Goal: Task Accomplishment & Management: Manage account settings

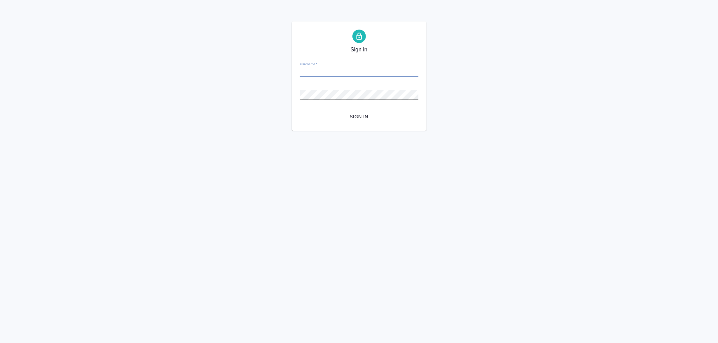
click at [314, 69] on input "Username   *" at bounding box center [359, 71] width 118 height 9
type input "arina.ivanova@awatera.com"
click at [300, 111] on button "Sign in" at bounding box center [359, 117] width 118 height 12
click at [324, 71] on input "Username   *" at bounding box center [359, 71] width 118 height 9
type input "[EMAIL_ADDRESS][DOMAIN_NAME]"
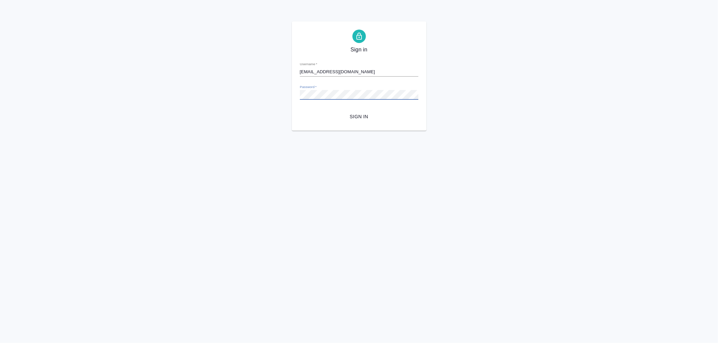
click at [300, 111] on button "Sign in" at bounding box center [359, 117] width 118 height 12
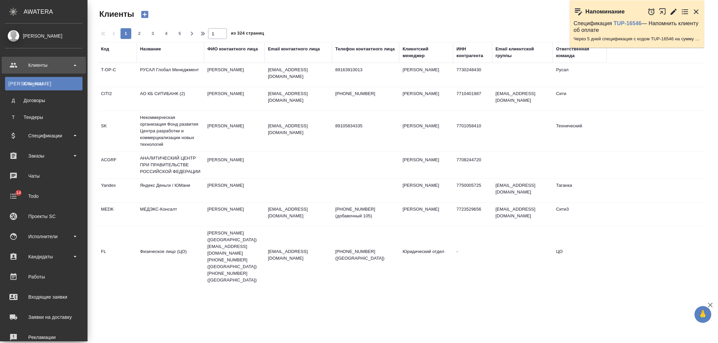
select select "RU"
click at [59, 154] on div "Заказы" at bounding box center [43, 156] width 77 height 10
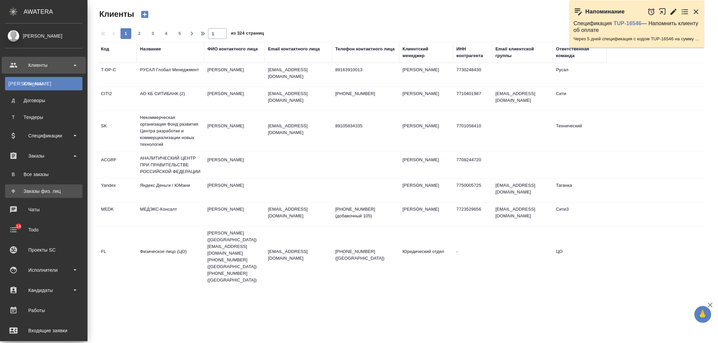
click at [71, 187] on link "Ф Заказы физ. лиц" at bounding box center [43, 191] width 77 height 13
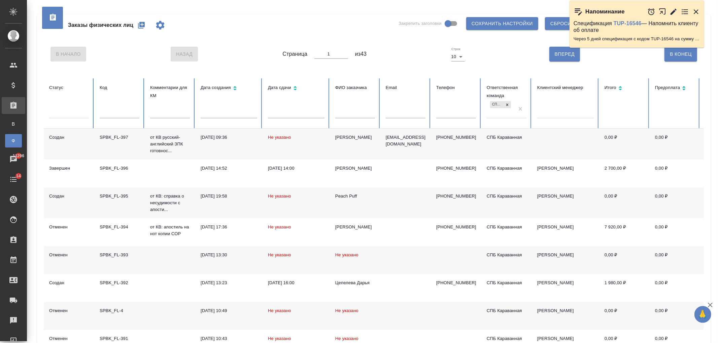
click at [717, 69] on div "Заказы физических лиц Закрепить заголовки Сохранить настройки Сбросить все наст…" at bounding box center [372, 224] width 691 height 449
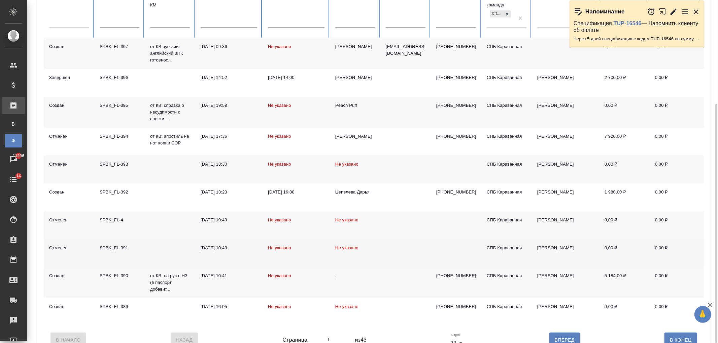
scroll to position [111, 0]
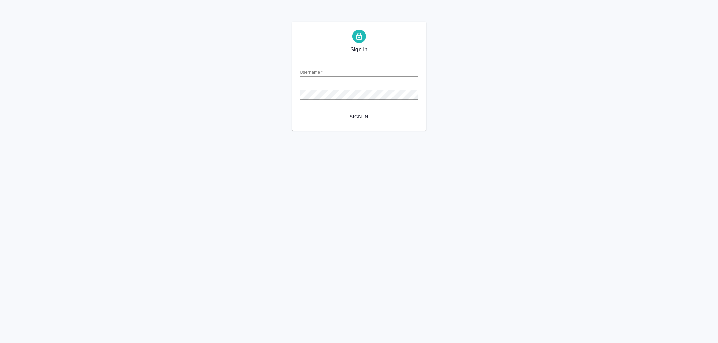
click at [322, 73] on input "Username   *" at bounding box center [359, 71] width 118 height 9
type input "[EMAIL_ADDRESS][DOMAIN_NAME]"
click at [300, 111] on button "Sign in" at bounding box center [359, 117] width 118 height 12
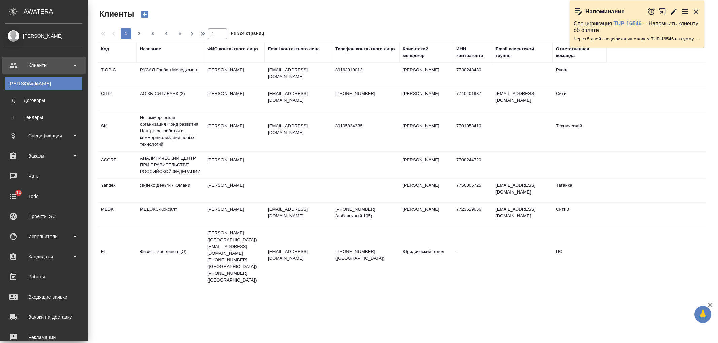
select select "RU"
click at [52, 152] on div "Заказы" at bounding box center [43, 156] width 77 height 10
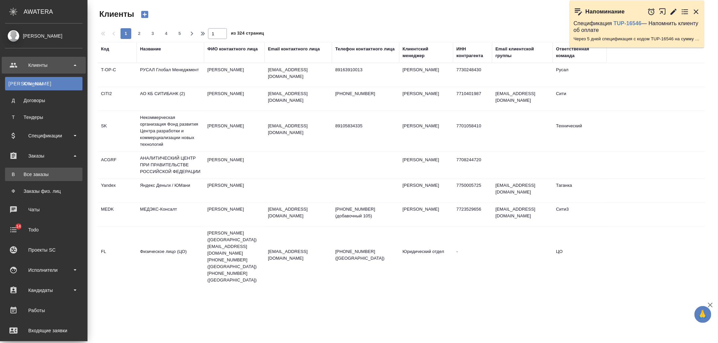
click at [58, 172] on div "Все заказы" at bounding box center [43, 174] width 71 height 7
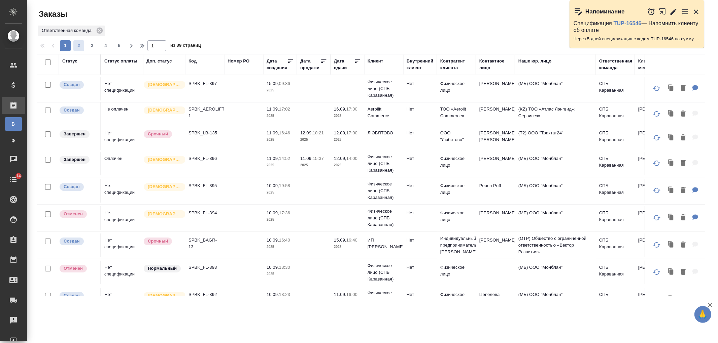
click at [77, 44] on span "2" at bounding box center [78, 45] width 11 height 7
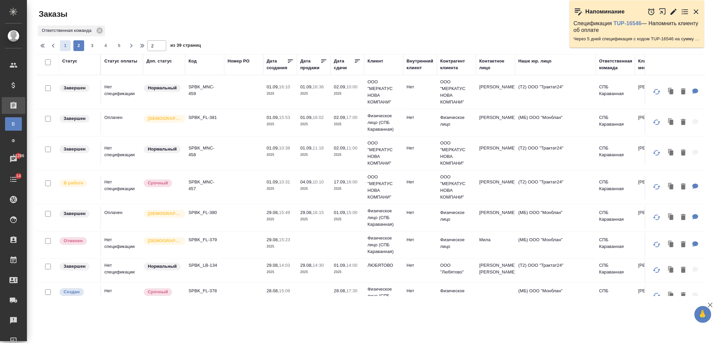
click at [67, 47] on span "1" at bounding box center [65, 45] width 11 height 7
type input "1"
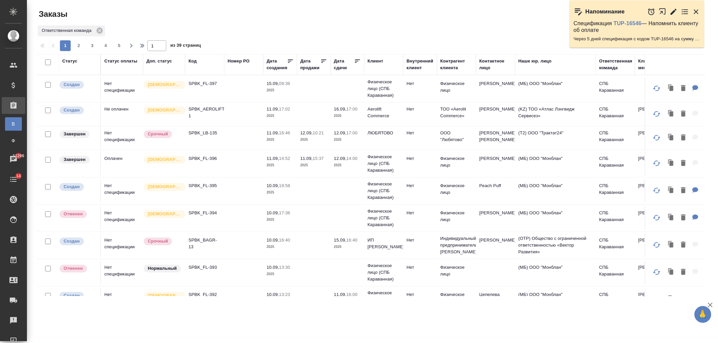
click at [231, 104] on td at bounding box center [243, 115] width 39 height 24
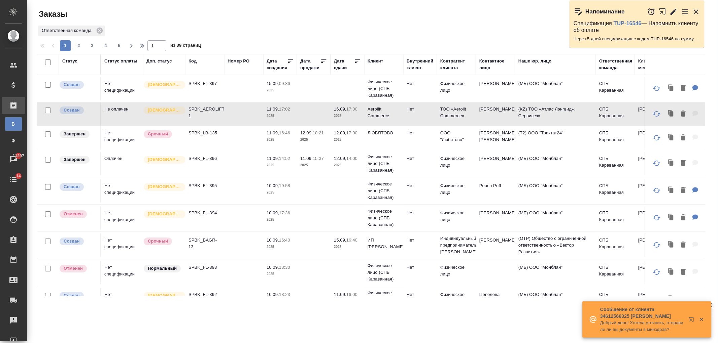
click at [257, 96] on td at bounding box center [243, 89] width 39 height 24
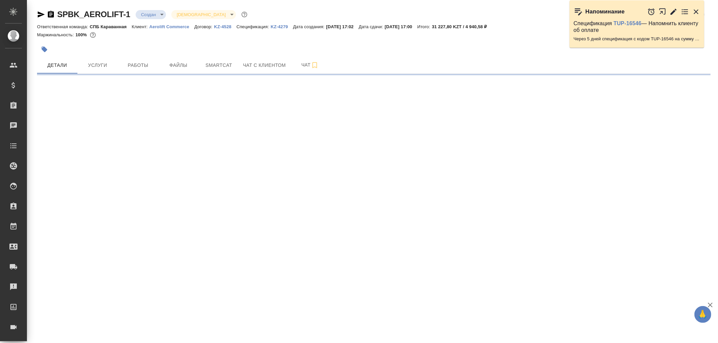
select select "RU"
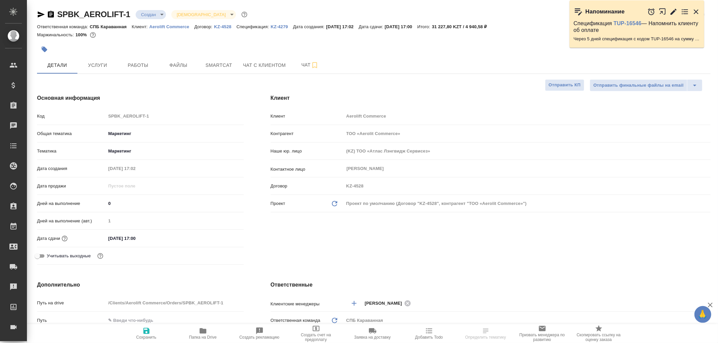
type textarea "x"
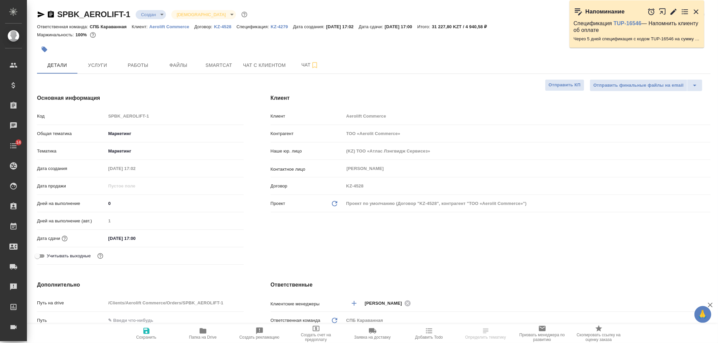
type textarea "x"
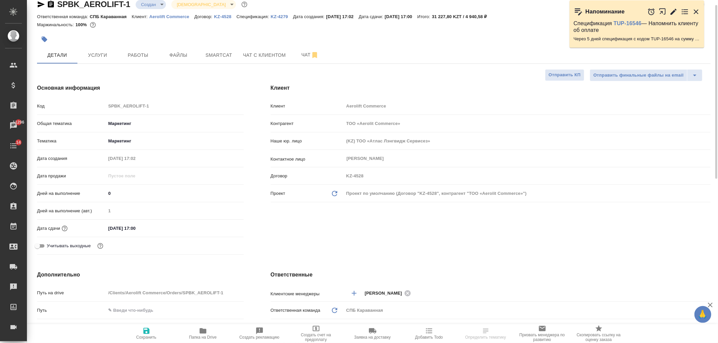
type textarea "x"
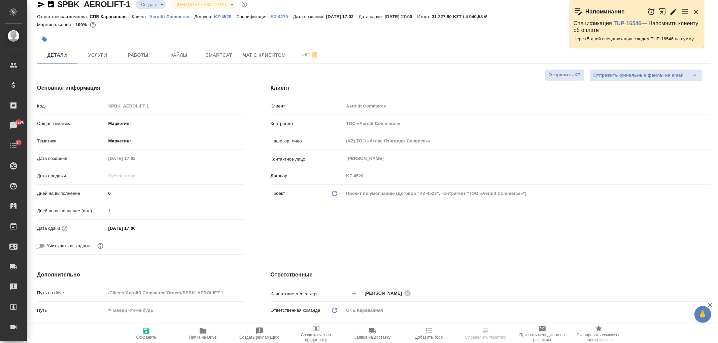
type textarea "x"
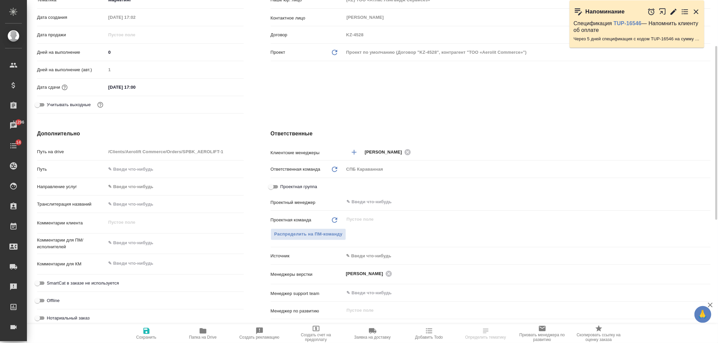
scroll to position [192, 0]
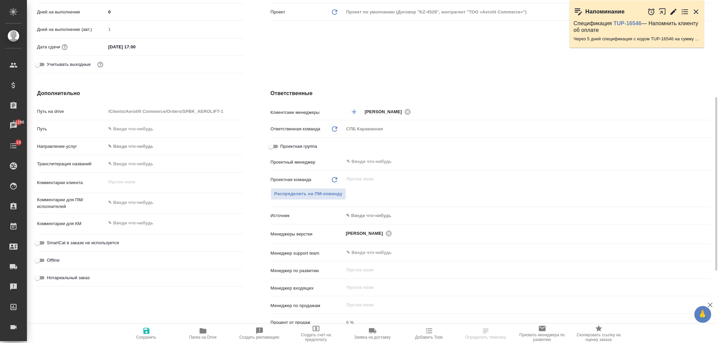
click at [133, 209] on div "x" at bounding box center [175, 203] width 138 height 15
type textarea "x"
type textarea "п"
type textarea "x"
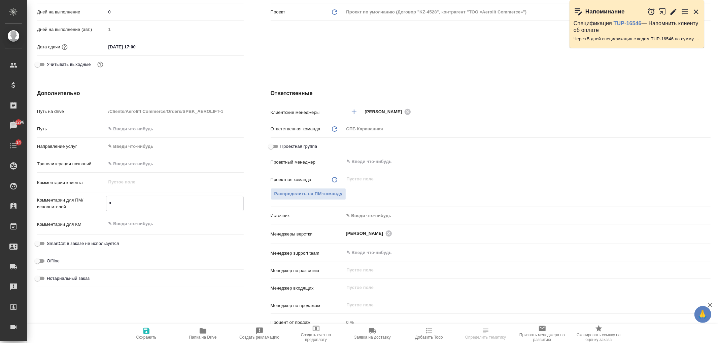
type textarea "x"
type textarea "пе"
type textarea "x"
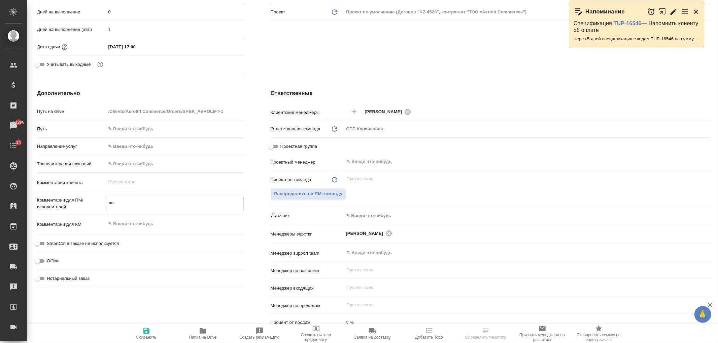
type textarea "пер"
type textarea "x"
type textarea "перв"
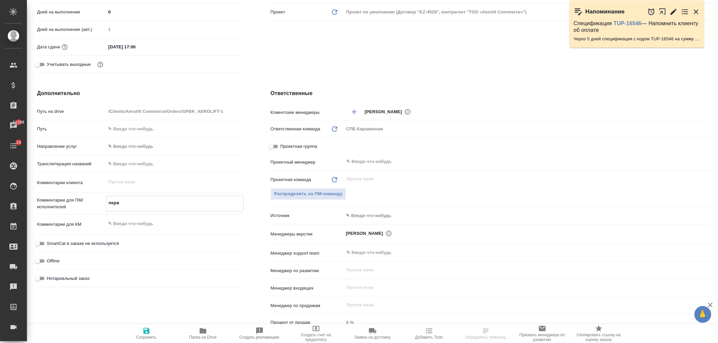
type textarea "x"
type textarea "первы"
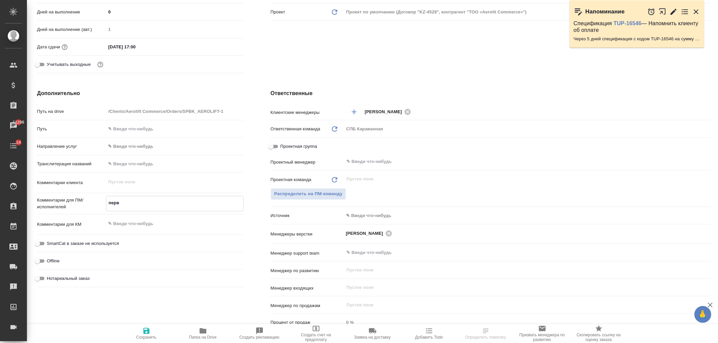
type textarea "x"
type textarea "первые"
type textarea "x"
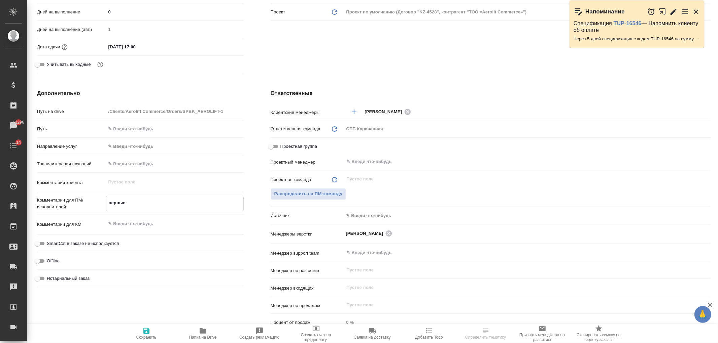
type textarea "x"
type textarea "первые"
type textarea "x"
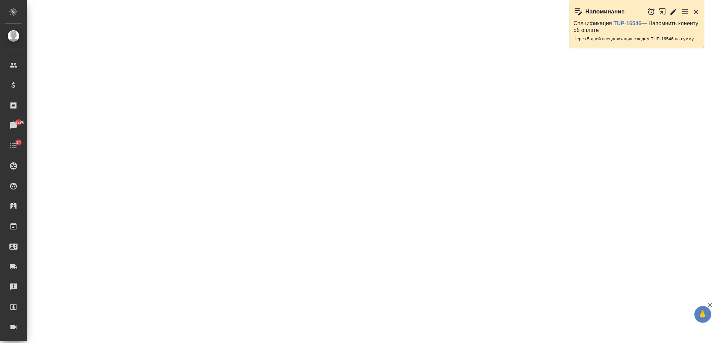
select select "RU"
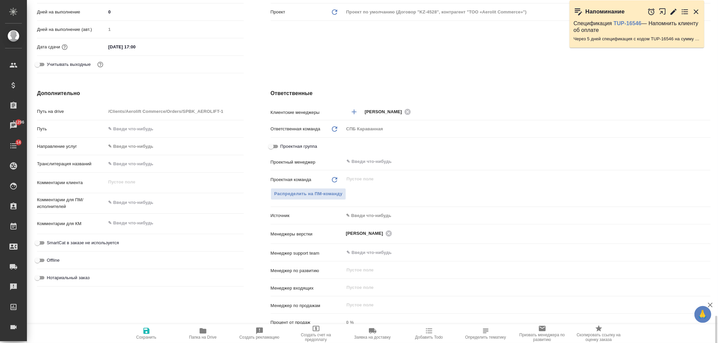
type textarea "x"
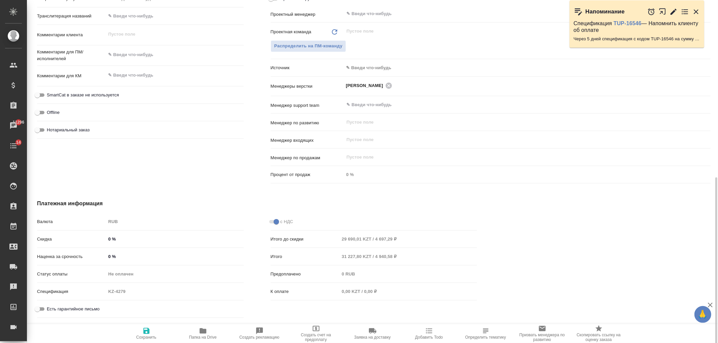
scroll to position [351, 0]
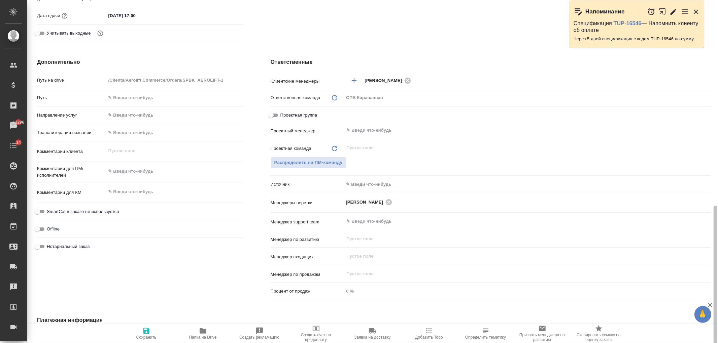
drag, startPoint x: 711, startPoint y: 188, endPoint x: 703, endPoint y: 113, distance: 74.8
click at [704, 115] on div "SPBK_AEROLIFT-1 Создан new Святая троица holyTrinity Кратко детали заказа Ответ…" at bounding box center [372, 171] width 691 height 343
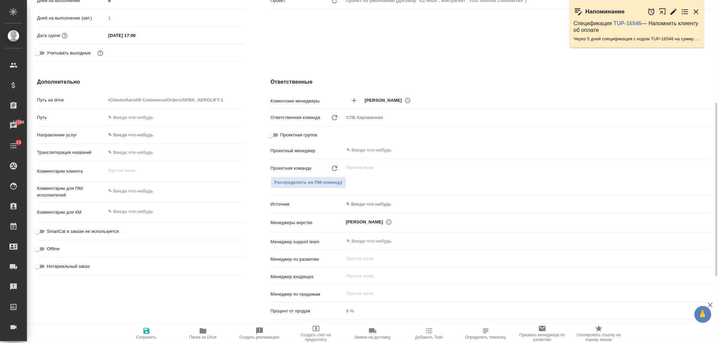
type textarea "x"
click at [124, 190] on textarea at bounding box center [175, 191] width 138 height 11
type textarea "пе"
type textarea "x"
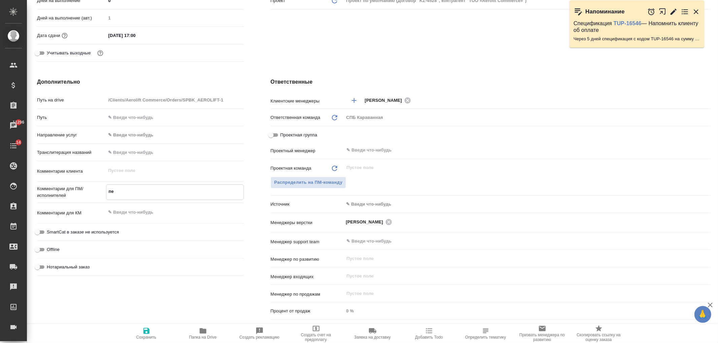
type textarea "x"
type textarea "пер"
type textarea "x"
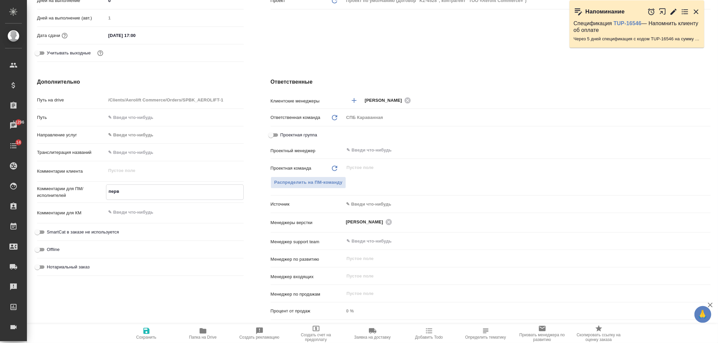
type textarea "первы"
type textarea "x"
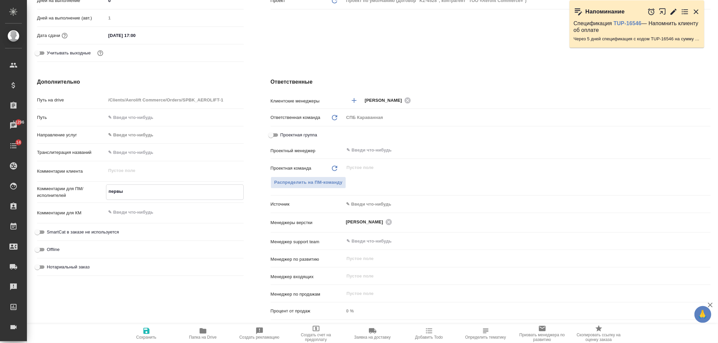
type textarea "первые"
type textarea "x"
type textarea "первые"
type textarea "x"
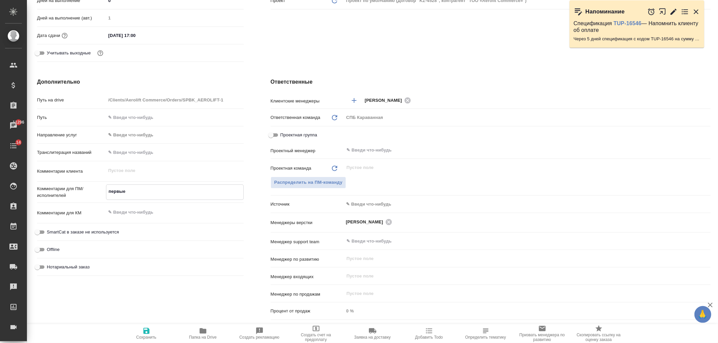
type textarea "x"
type textarea "первые 9"
type textarea "x"
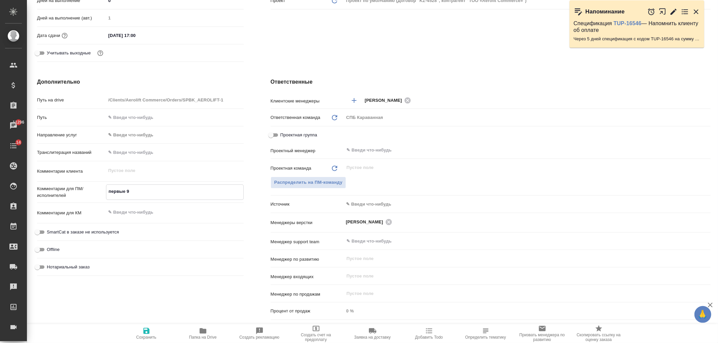
type textarea "x"
type textarea "первые 9"
type textarea "x"
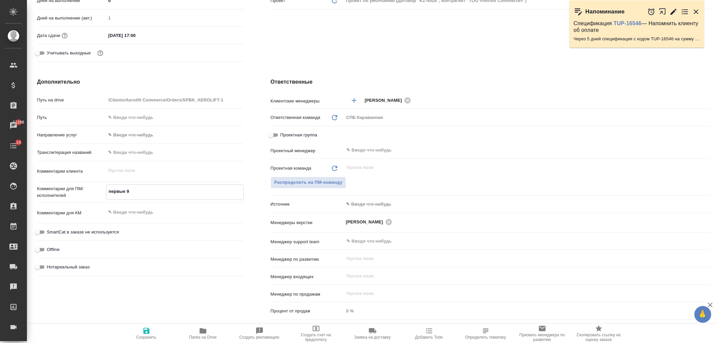
type textarea "x"
type textarea "первые 9 с"
type textarea "x"
type textarea "первые 9 ст"
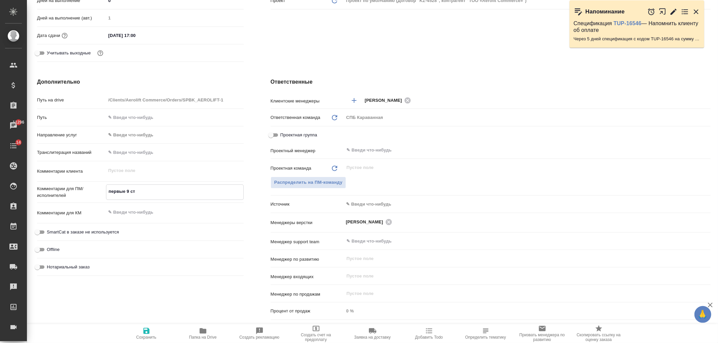
type textarea "x"
type textarea "первые 9 стр"
type textarea "x"
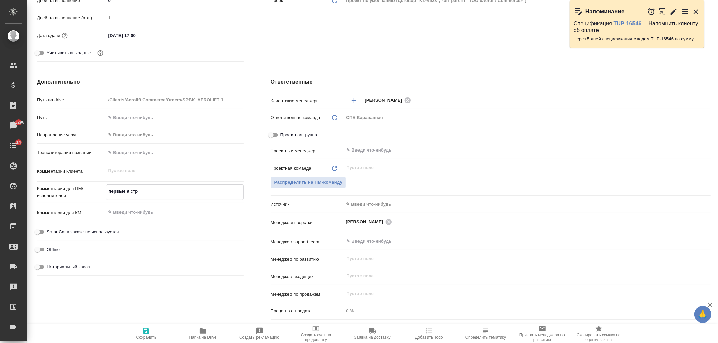
type textarea "x"
type textarea "первые 9 стра"
type textarea "x"
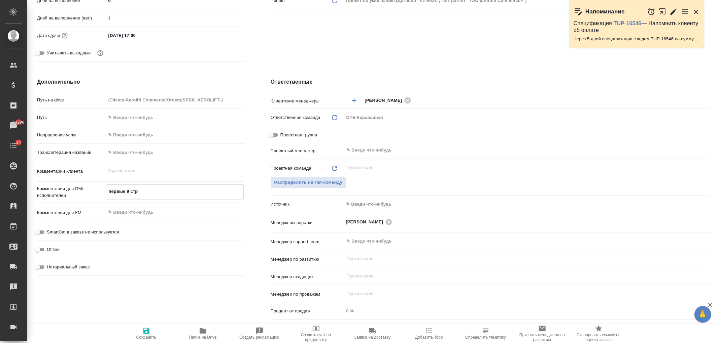
type textarea "x"
type textarea "первые 9 стран"
type textarea "x"
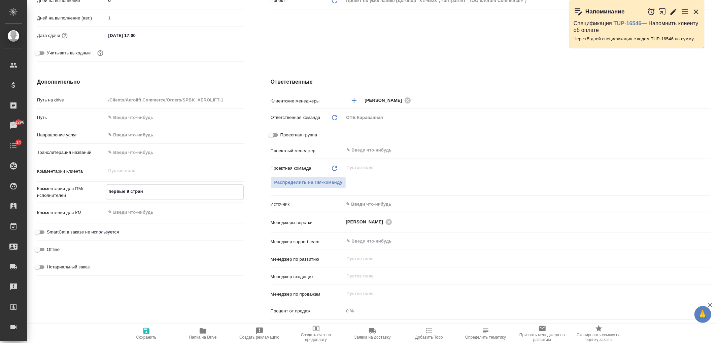
type textarea "первые 9 страни"
type textarea "x"
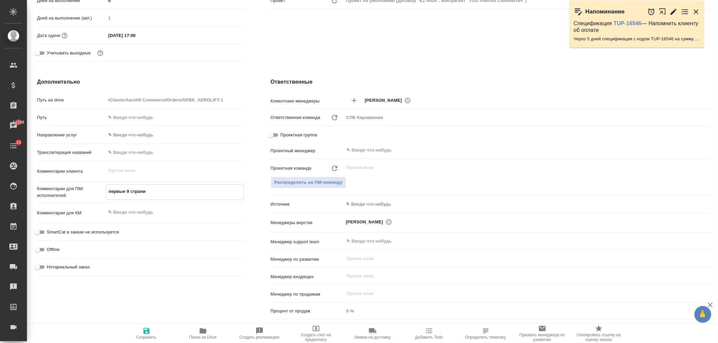
type textarea "первые 9 страниц"
type textarea "x"
type textarea "первые 9 страниц"
type textarea "x"
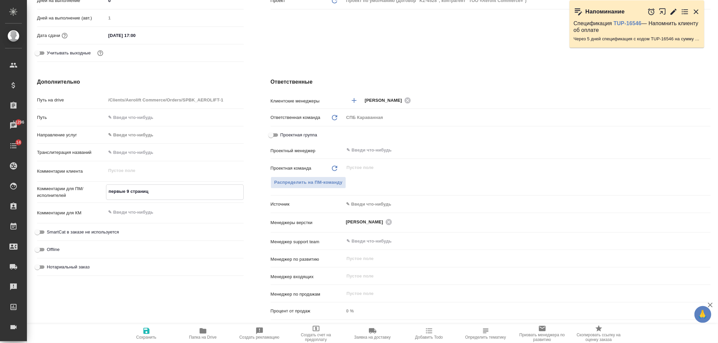
type textarea "x"
type textarea "первые 9 страниц ()"
type textarea "x"
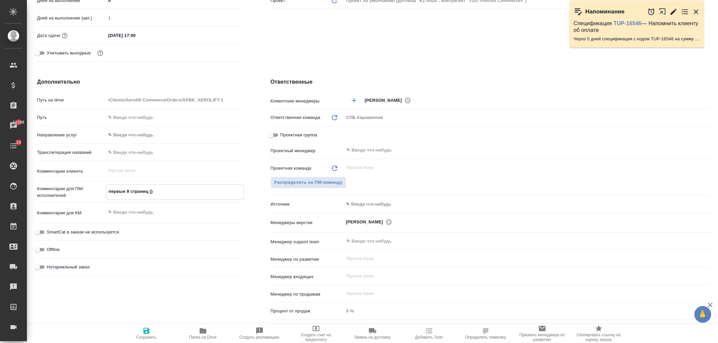
type textarea "x"
type textarea "первые 9 страниц (5)"
type textarea "x"
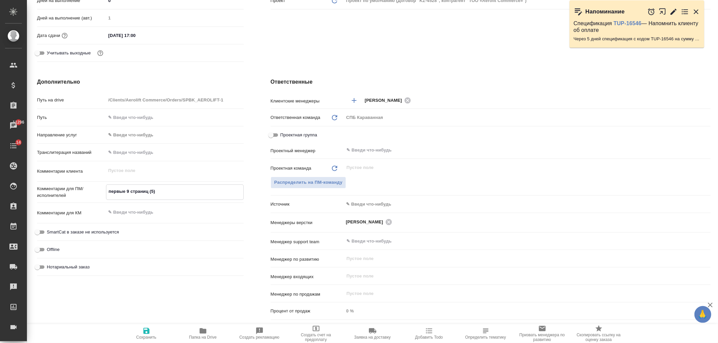
type textarea "первые 9 страниц (5 )"
type textarea "x"
type textarea "первые 9 страниц (5 п)"
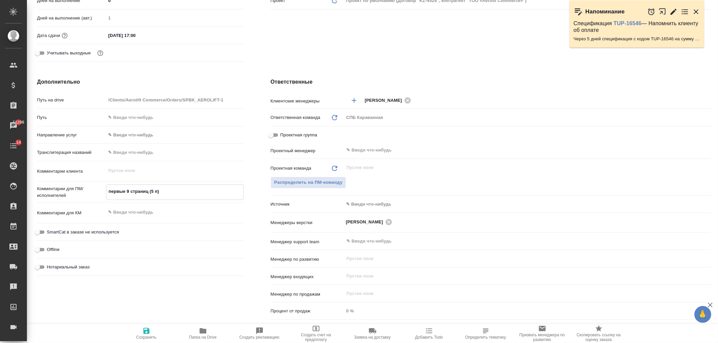
type textarea "x"
type textarea "первые 9 страниц (5 по)"
type textarea "x"
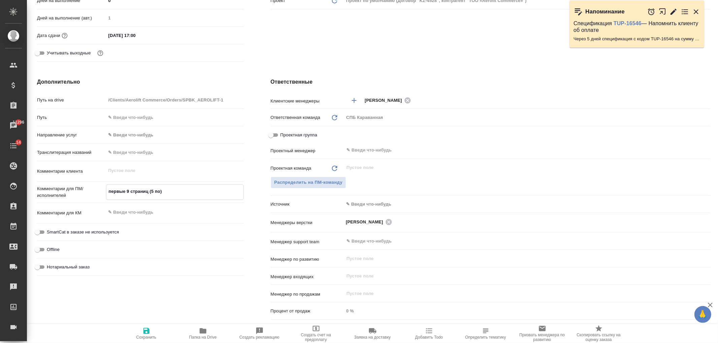
type textarea "x"
type textarea "первые 9 страниц (5 по )"
type textarea "x"
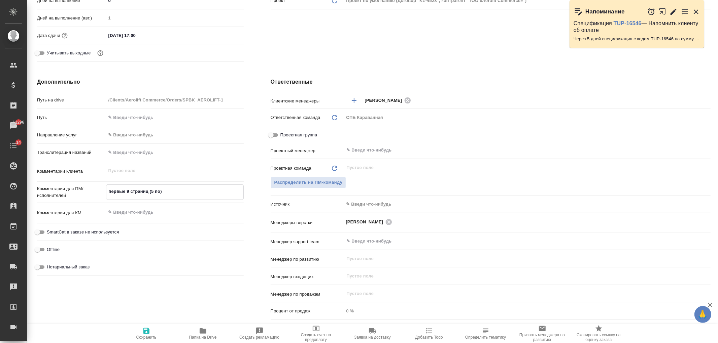
type textarea "x"
type textarea "первые 9 страниц (5 по п)"
type textarea "x"
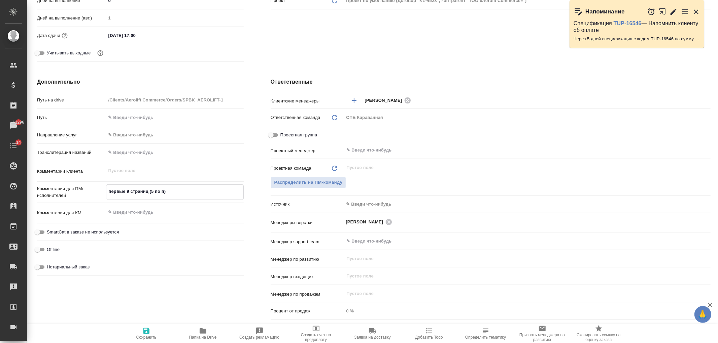
type textarea "первые 9 страниц (5 по пд)"
type textarea "x"
type textarea "первые 9 страниц (5 по пды)"
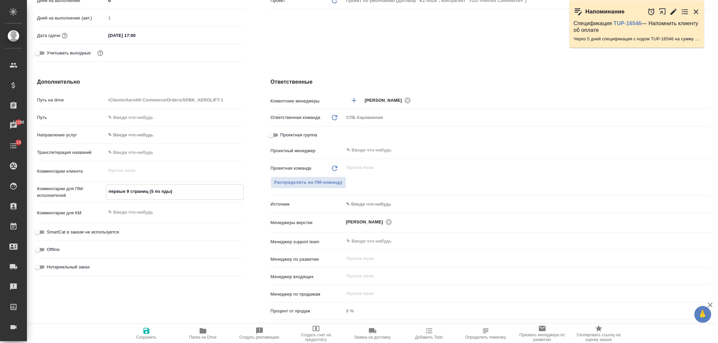
type textarea "x"
type textarea "первые 9 страниц (5 по пд)"
type textarea "x"
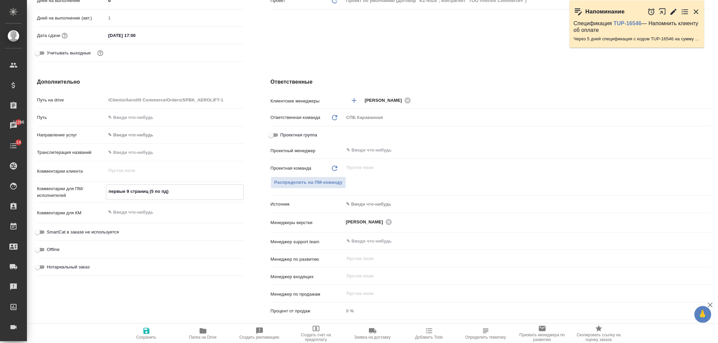
type textarea "x"
type textarea "первые 9 страниц (5 по пдф)"
type textarea "x"
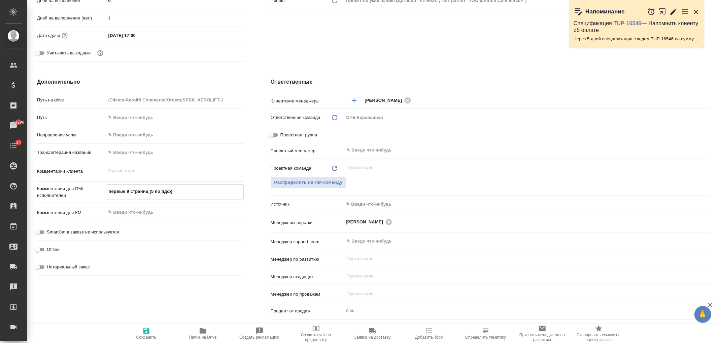
type textarea "x"
type textarea "первые 9 страниц (5 по пдф)"
type textarea "x"
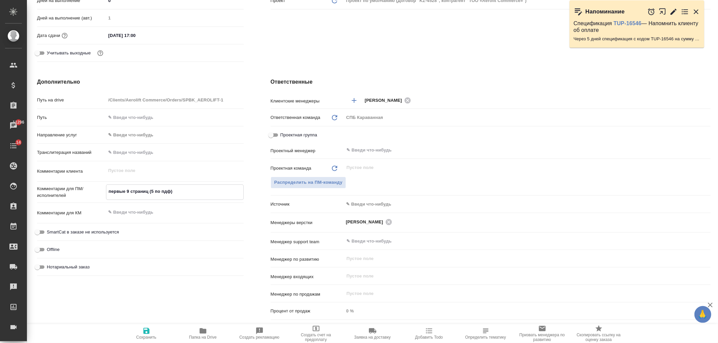
type textarea "первые 9 страниц (5 по пдф) п"
type textarea "x"
type textarea "первые 9 страниц (5 по пдф) про"
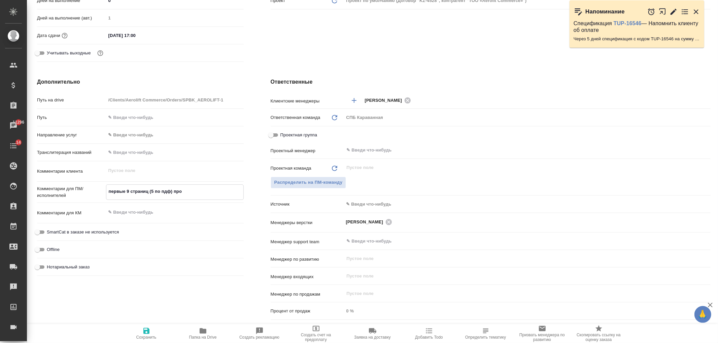
type textarea "x"
type textarea "первые 9 страниц (5 по пдф) прос"
type textarea "x"
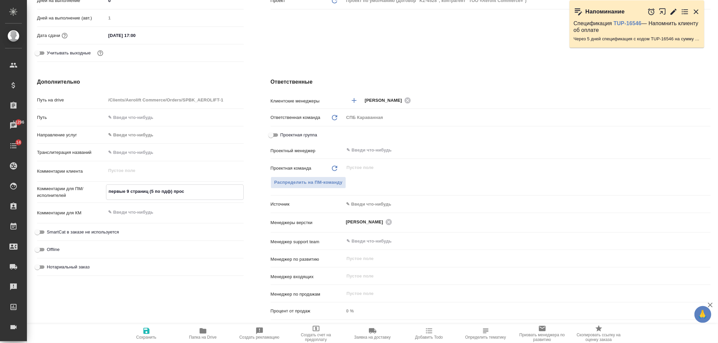
type textarea "x"
type textarea "первые 9 страниц (5 по пдф) прост"
type textarea "x"
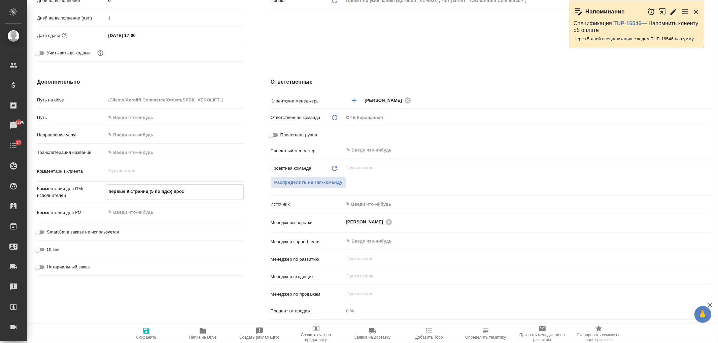
type textarea "x"
type textarea "первые 9 страниц (5 по пдф) просто"
type textarea "x"
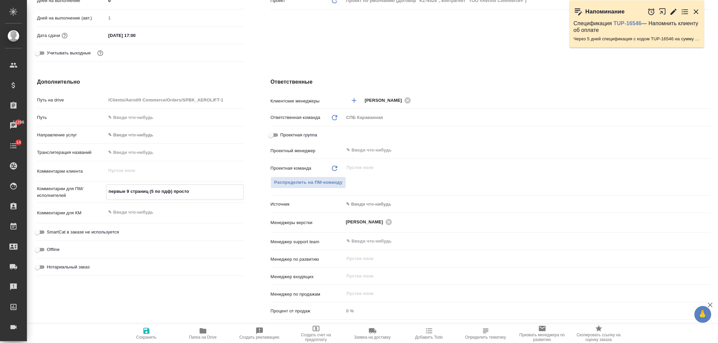
type textarea "первые 9 страниц (5 по пдф) просто"
type textarea "x"
type textarea "первые 9 страниц (5 по пдф) просто пе"
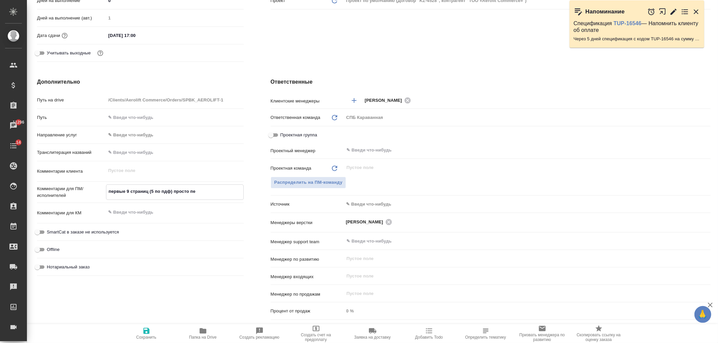
type textarea "x"
type textarea "первые 9 страниц (5 по пдф) просто пер"
type textarea "x"
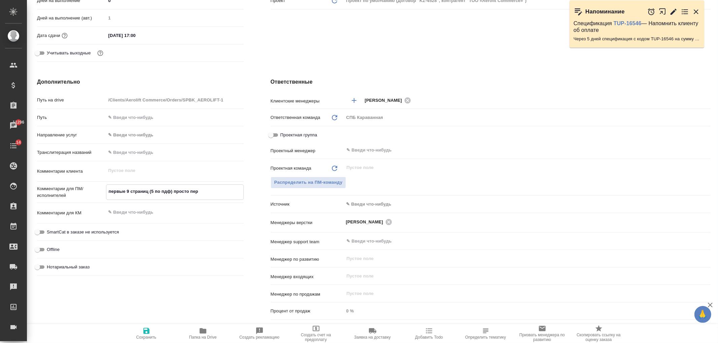
type textarea "x"
type textarea "первые 9 страниц (5 по пдф) просто пере"
type textarea "x"
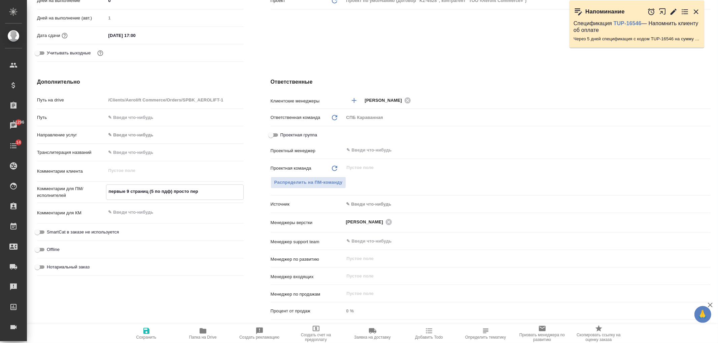
type textarea "x"
type textarea "первые 9 страниц (5 по пдф) просто перев"
type textarea "x"
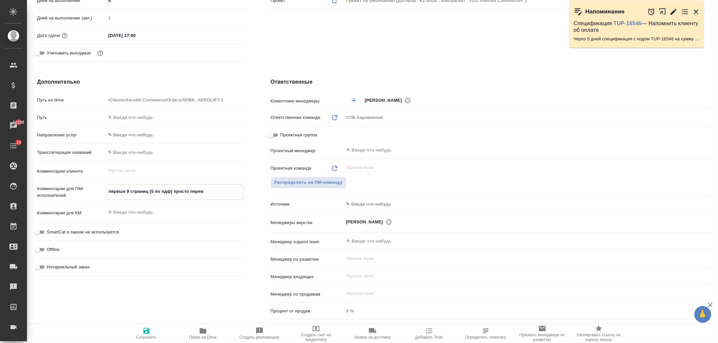
type textarea "первые 9 страниц (5 по пдф) просто перево"
type textarea "x"
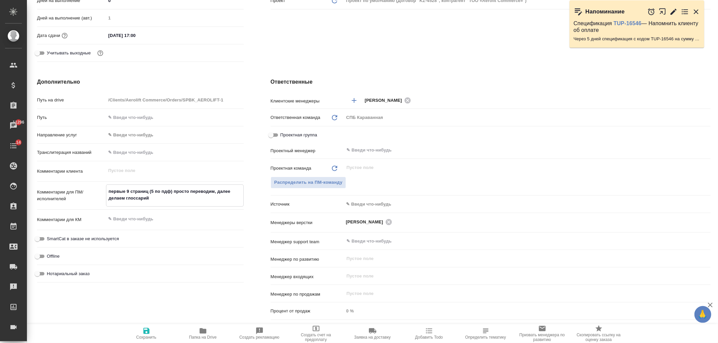
click at [147, 332] on icon "button" at bounding box center [146, 331] width 6 height 6
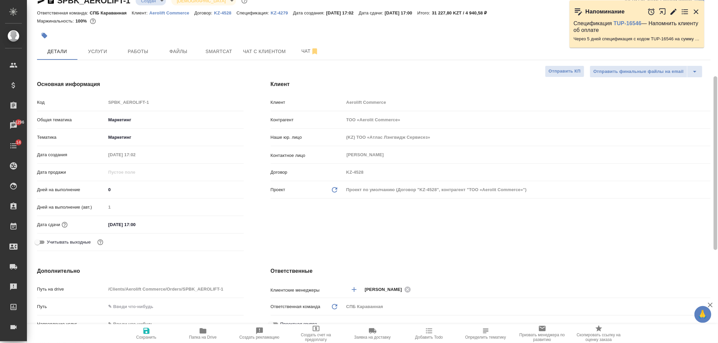
scroll to position [0, 0]
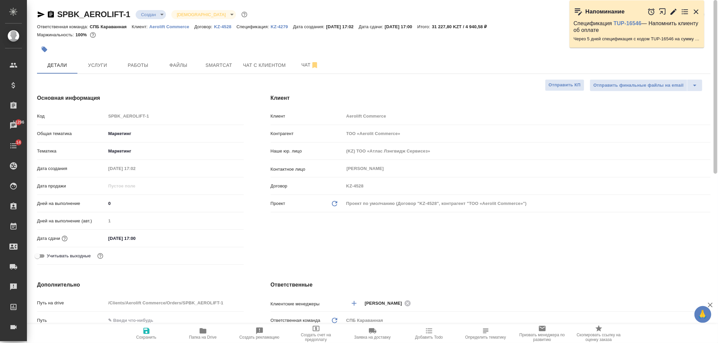
drag, startPoint x: 710, startPoint y: 249, endPoint x: 717, endPoint y: 139, distance: 110.9
click at [717, 139] on div "SPBK_AEROLIFT-1 Создан new Святая троица holyTrinity Кратко детали заказа Ответ…" at bounding box center [372, 171] width 691 height 343
click at [148, 237] on input "16.09.2025 17:00" at bounding box center [135, 239] width 59 height 10
click at [220, 234] on icon "button" at bounding box center [224, 238] width 8 height 8
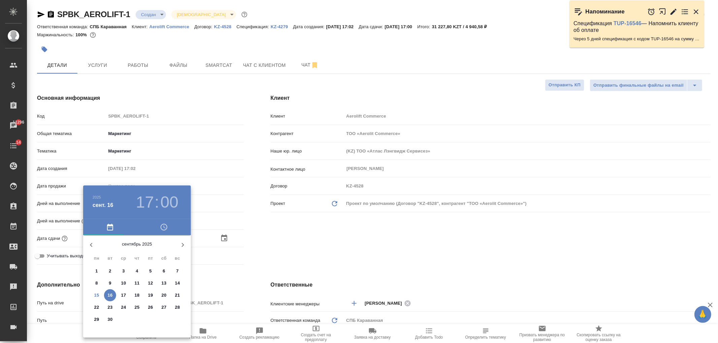
click at [125, 296] on p "17" at bounding box center [123, 295] width 5 height 7
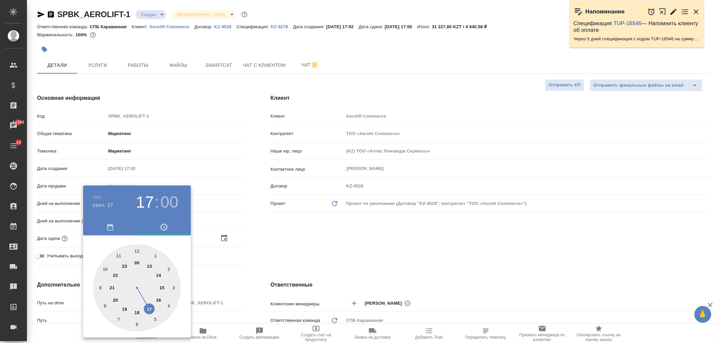
click at [333, 250] on div at bounding box center [359, 171] width 718 height 343
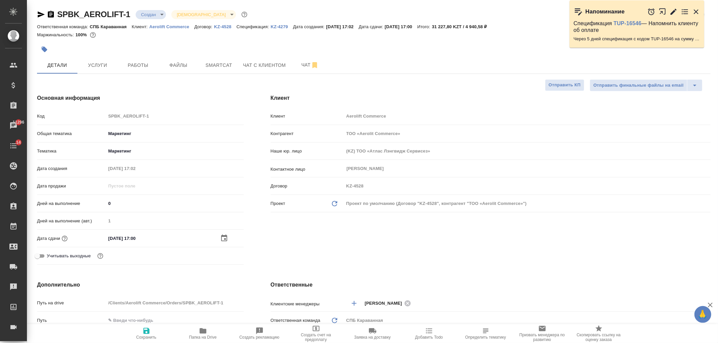
click at [152, 341] on button "Сохранить" at bounding box center [146, 334] width 57 height 19
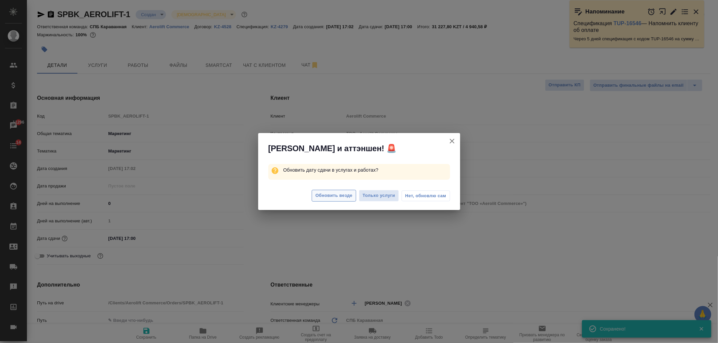
click at [330, 198] on span "Обновить везде" at bounding box center [333, 196] width 37 height 8
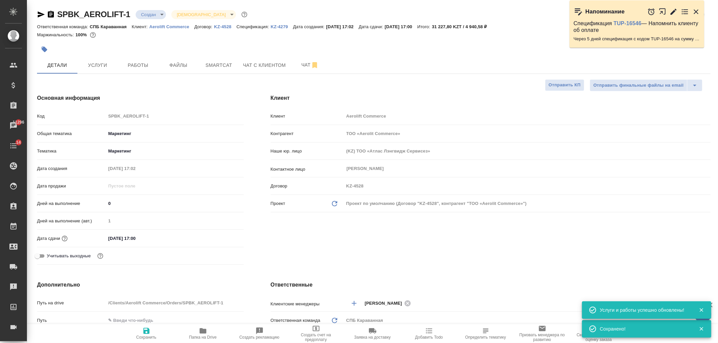
click at [366, 236] on div "Клиент Клиент Aerolift Commerce Контрагент ТОО «Aerolit Commerce» Наше юр. лицо…" at bounding box center [490, 181] width 467 height 201
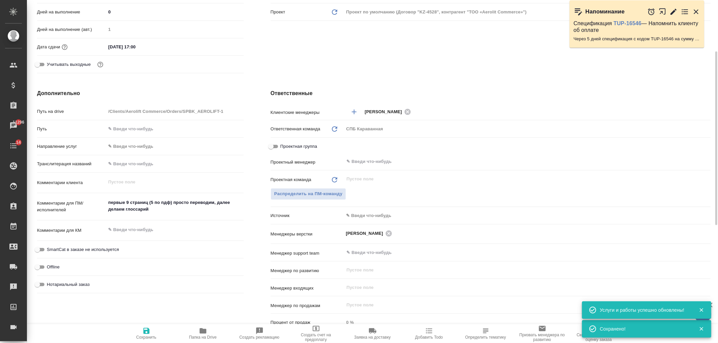
scroll to position [212, 0]
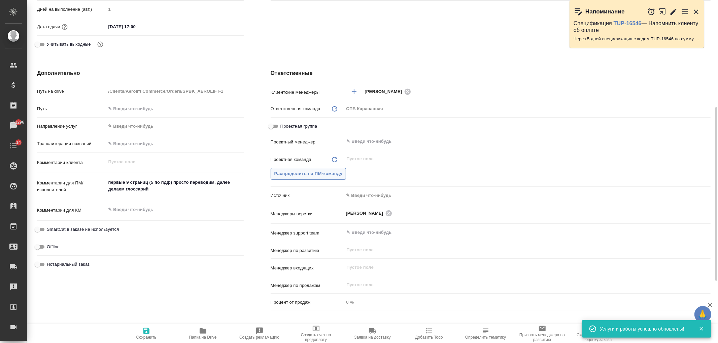
click at [298, 173] on span "Распределить на ПМ-команду" at bounding box center [308, 174] width 68 height 8
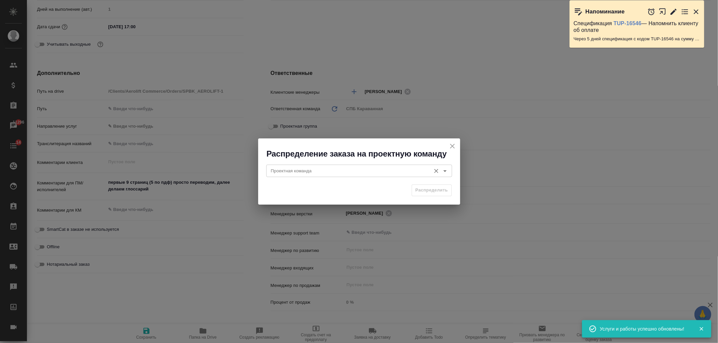
click at [315, 173] on input "Проектная команда" at bounding box center [347, 171] width 159 height 8
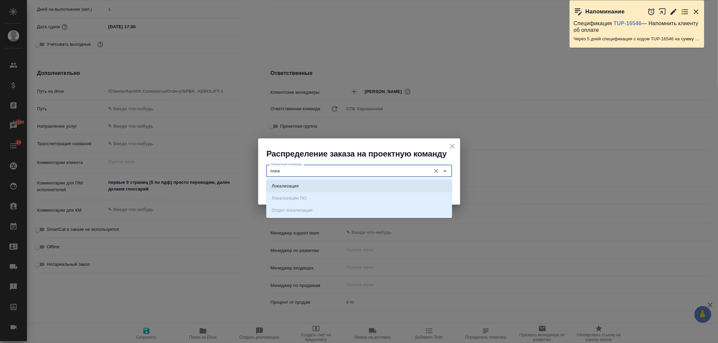
click at [324, 184] on li "Локализация" at bounding box center [359, 186] width 186 height 12
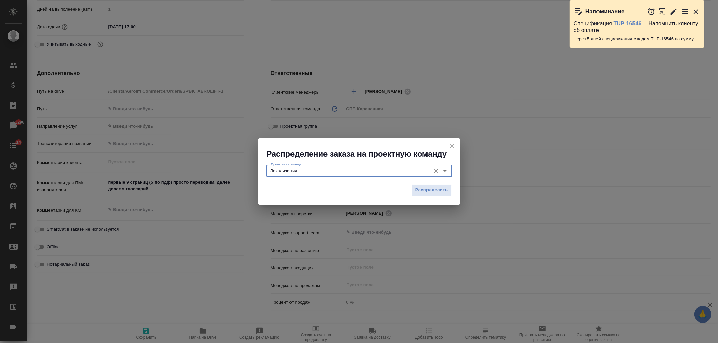
click at [436, 196] on div "Распределить" at bounding box center [359, 193] width 202 height 24
click at [433, 190] on span "Распределить" at bounding box center [431, 191] width 33 height 8
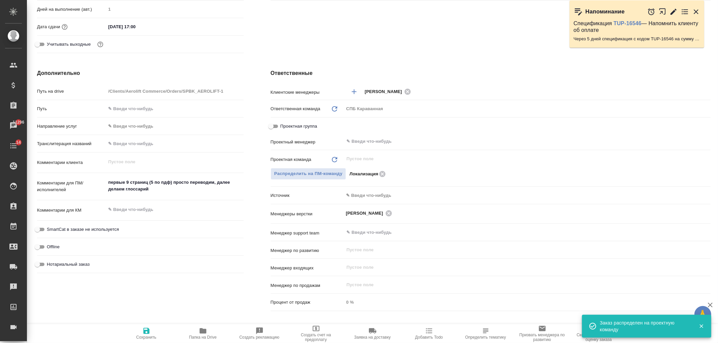
click at [145, 331] on icon "button" at bounding box center [146, 331] width 6 height 6
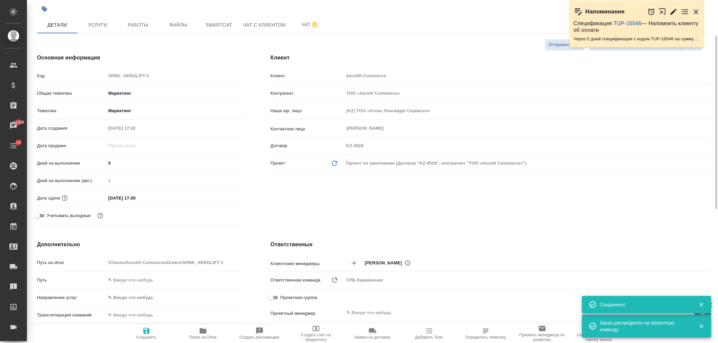
scroll to position [0, 0]
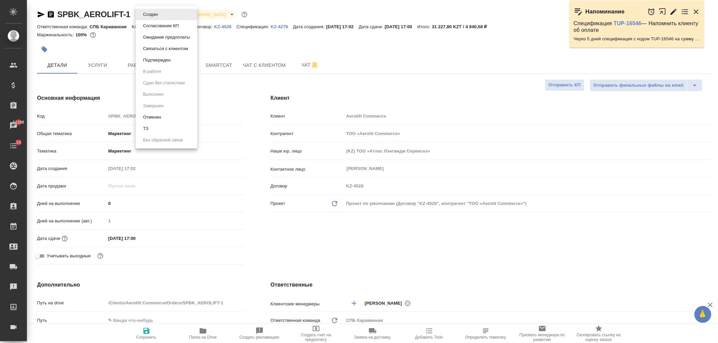
click at [160, 10] on body "🙏 .cls-1 fill:#fff; AWATERA Ivanova Arina Клиенты Спецификации Заказы 11296 Чат…" at bounding box center [359, 171] width 718 height 343
click at [172, 65] on li "Подтвержден" at bounding box center [167, 60] width 62 height 11
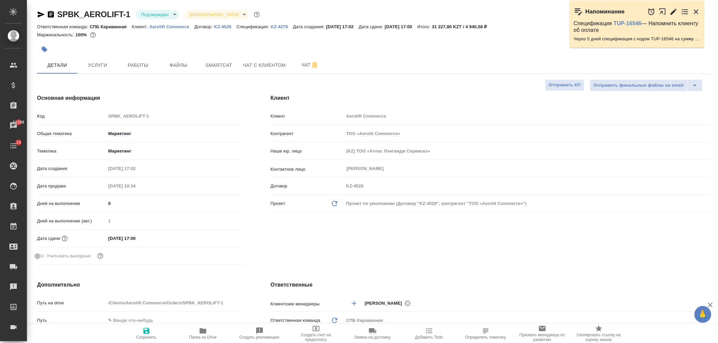
click at [392, 248] on div "Клиент Клиент Aerolift Commerce Контрагент ТОО «Aerolit Commerce» Наше юр. лицо…" at bounding box center [490, 181] width 467 height 201
click at [103, 68] on span "Услуги" at bounding box center [97, 65] width 32 height 8
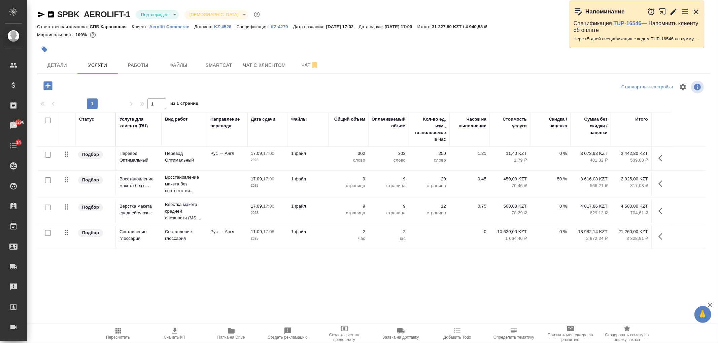
click at [117, 331] on icon "button" at bounding box center [118, 331] width 8 height 8
click at [67, 69] on button "Детали" at bounding box center [57, 65] width 40 height 17
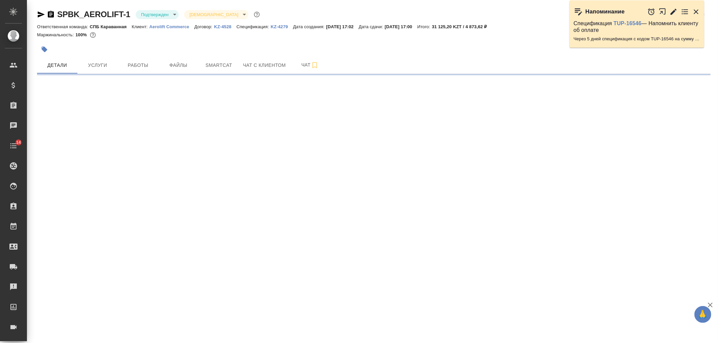
select select "RU"
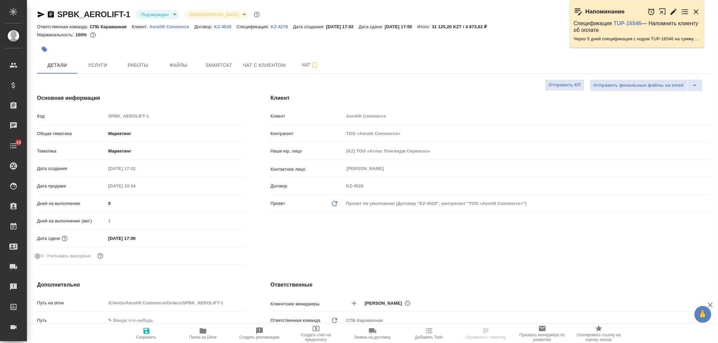
type textarea "x"
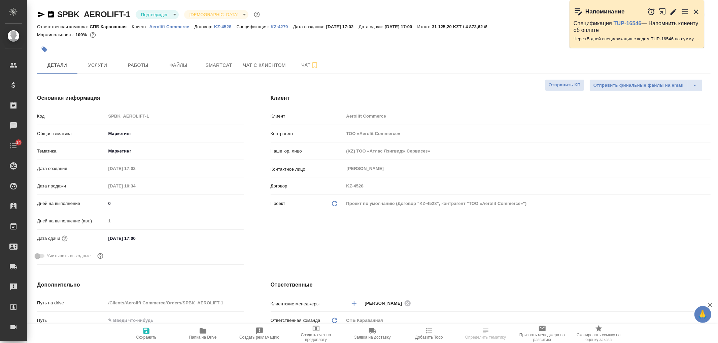
type textarea "x"
click at [342, 230] on div "Клиент Клиент Aerolift Commerce Контрагент ТОО «Aerolit Commerce» Наше юр. лицо…" at bounding box center [490, 181] width 467 height 201
type textarea "x"
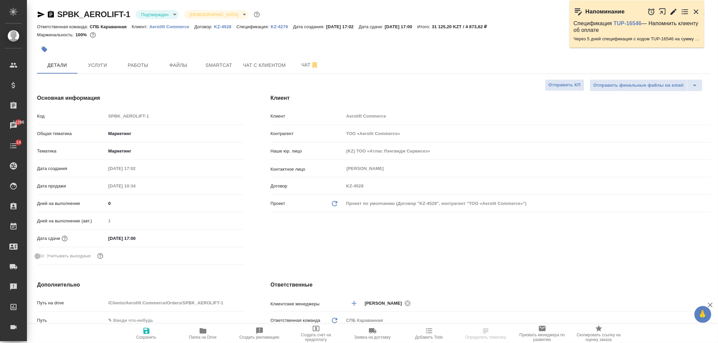
select select "RU"
type textarea "x"
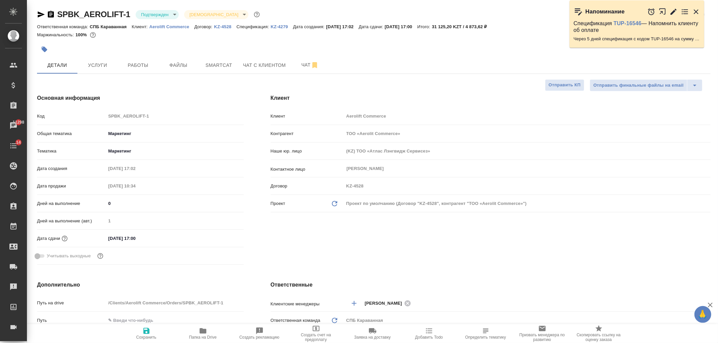
type textarea "x"
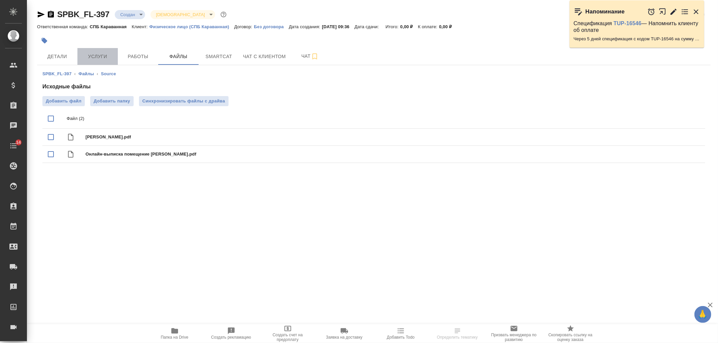
click at [95, 60] on span "Услуги" at bounding box center [97, 56] width 32 height 8
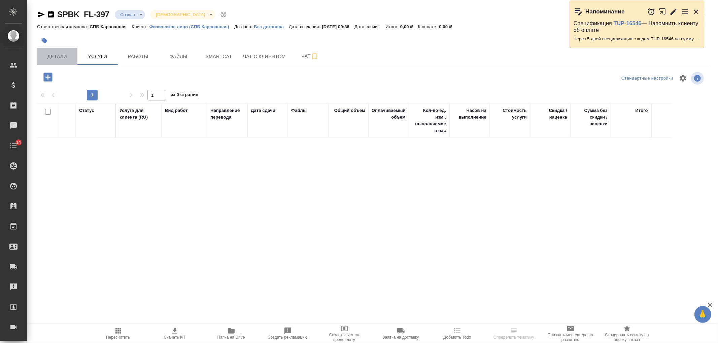
click at [52, 55] on span "Детали" at bounding box center [57, 56] width 32 height 8
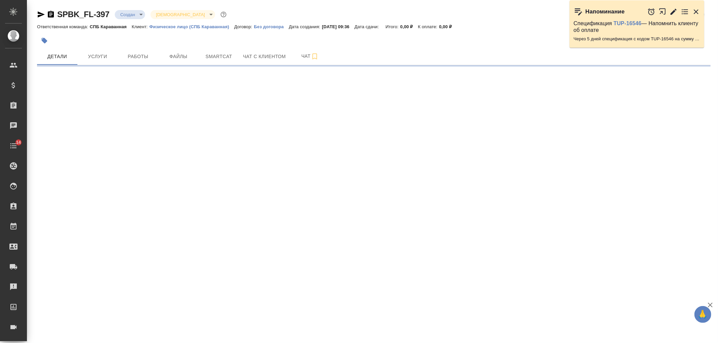
select select "RU"
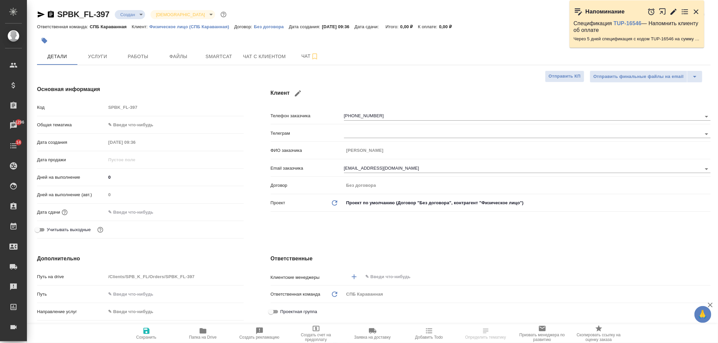
type textarea "x"
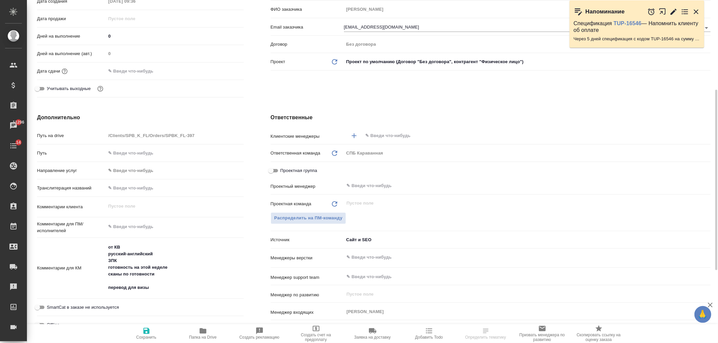
scroll to position [151, 0]
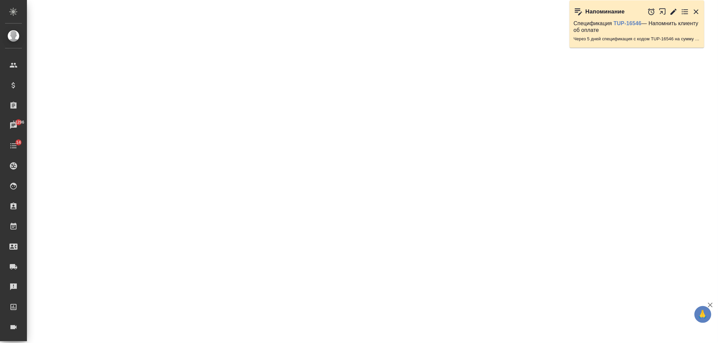
select select "RU"
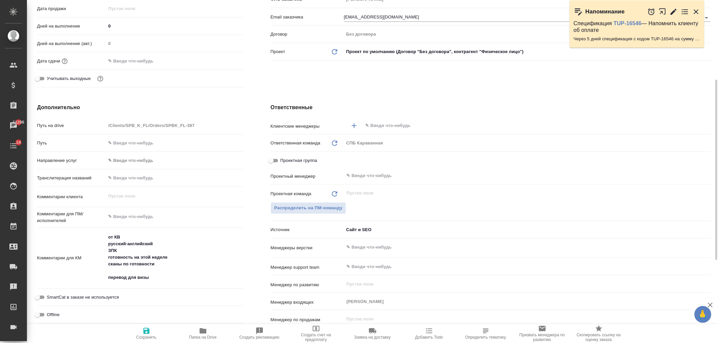
type textarea "x"
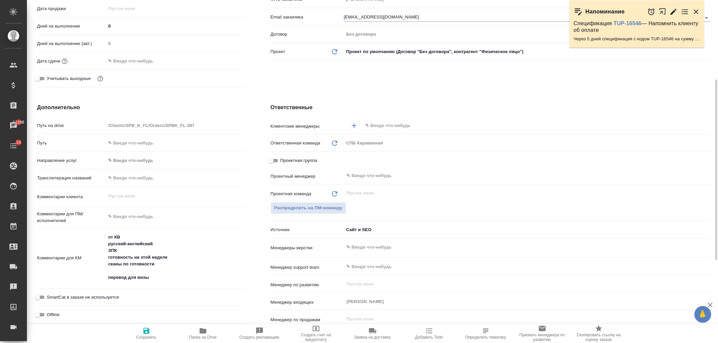
type textarea "x"
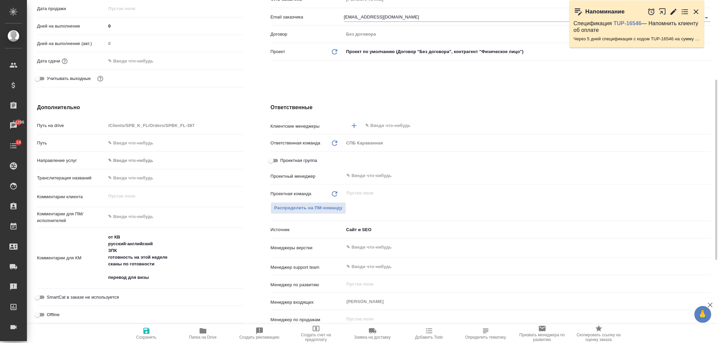
type textarea "x"
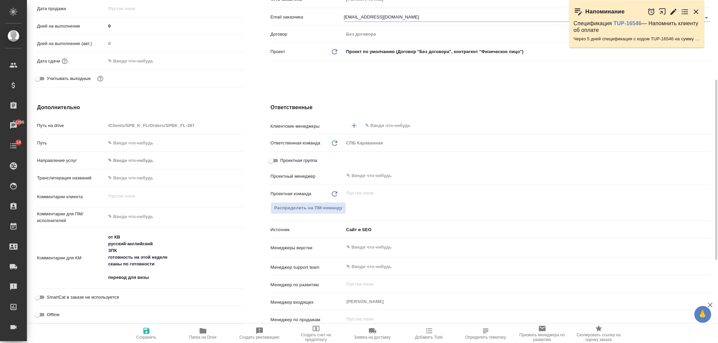
type textarea "x"
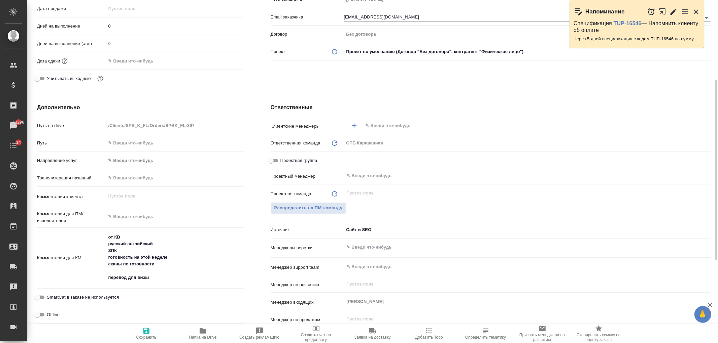
type textarea "x"
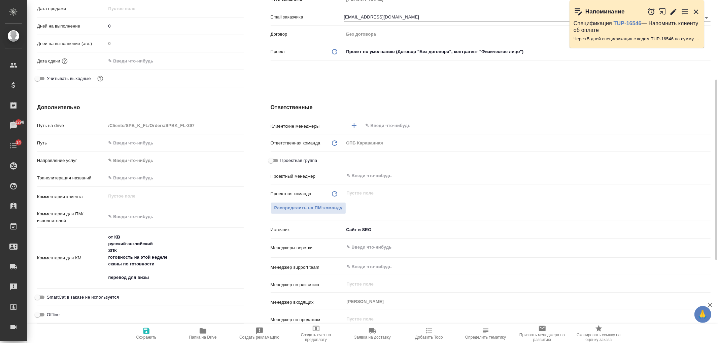
type textarea "x"
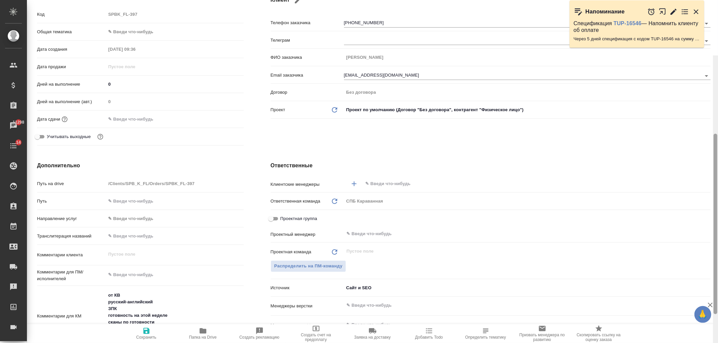
scroll to position [0, 0]
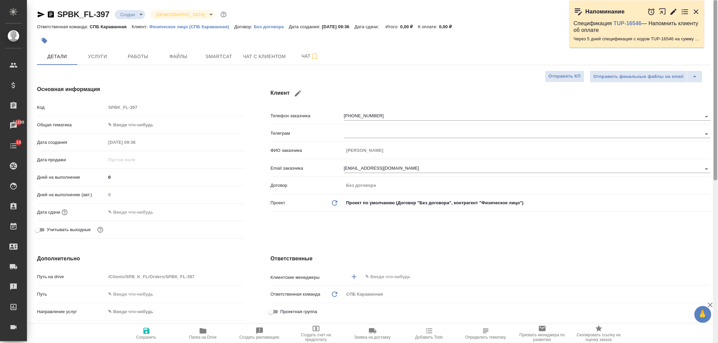
drag, startPoint x: 714, startPoint y: 180, endPoint x: 717, endPoint y: 44, distance: 135.6
click at [717, 44] on div at bounding box center [715, 171] width 5 height 343
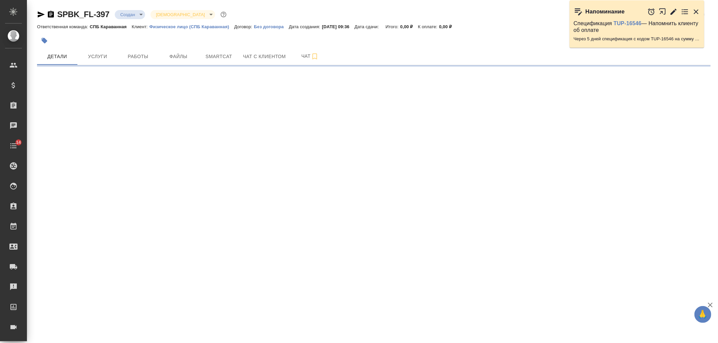
select select "RU"
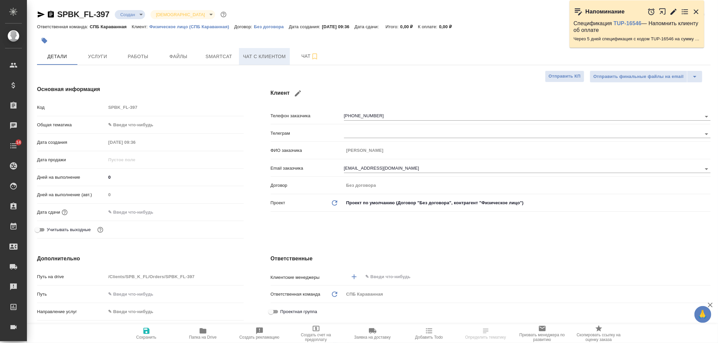
type textarea "x"
click at [178, 56] on span "Файлы" at bounding box center [178, 56] width 32 height 8
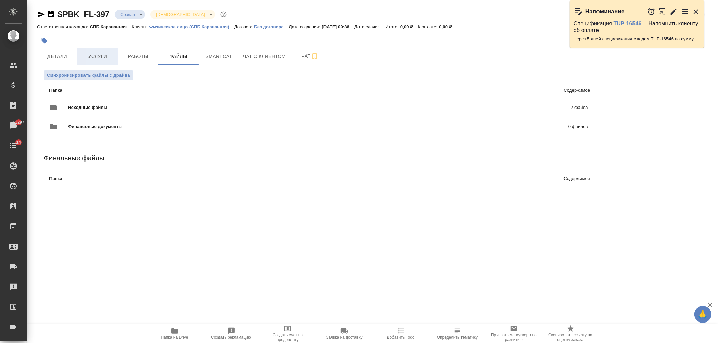
click at [107, 61] on span "Услуги" at bounding box center [97, 56] width 32 height 8
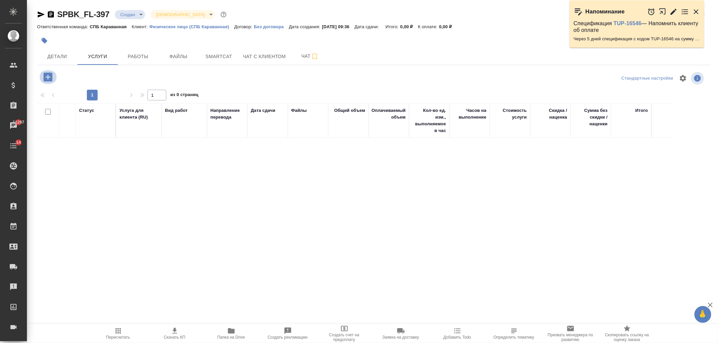
click at [51, 80] on icon "button" at bounding box center [47, 77] width 9 height 9
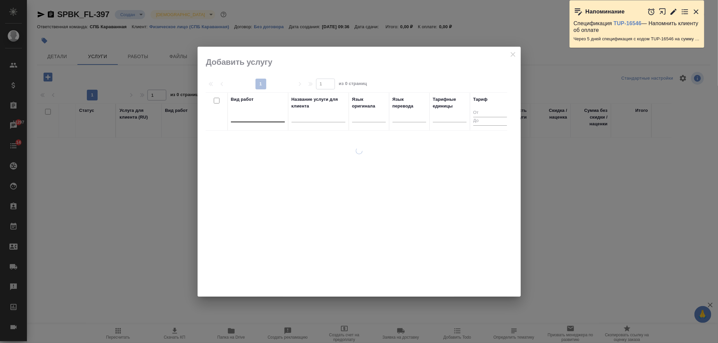
click at [262, 112] on div at bounding box center [258, 116] width 54 height 10
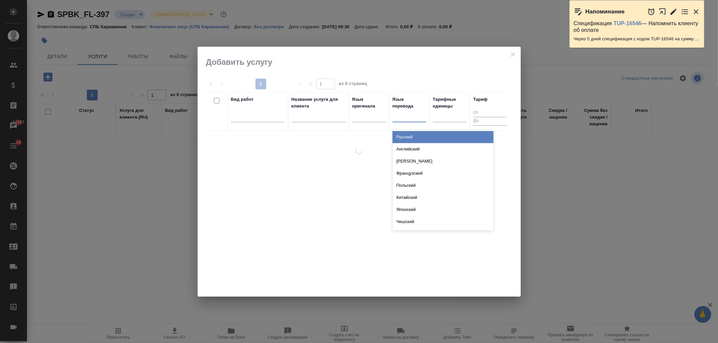
click at [419, 116] on div at bounding box center [409, 116] width 34 height 10
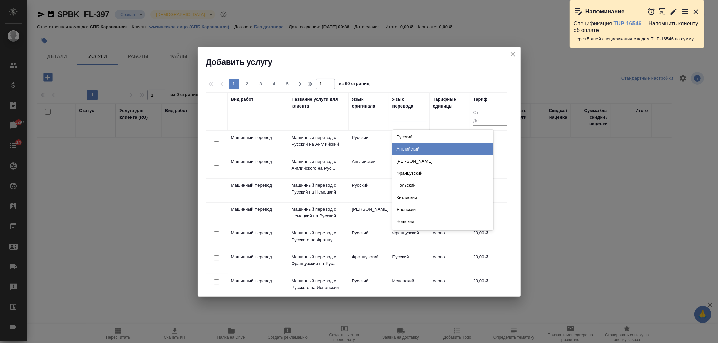
click at [419, 151] on div "Английский" at bounding box center [442, 149] width 101 height 12
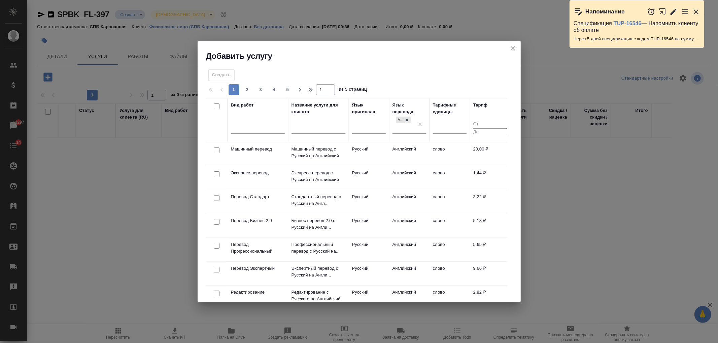
click at [214, 201] on input "checkbox" at bounding box center [217, 198] width 6 height 6
checkbox input "true"
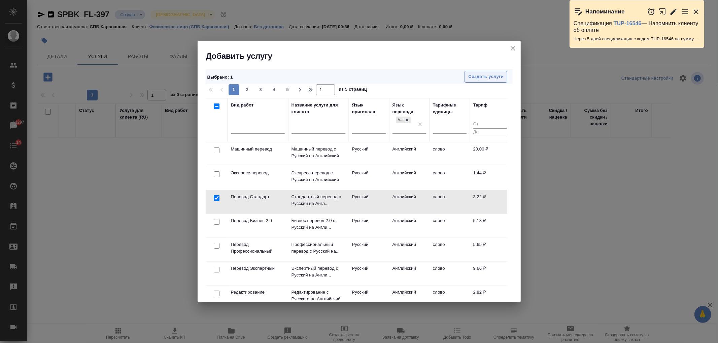
click at [473, 77] on span "Создать услуги" at bounding box center [485, 77] width 35 height 8
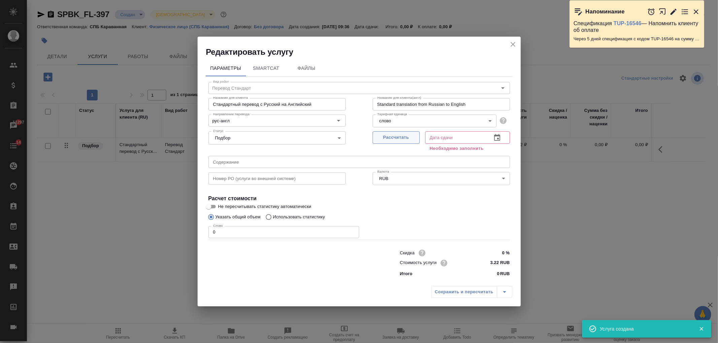
drag, startPoint x: 391, startPoint y: 133, endPoint x: 382, endPoint y: 138, distance: 10.5
click at [391, 133] on button "Рассчитать" at bounding box center [395, 138] width 47 height 12
type input "15.09.2025 10:38"
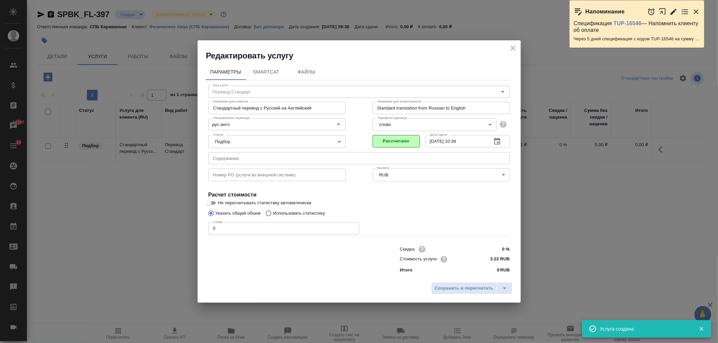
click at [291, 209] on label "Использовать статистику" at bounding box center [293, 213] width 63 height 13
click at [273, 209] on input "Использовать статистику" at bounding box center [267, 213] width 11 height 13
radio input "true"
radio input "false"
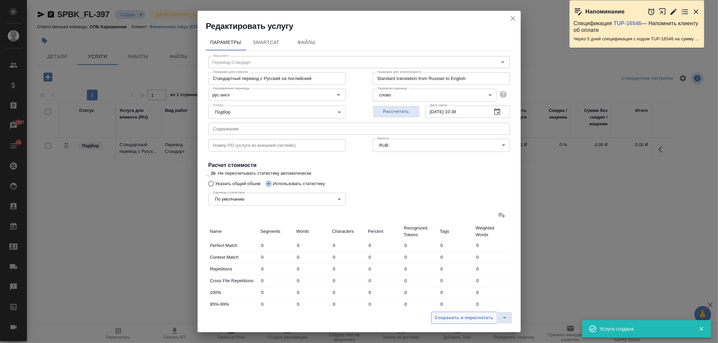
click at [475, 319] on span "Сохранить и пересчитать" at bounding box center [464, 319] width 59 height 8
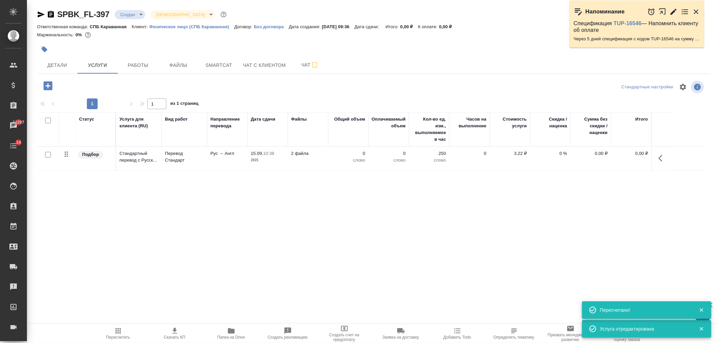
click at [48, 155] on input "checkbox" at bounding box center [48, 155] width 6 height 6
checkbox input "true"
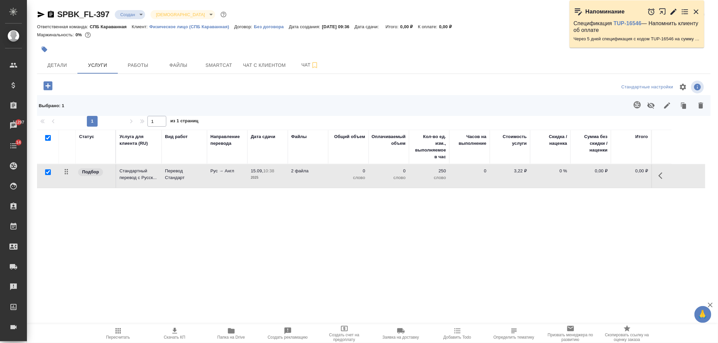
click at [50, 88] on icon "button" at bounding box center [47, 85] width 9 height 9
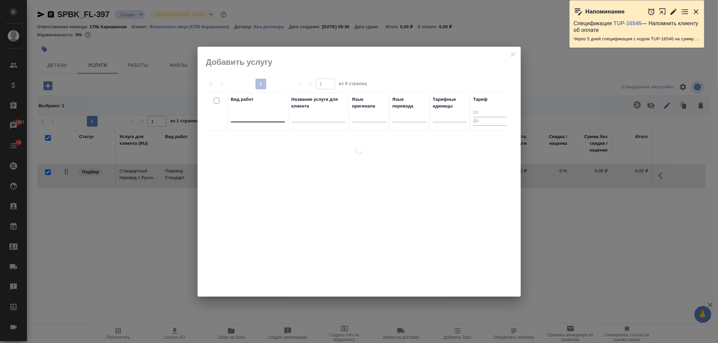
click at [240, 120] on div at bounding box center [258, 116] width 54 height 10
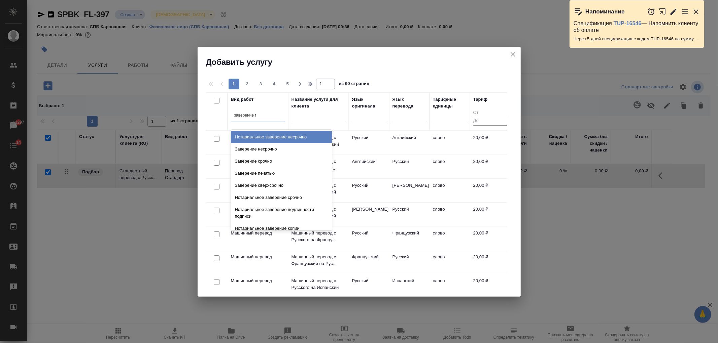
type input "заверение пе"
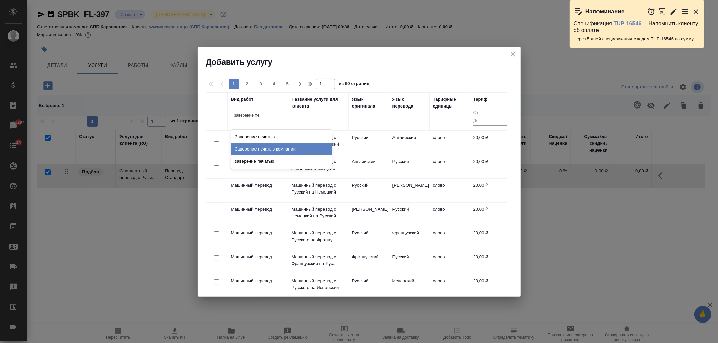
click at [291, 152] on div "Заверение печатью компании" at bounding box center [281, 149] width 101 height 12
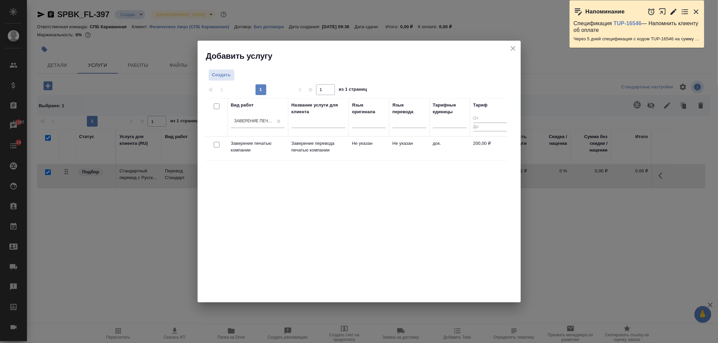
click at [216, 145] on input "checkbox" at bounding box center [217, 145] width 6 height 6
checkbox input "true"
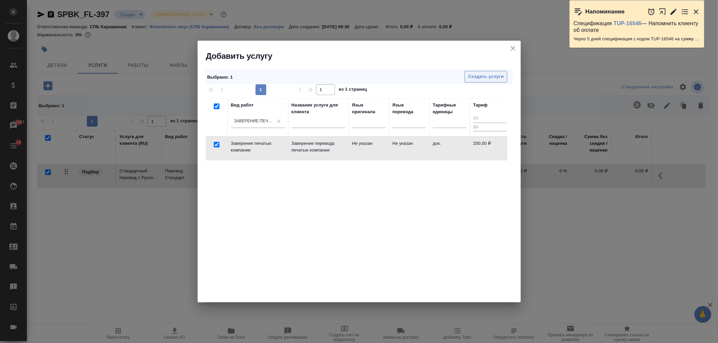
click at [478, 81] on button "Создать услуги" at bounding box center [485, 77] width 43 height 12
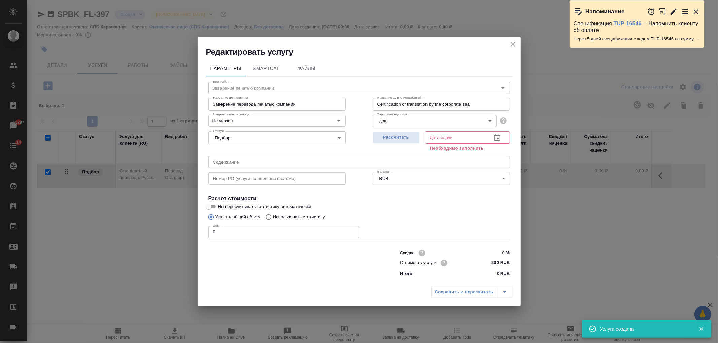
checkbox input "false"
click at [388, 139] on span "Рассчитать" at bounding box center [396, 138] width 40 height 8
type input "15.09.2025 10:39"
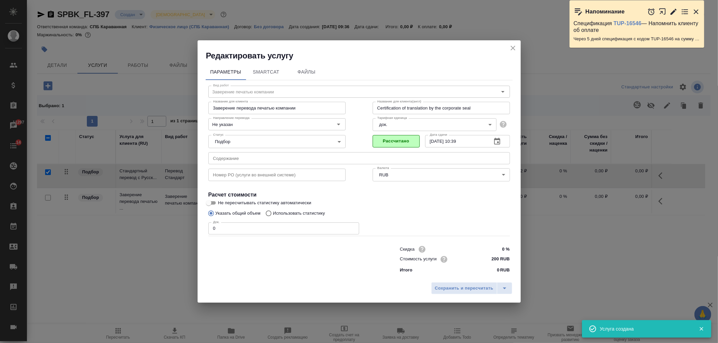
click at [237, 233] on input "0" at bounding box center [283, 229] width 151 height 12
type input "2"
click at [458, 289] on span "Сохранить и пересчитать" at bounding box center [464, 289] width 59 height 8
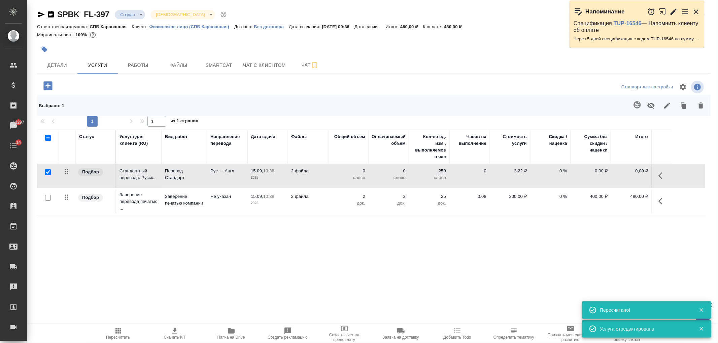
click at [135, 16] on body "🙏 .cls-1 fill:#fff; AWATERA Ivanova Arina Клиенты Спецификации Заказы 11297 Чат…" at bounding box center [359, 171] width 718 height 343
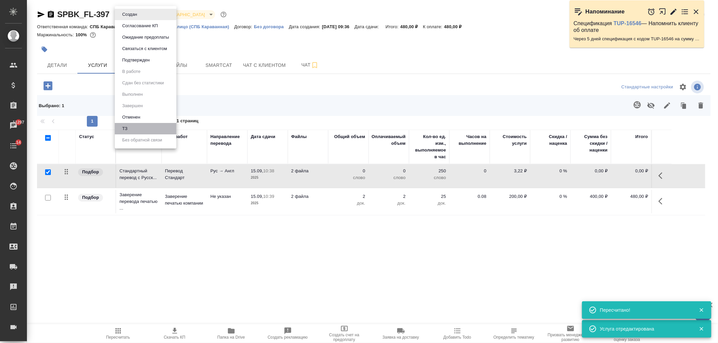
click at [151, 132] on li "ТЗ" at bounding box center [146, 128] width 62 height 11
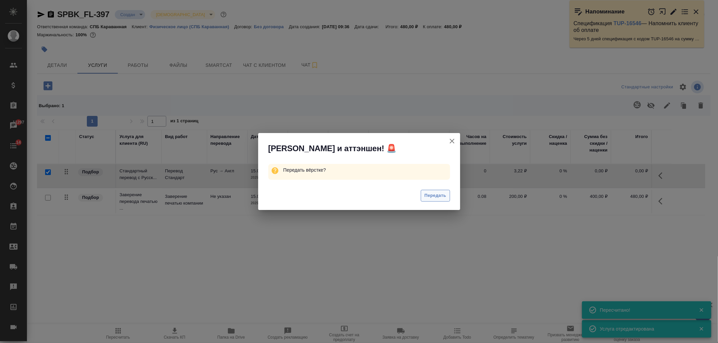
click at [436, 196] on span "Передать" at bounding box center [435, 196] width 22 height 8
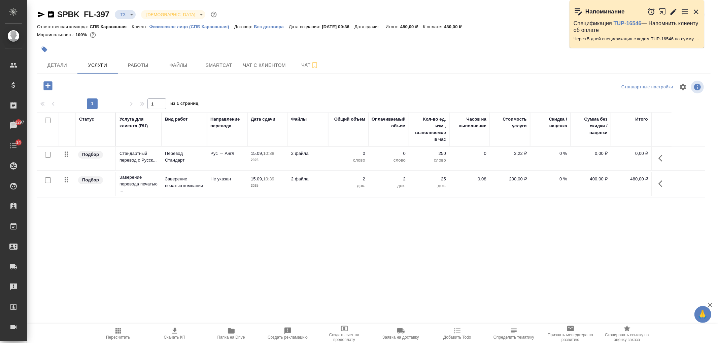
click at [46, 154] on input "checkbox" at bounding box center [48, 155] width 6 height 6
checkbox input "true"
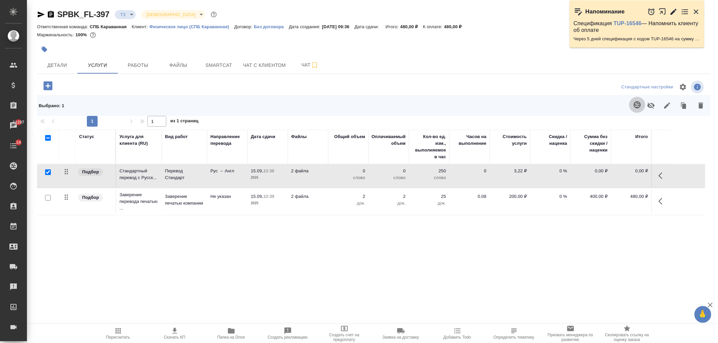
click at [638, 104] on icon "button" at bounding box center [636, 104] width 7 height 7
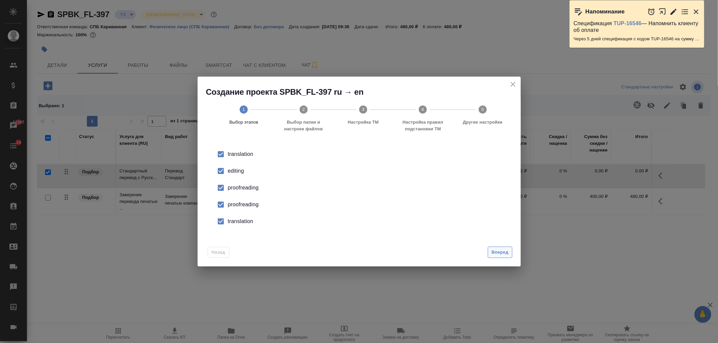
click at [497, 248] on button "Вперед" at bounding box center [499, 253] width 24 height 12
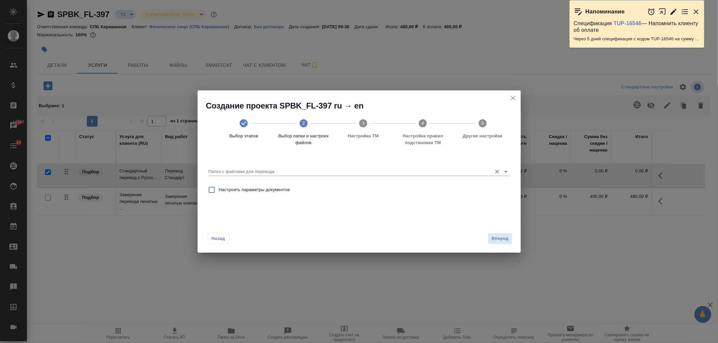
click at [329, 166] on div "Папка с файлами для перевода" at bounding box center [358, 169] width 301 height 14
click at [507, 172] on icon "Open" at bounding box center [506, 172] width 8 height 8
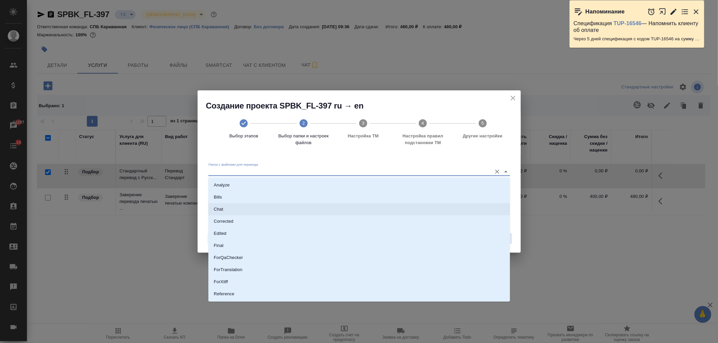
scroll to position [35, 0]
click at [238, 267] on li "Source" at bounding box center [358, 271] width 301 height 12
type input "Source"
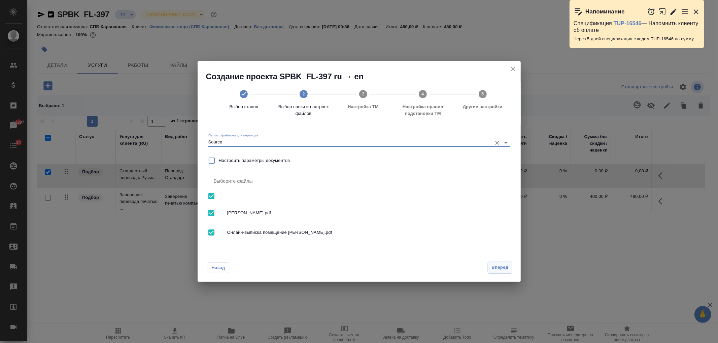
click at [501, 270] on span "Вперед" at bounding box center [499, 268] width 17 height 8
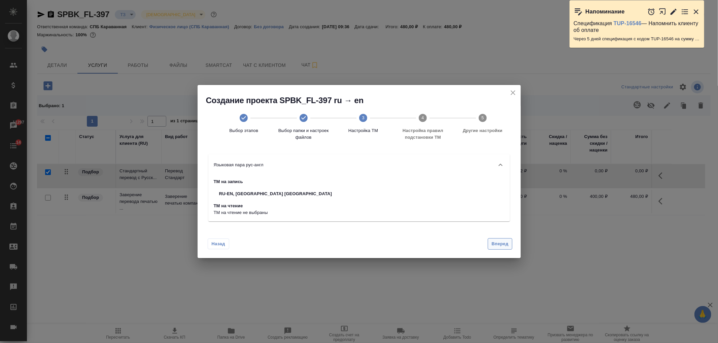
click at [501, 243] on span "Вперед" at bounding box center [499, 245] width 17 height 8
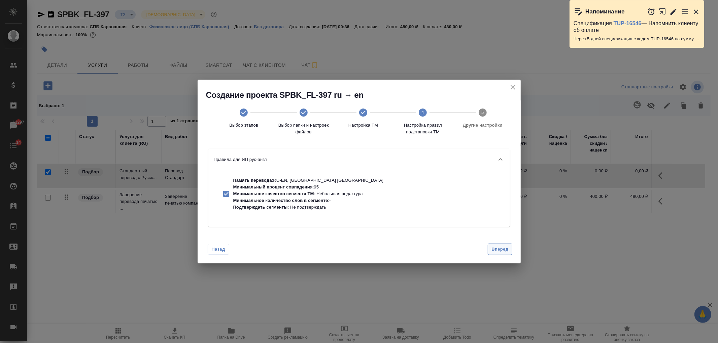
click at [501, 243] on div "Назад Вперед" at bounding box center [358, 248] width 323 height 32
click at [501, 248] on span "Вперед" at bounding box center [499, 250] width 17 height 8
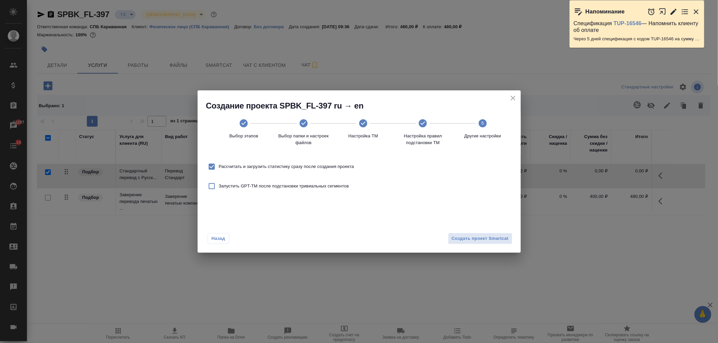
click at [340, 164] on span "Рассчитать и загрузить статистику сразу после создания проекта" at bounding box center [286, 167] width 135 height 7
click at [219, 164] on input "Рассчитать и загрузить статистику сразу после создания проекта" at bounding box center [212, 167] width 14 height 14
checkbox input "false"
click at [494, 243] on button "Создать проект Smartcat" at bounding box center [480, 239] width 64 height 12
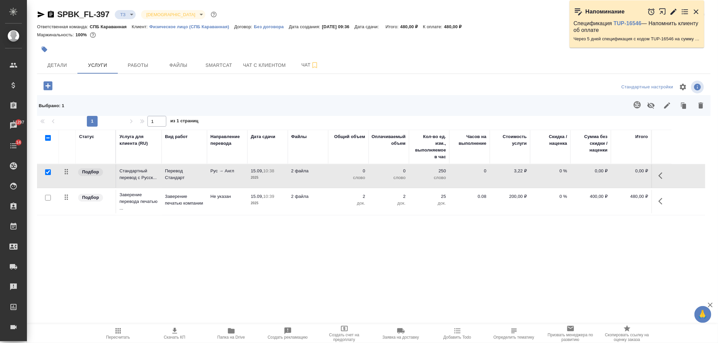
click at [204, 74] on div "SPBK_FL-397 ТЗ tz Святая троица holyTrinity Кратко детали заказа Ответственная …" at bounding box center [373, 146] width 681 height 292
click at [214, 69] on span "Smartcat" at bounding box center [219, 65] width 32 height 8
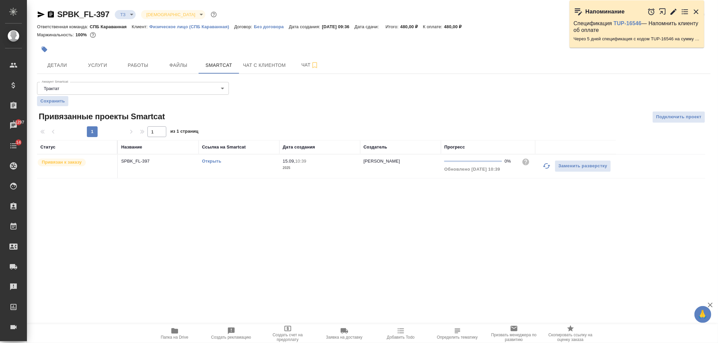
click at [212, 160] on link "Открыть" at bounding box center [211, 161] width 19 height 5
click at [100, 72] on button "Услуги" at bounding box center [97, 65] width 40 height 17
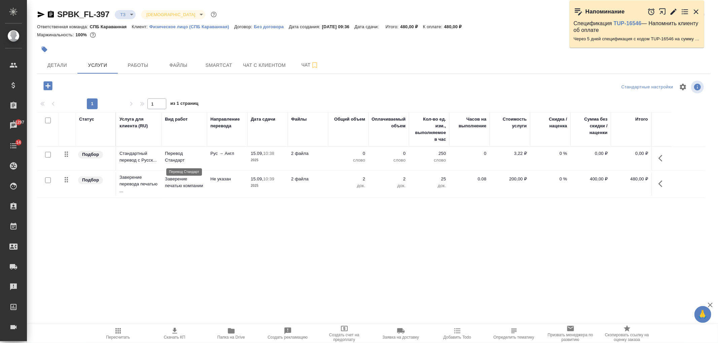
click at [186, 154] on p "Перевод Стандарт" at bounding box center [184, 156] width 39 height 13
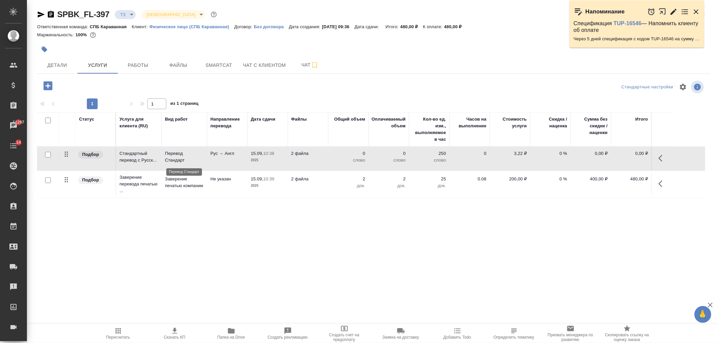
click at [186, 154] on p "Перевод Стандарт" at bounding box center [184, 156] width 39 height 13
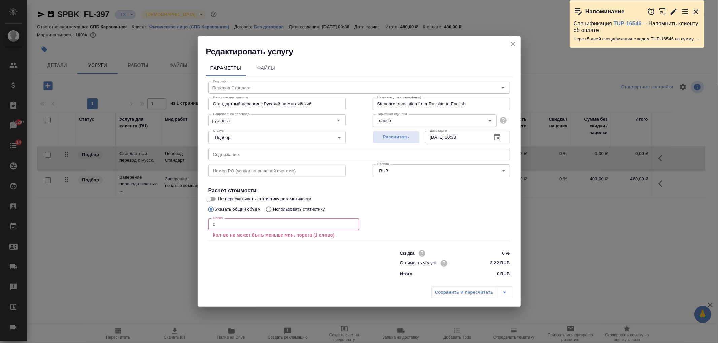
click at [295, 206] on p "Использовать статистику" at bounding box center [299, 209] width 52 height 7
click at [273, 206] on input "Использовать статистику" at bounding box center [267, 209] width 11 height 13
radio input "true"
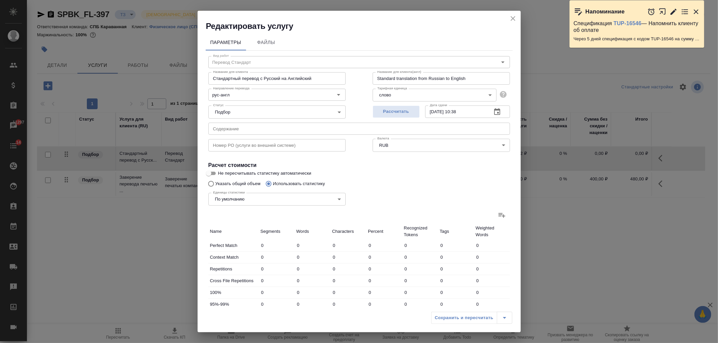
radio input "false"
click at [498, 213] on icon at bounding box center [502, 215] width 8 height 8
click at [0, 0] on input "file" at bounding box center [0, 0] width 0 height 0
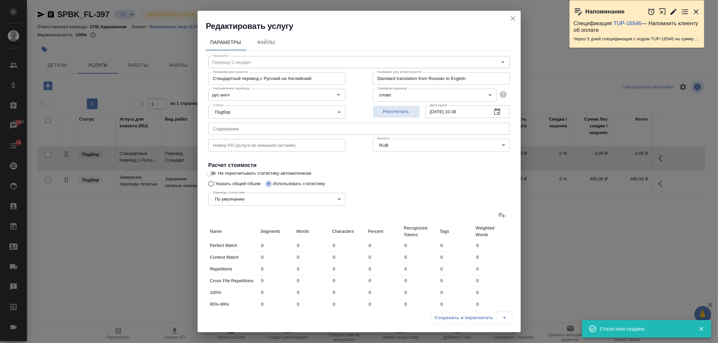
type input "602"
type input "2871"
type input "24828"
type input "120"
type input "494"
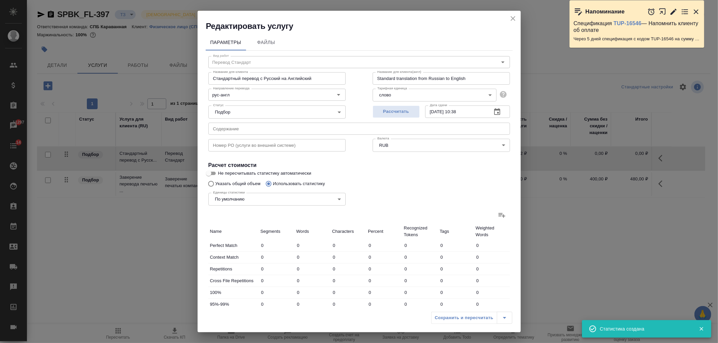
type input "5594"
type input "31"
type input "123"
type input "1369"
type input "193"
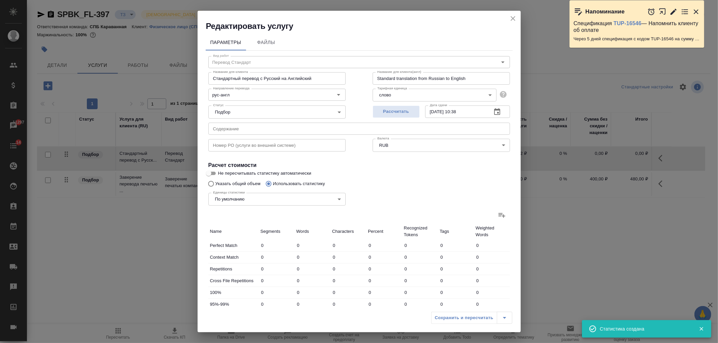
type input "734"
type input "6645"
type input "21"
type input "107"
type input "631"
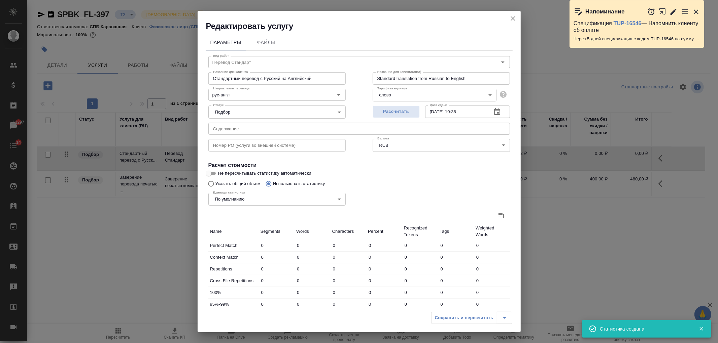
type input "90"
type input "630"
type input "4311"
type input "906"
type input "4342"
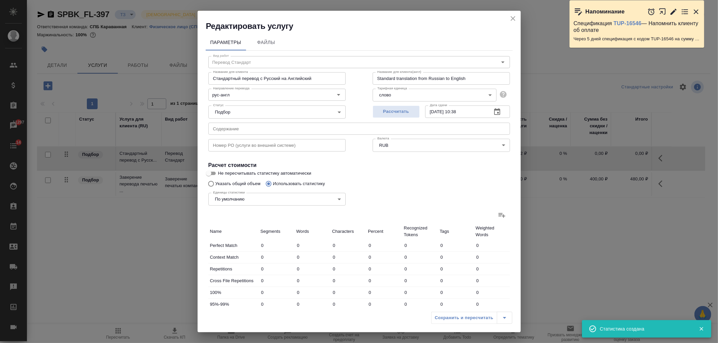
type input "36415"
type input "1057"
type input "4959"
type input "43378"
click at [512, 17] on icon "close" at bounding box center [513, 18] width 8 height 8
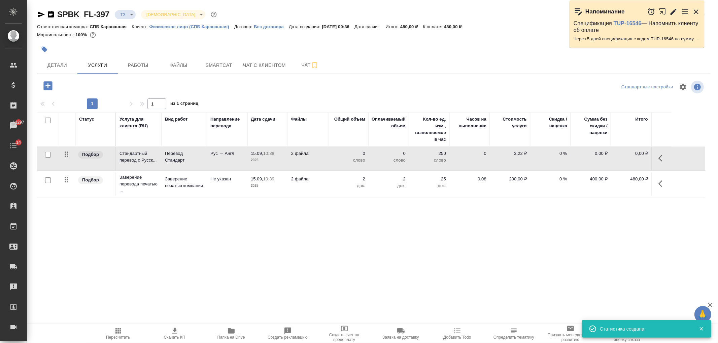
click at [117, 332] on icon "button" at bounding box center [117, 331] width 5 height 5
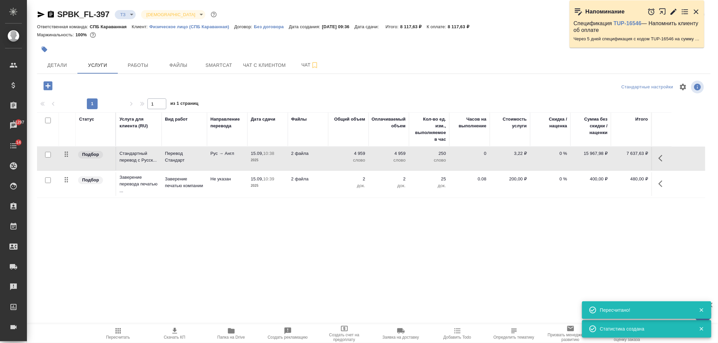
click at [288, 155] on td "2 файла" at bounding box center [308, 159] width 40 height 24
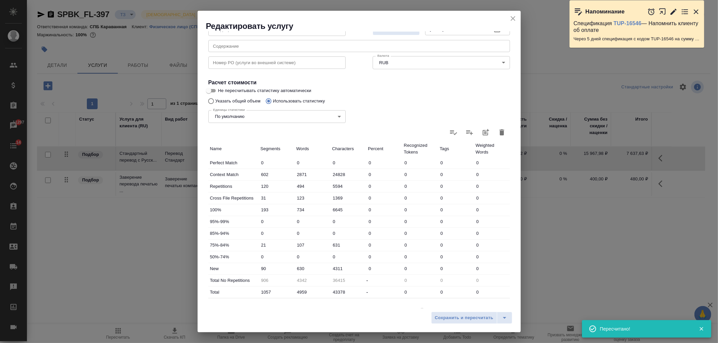
scroll to position [115, 0]
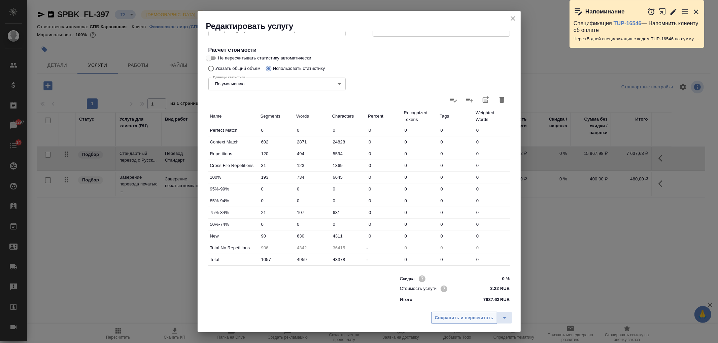
click at [468, 317] on span "Сохранить и пересчитать" at bounding box center [464, 319] width 59 height 8
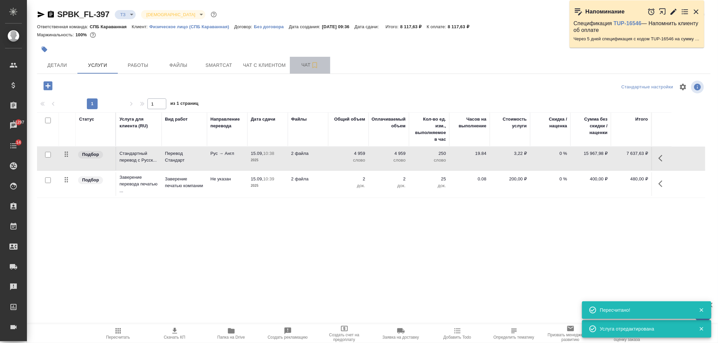
click at [303, 66] on span "Чат" at bounding box center [310, 65] width 32 height 8
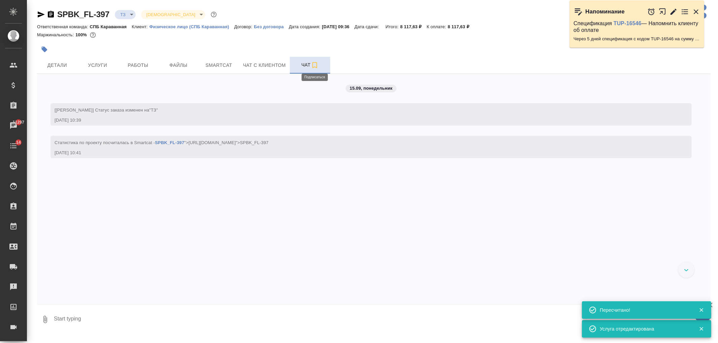
click at [315, 65] on icon "button" at bounding box center [315, 65] width 8 height 8
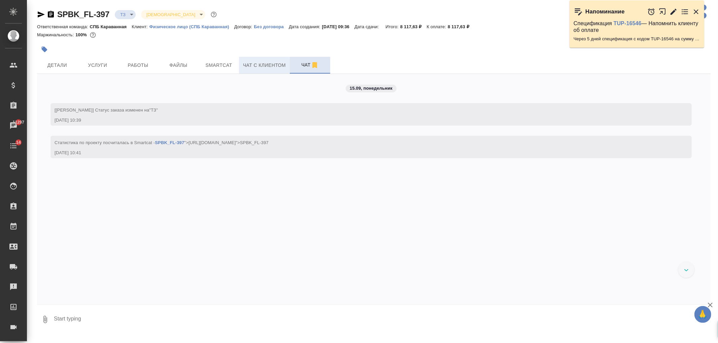
click at [251, 69] on span "Чат с клиентом" at bounding box center [264, 65] width 43 height 8
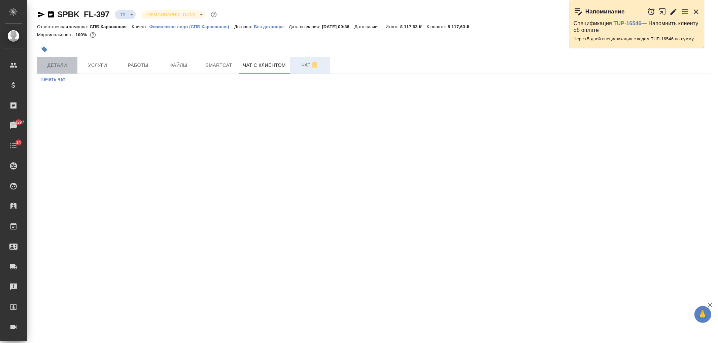
click at [60, 62] on span "Детали" at bounding box center [57, 65] width 32 height 8
select select "RU"
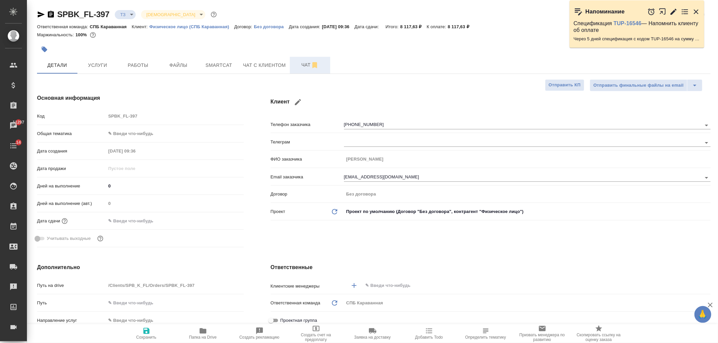
type textarea "x"
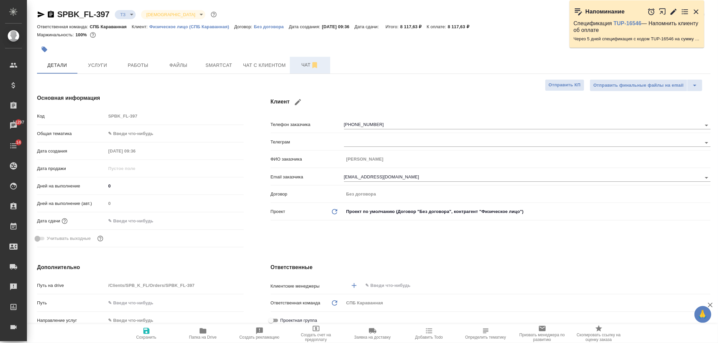
type textarea "x"
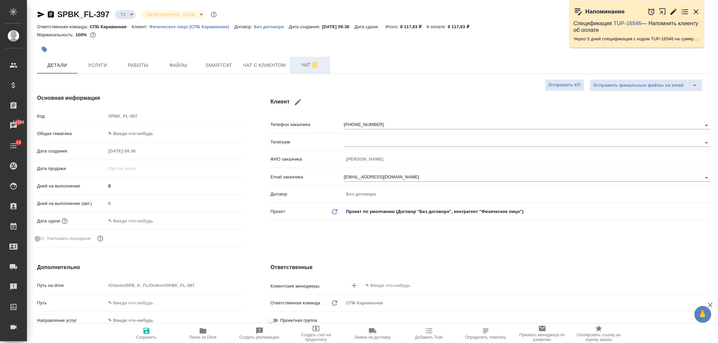
type textarea "x"
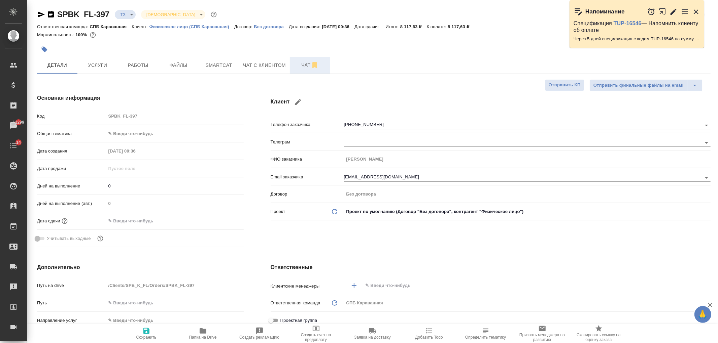
type textarea "x"
click at [293, 65] on button "Чат" at bounding box center [310, 65] width 40 height 17
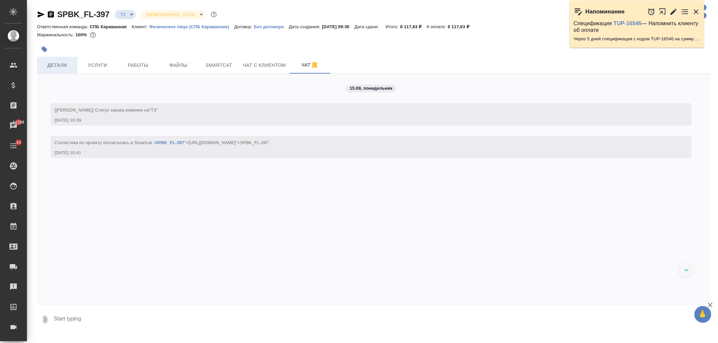
click at [67, 61] on span "Детали" at bounding box center [57, 65] width 32 height 8
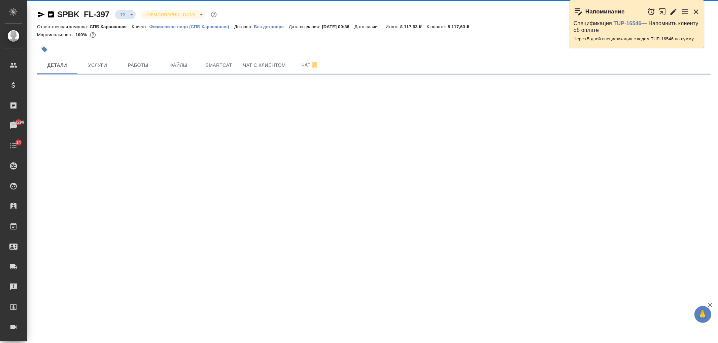
select select "RU"
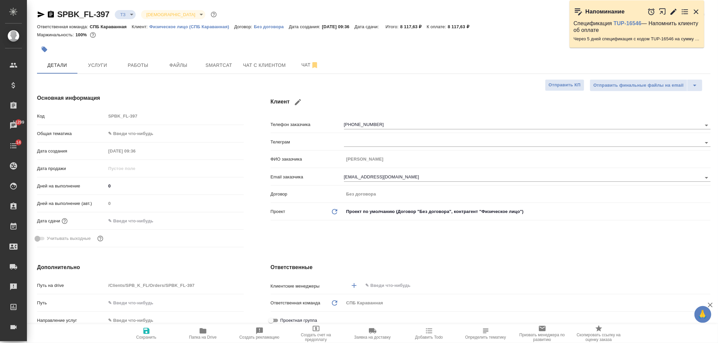
type textarea "x"
click at [120, 135] on body "🙏 .cls-1 fill:#fff; AWATERA Ivanova Arina Клиенты Спецификации Заказы 11299 Чат…" at bounding box center [359, 171] width 718 height 343
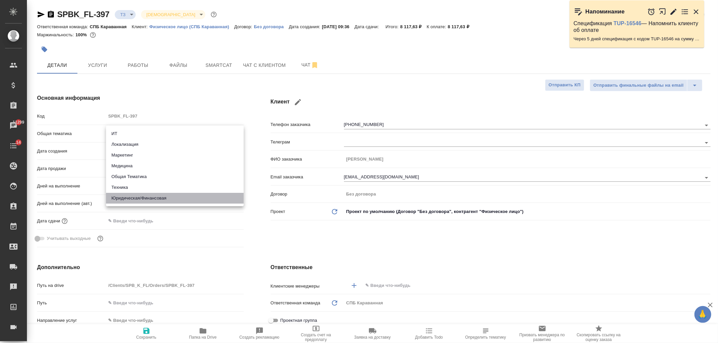
click at [162, 197] on li "Юридическая/Финансовая" at bounding box center [175, 198] width 138 height 11
type input "yr-fn"
type textarea "x"
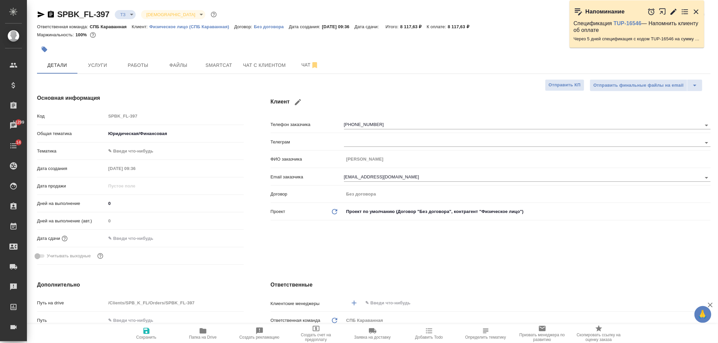
click at [119, 149] on body "🙏 .cls-1 fill:#fff; AWATERA Ivanova Arina Клиенты Спецификации Заказы 11299 Чат…" at bounding box center [359, 171] width 718 height 343
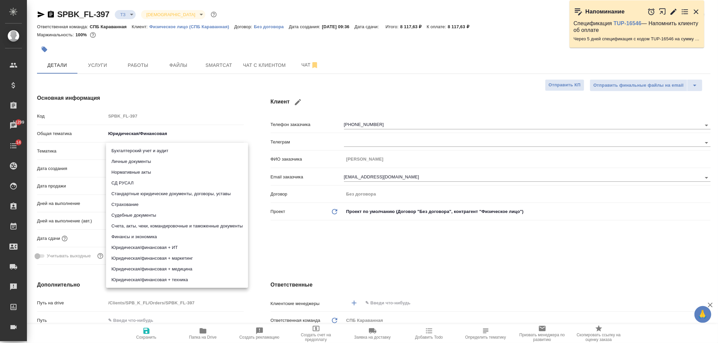
click at [163, 199] on li "Стандартные юридические документы, договоры, уставы" at bounding box center [177, 194] width 142 height 11
type textarea "x"
type input "5f647205b73bc97568ca66bf"
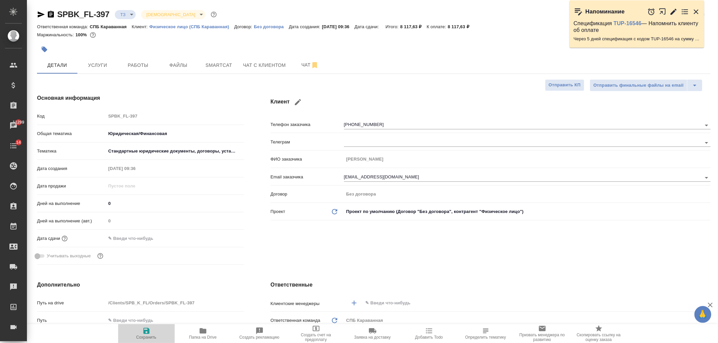
click at [146, 332] on icon "button" at bounding box center [146, 331] width 8 height 8
type textarea "x"
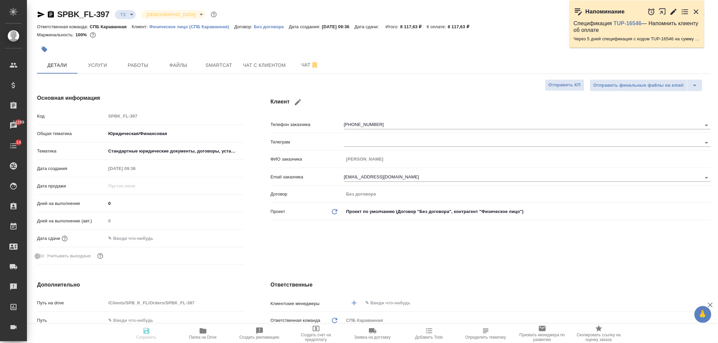
type textarea "x"
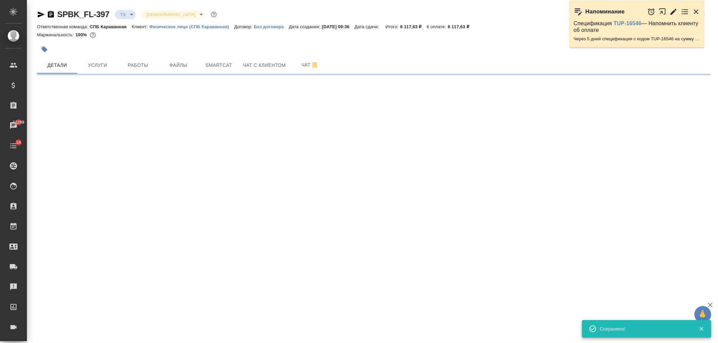
select select "RU"
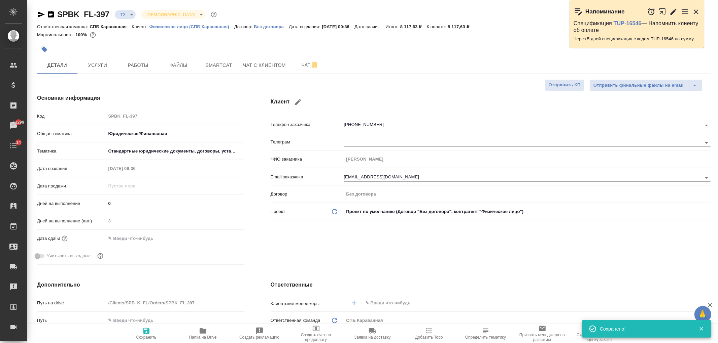
type textarea "x"
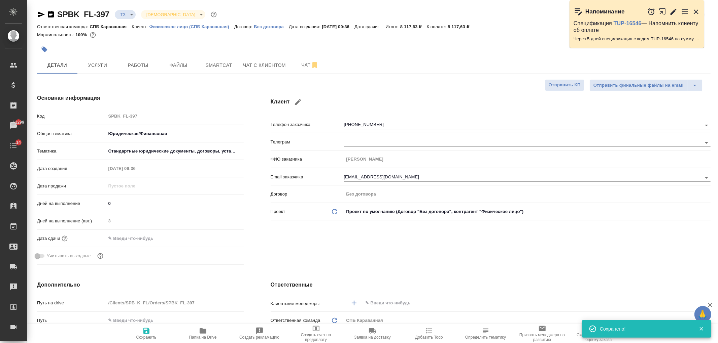
type textarea "x"
click at [294, 67] on span "Чат" at bounding box center [310, 65] width 32 height 8
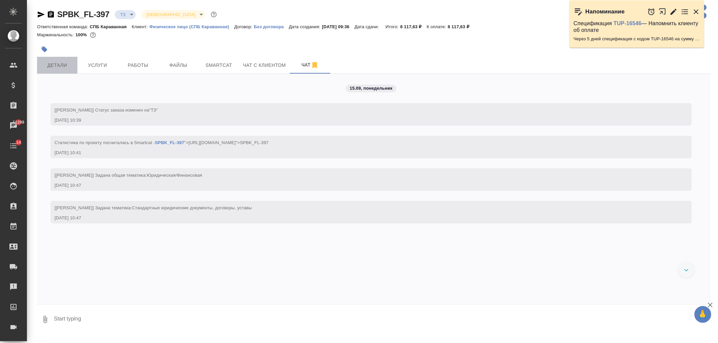
click at [66, 63] on span "Детали" at bounding box center [57, 65] width 32 height 8
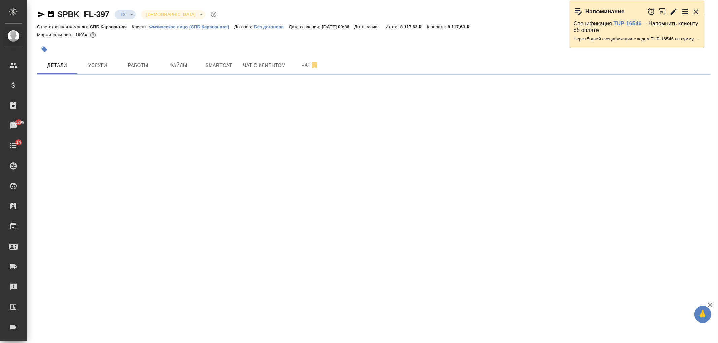
select select "RU"
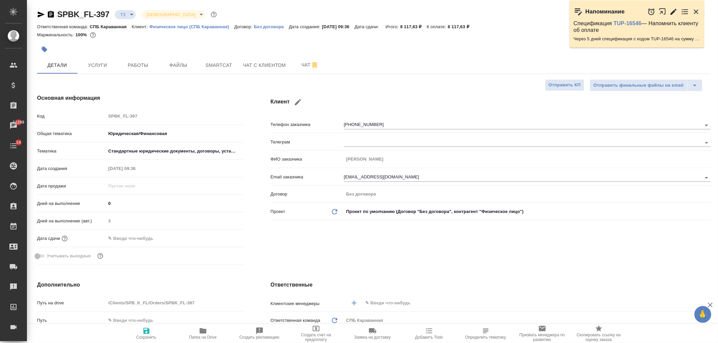
type textarea "x"
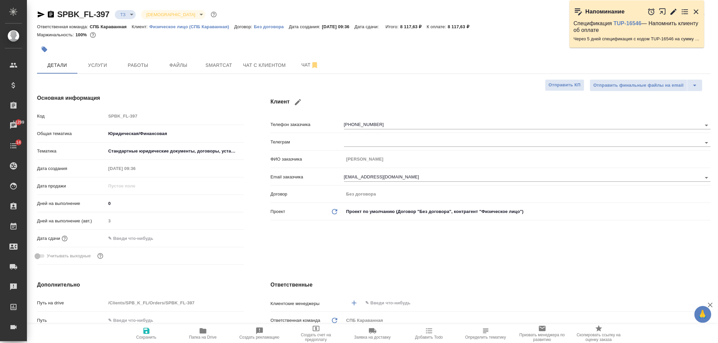
type textarea "x"
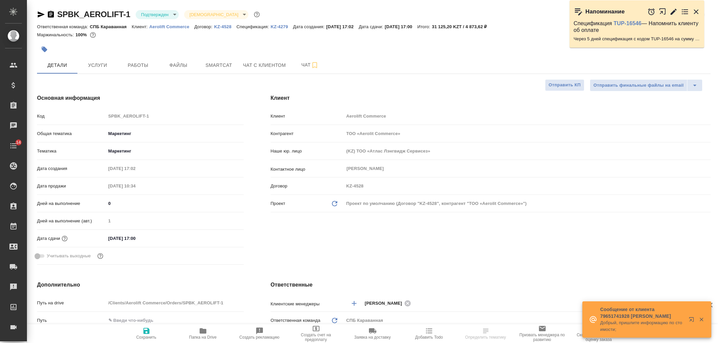
select select "RU"
click at [716, 78] on div "SPBK_AEROLIFT-1 Подтвержден confirmed Святая троица holyTrinity Кратко детали з…" at bounding box center [372, 339] width 691 height 678
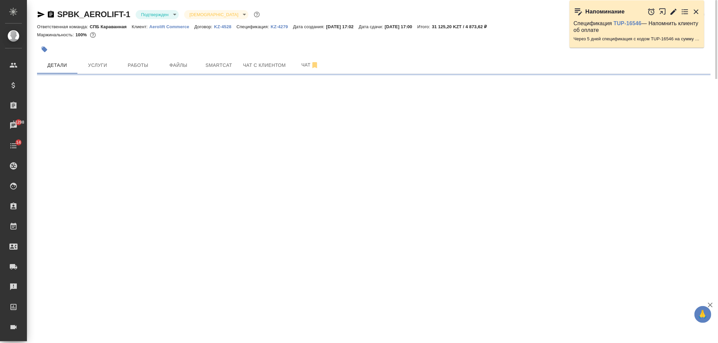
select select "RU"
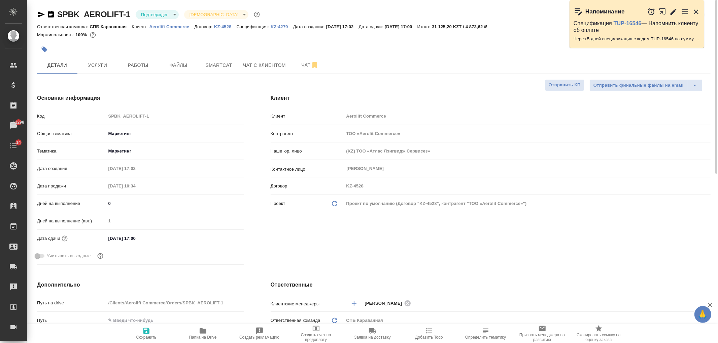
type textarea "x"
click at [131, 65] on span "Работы" at bounding box center [138, 65] width 32 height 8
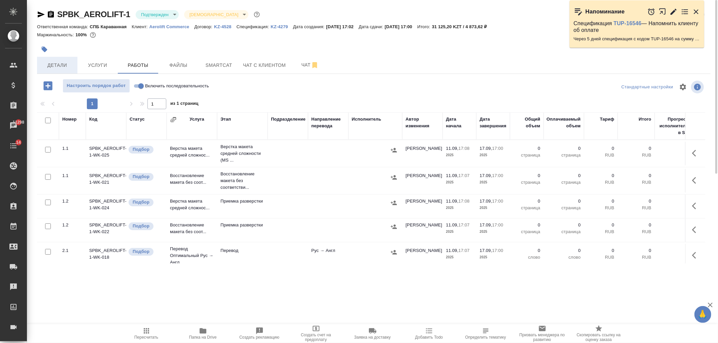
click at [51, 63] on span "Детали" at bounding box center [57, 65] width 32 height 8
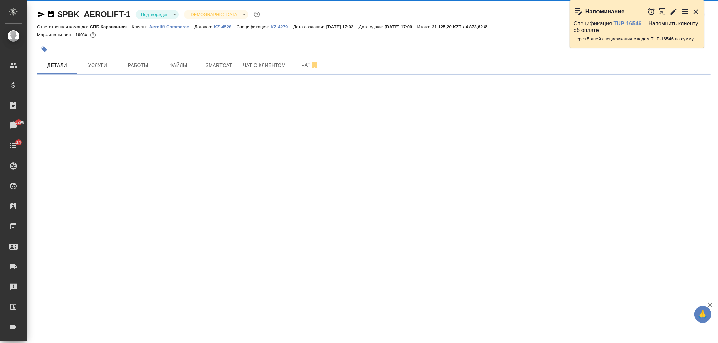
select select "RU"
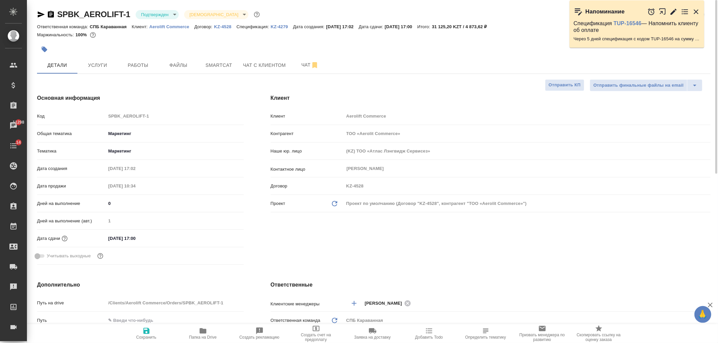
type textarea "x"
drag, startPoint x: 715, startPoint y: 63, endPoint x: 358, endPoint y: 36, distance: 357.7
click at [717, 57] on div at bounding box center [715, 171] width 5 height 343
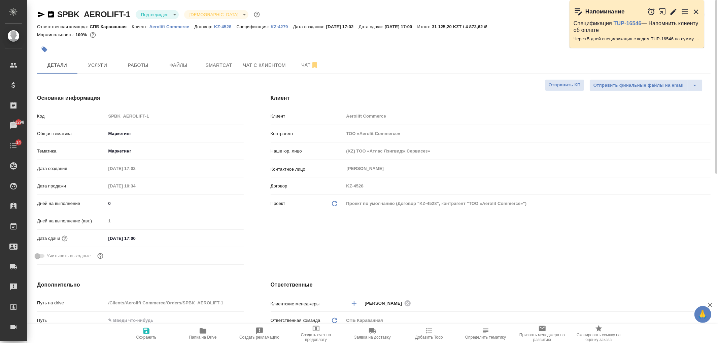
type textarea "x"
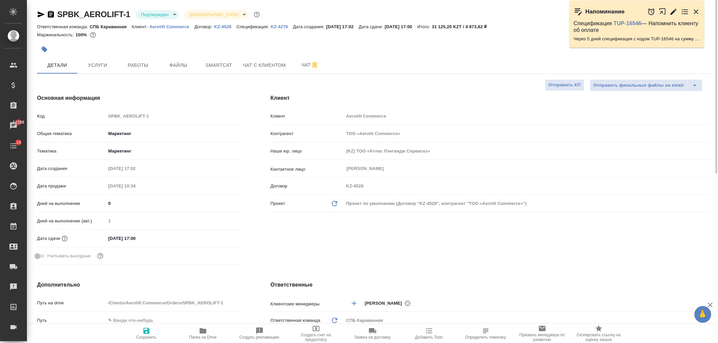
type textarea "x"
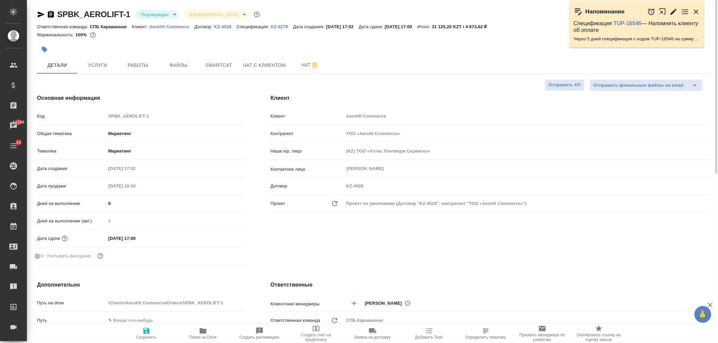
type textarea "x"
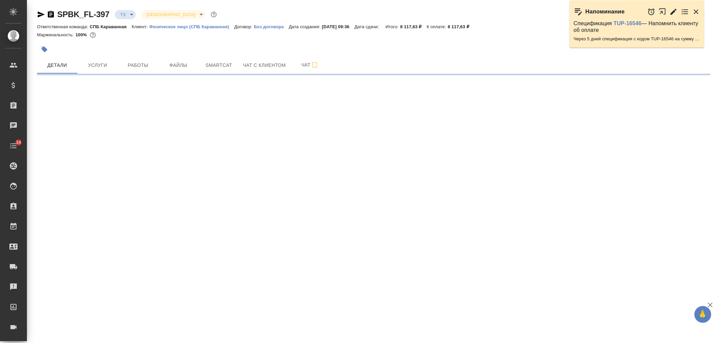
select select "RU"
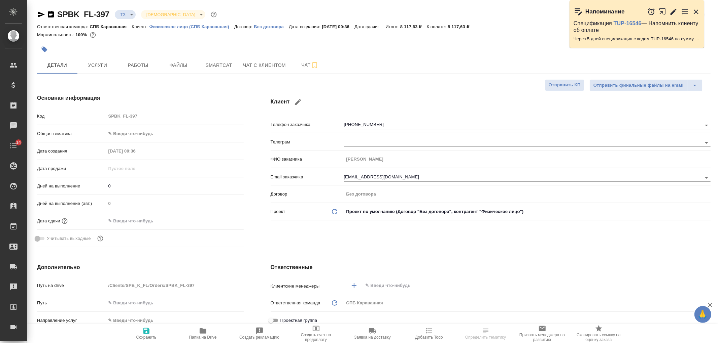
type textarea "x"
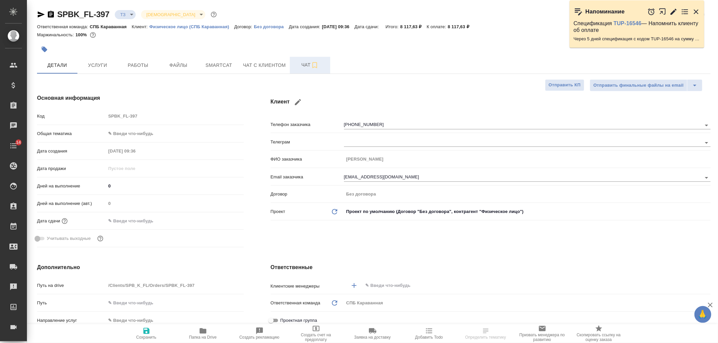
type textarea "x"
click at [300, 67] on span "Чат" at bounding box center [310, 65] width 32 height 8
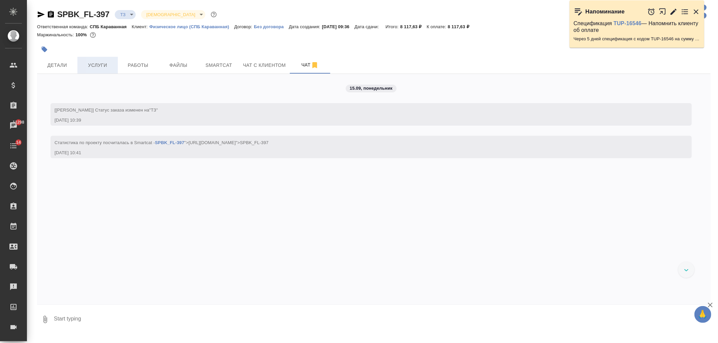
click at [89, 58] on button "Услуги" at bounding box center [97, 65] width 40 height 17
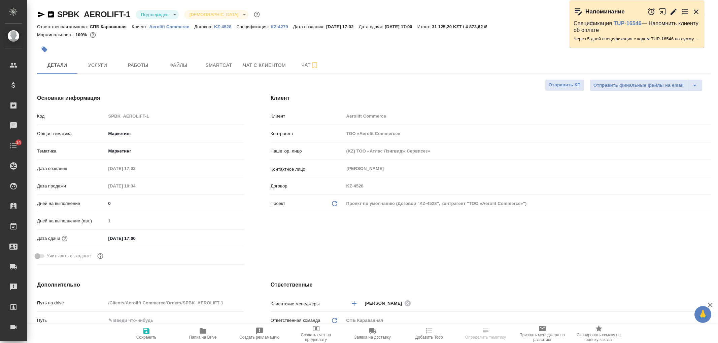
select select "RU"
click at [390, 243] on div "Клиент Клиент Aerolift Commerce Контрагент ТОО «Aerolit Commerce» Наше юр. лицо…" at bounding box center [490, 181] width 467 height 201
click at [304, 66] on span "Чат" at bounding box center [310, 65] width 32 height 8
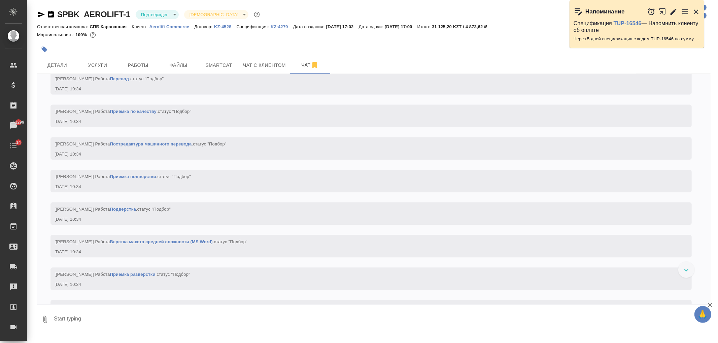
scroll to position [1275, 0]
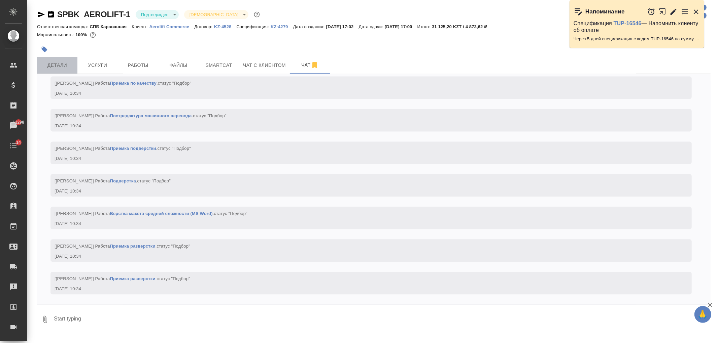
click at [65, 68] on span "Детали" at bounding box center [57, 65] width 32 height 8
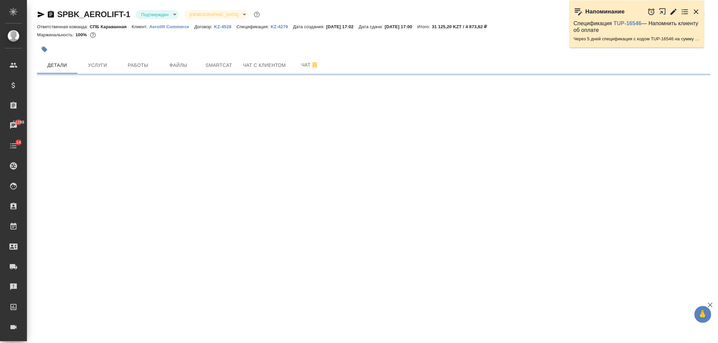
select select "RU"
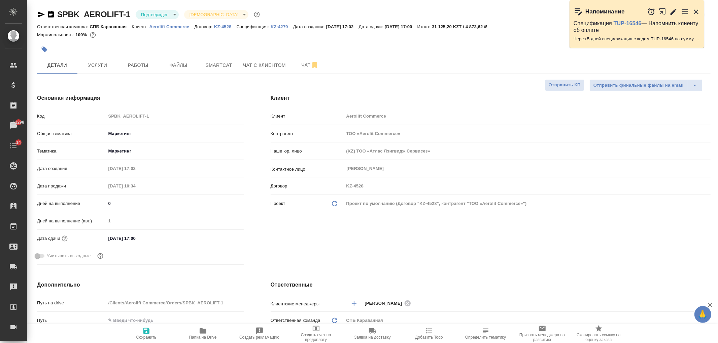
type textarea "x"
click at [38, 13] on icon "button" at bounding box center [41, 14] width 7 height 6
type textarea "x"
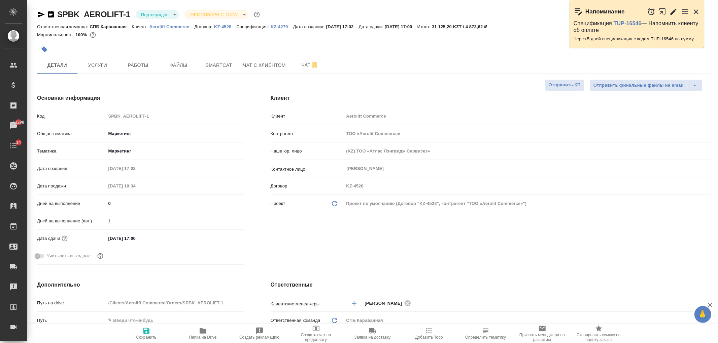
type textarea "x"
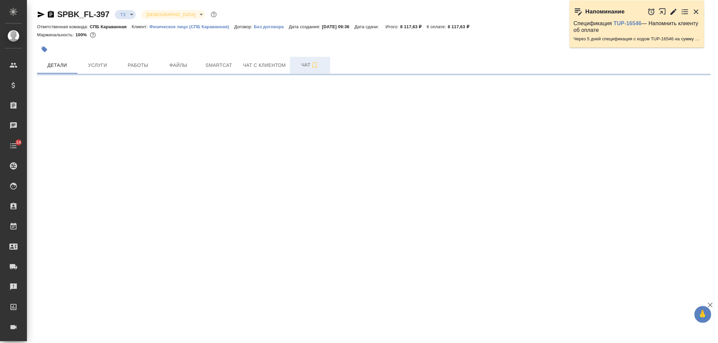
select select "RU"
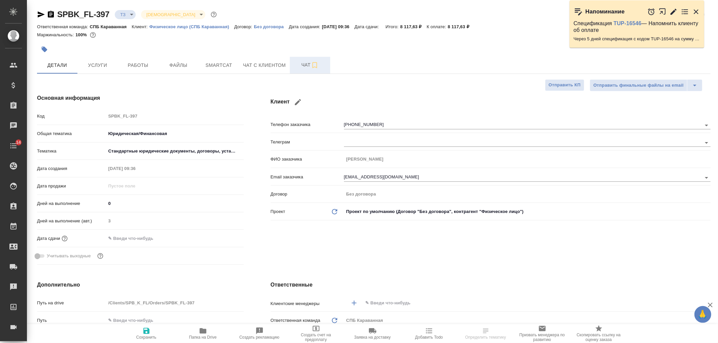
type textarea "x"
click at [303, 71] on button "Чат" at bounding box center [310, 65] width 40 height 17
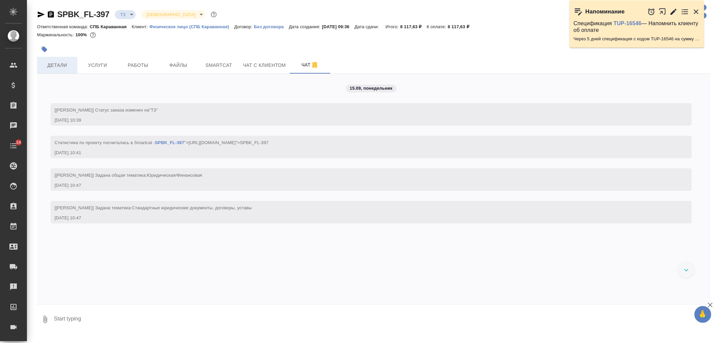
click at [58, 64] on span "Детали" at bounding box center [57, 65] width 32 height 8
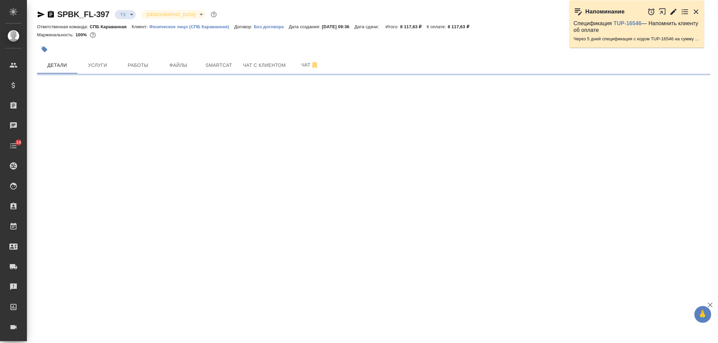
select select "RU"
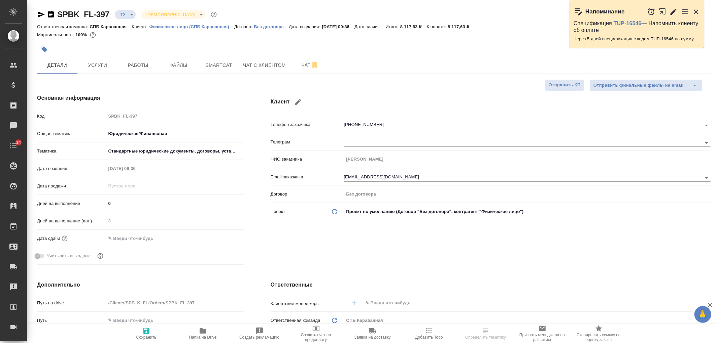
type textarea "x"
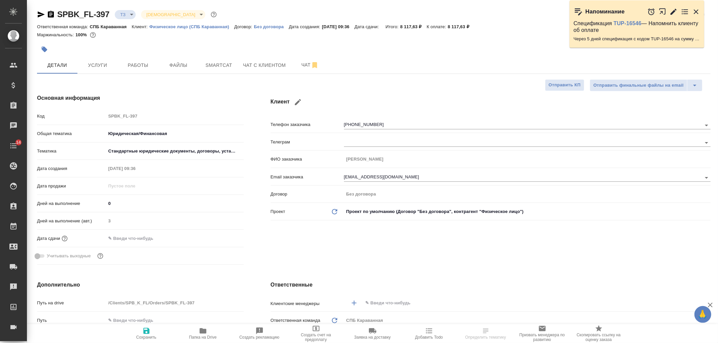
type textarea "x"
select select "RU"
type textarea "x"
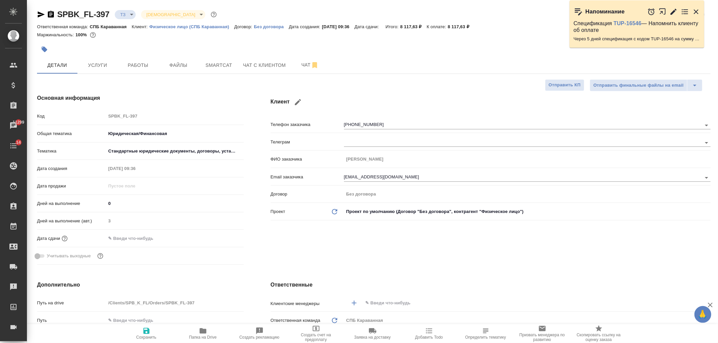
type textarea "x"
click at [292, 66] on button "Чат" at bounding box center [310, 65] width 40 height 17
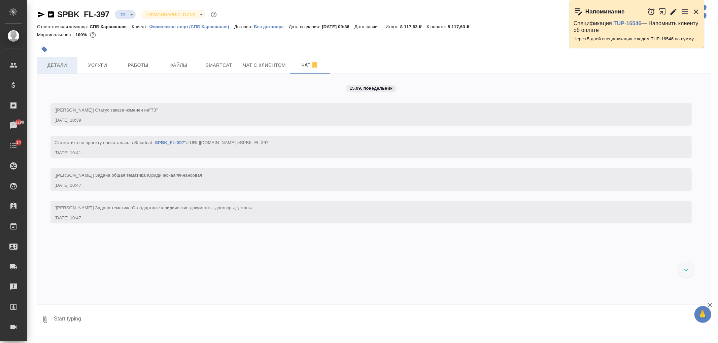
click at [70, 62] on span "Детали" at bounding box center [57, 65] width 32 height 8
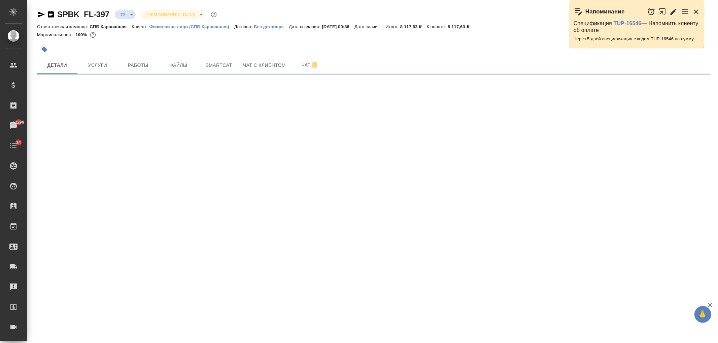
select select "RU"
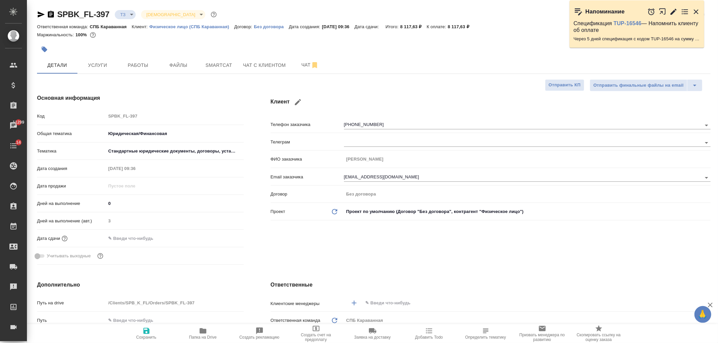
type textarea "x"
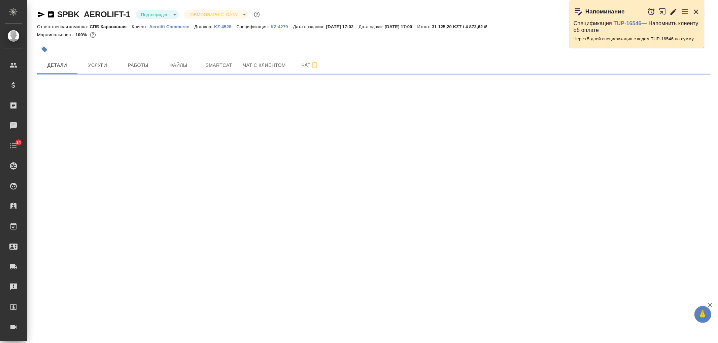
select select "RU"
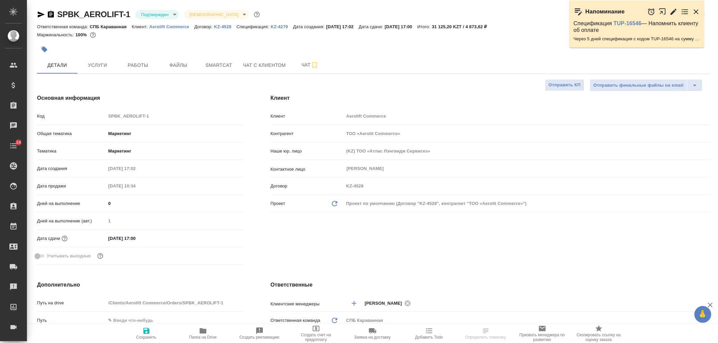
type textarea "x"
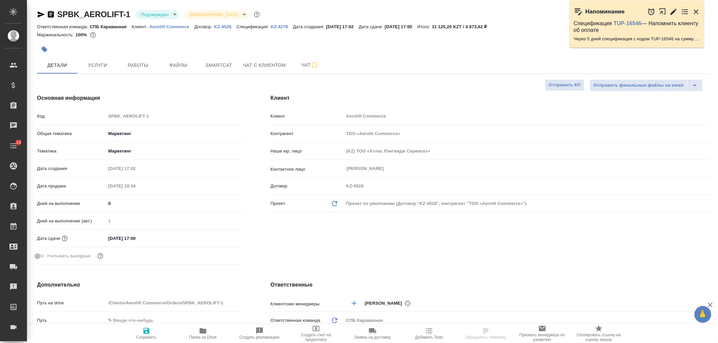
type textarea "x"
select select "RU"
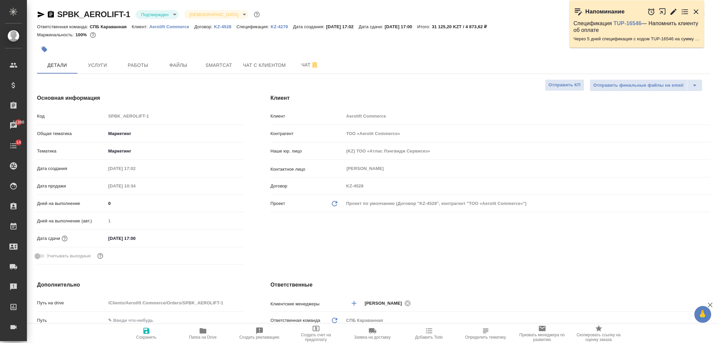
type textarea "x"
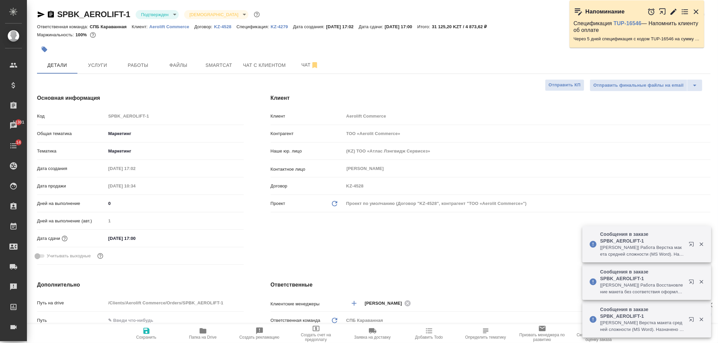
type textarea "x"
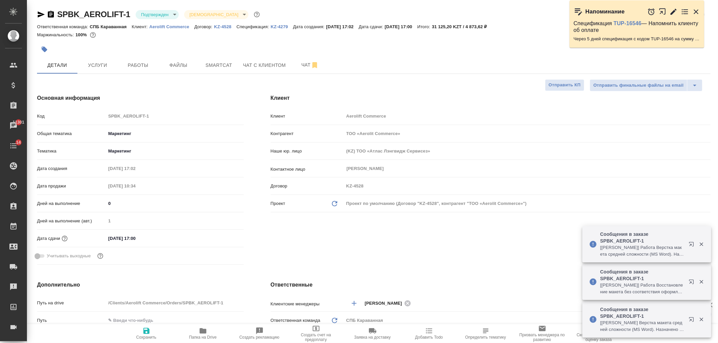
type textarea "x"
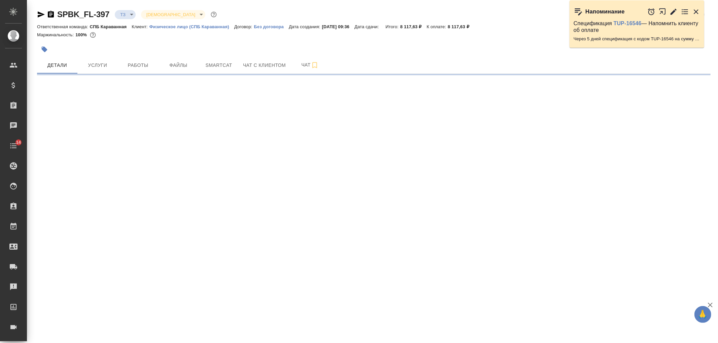
select select "RU"
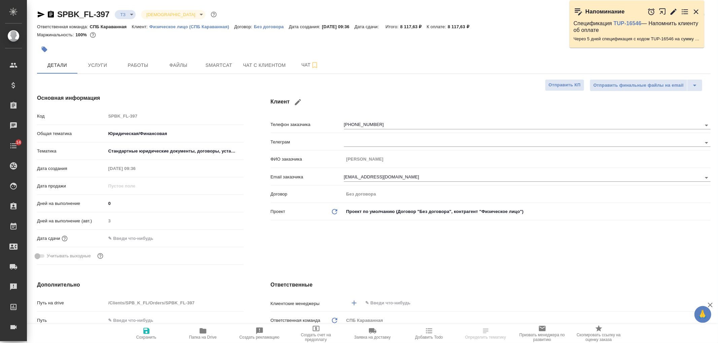
type textarea "x"
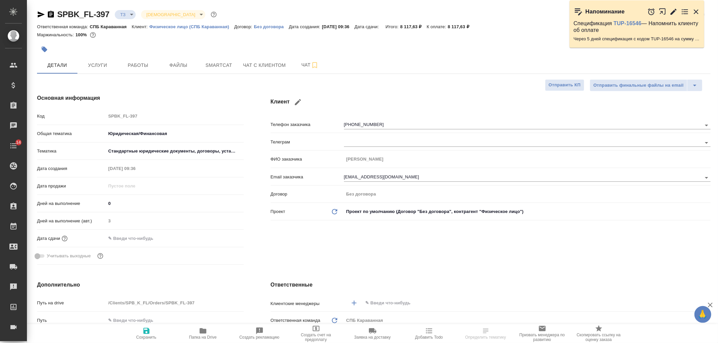
type textarea "x"
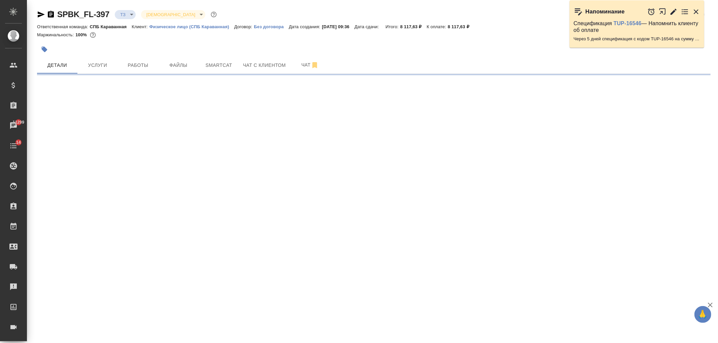
select select "RU"
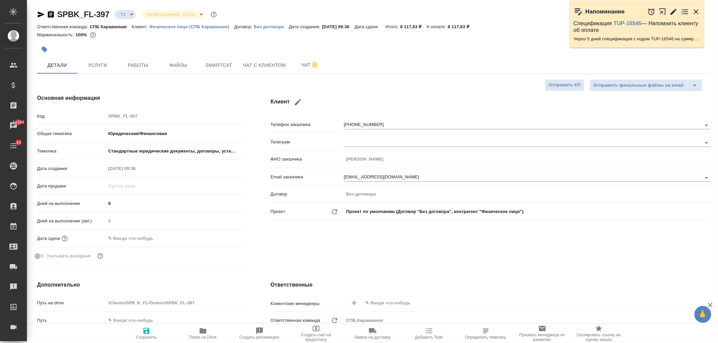
type textarea "x"
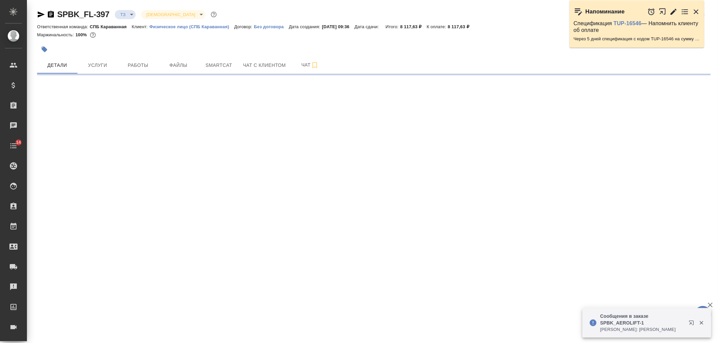
select select "RU"
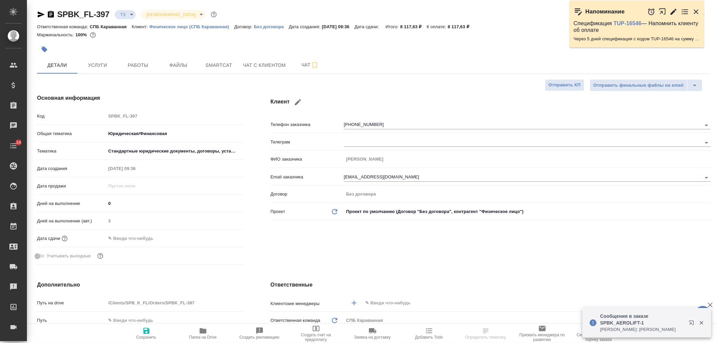
type textarea "x"
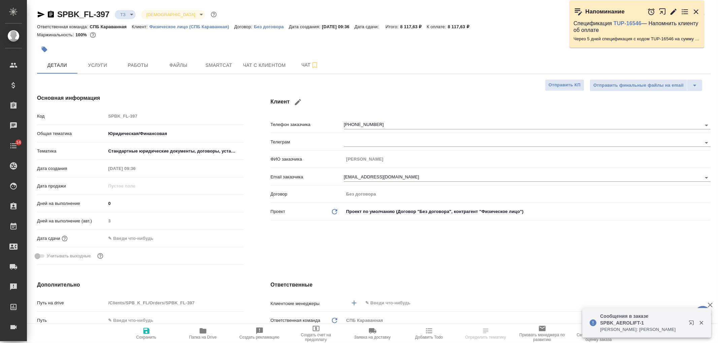
type textarea "x"
click at [299, 71] on button "Чат" at bounding box center [310, 65] width 40 height 17
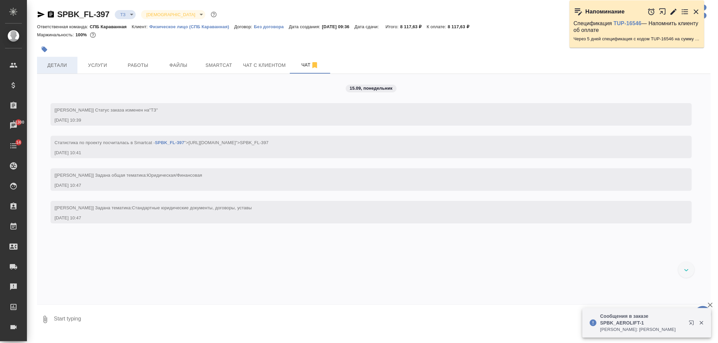
click at [61, 66] on span "Детали" at bounding box center [57, 65] width 32 height 8
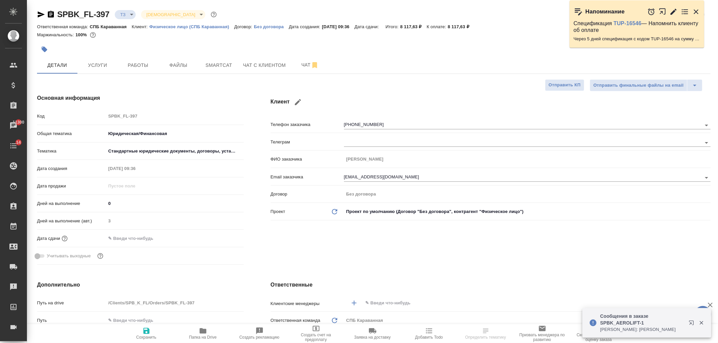
select select "RU"
type textarea "x"
click at [307, 64] on span "Чат" at bounding box center [310, 65] width 32 height 8
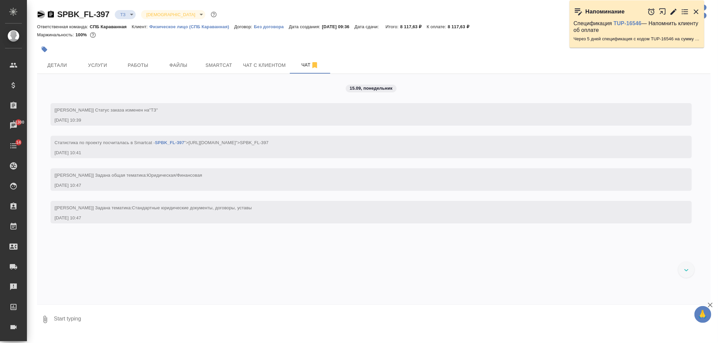
click at [40, 15] on icon "button" at bounding box center [41, 14] width 7 height 6
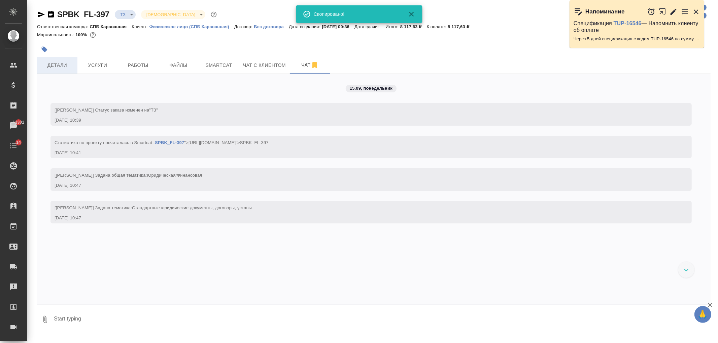
click at [65, 66] on span "Детали" at bounding box center [57, 65] width 32 height 8
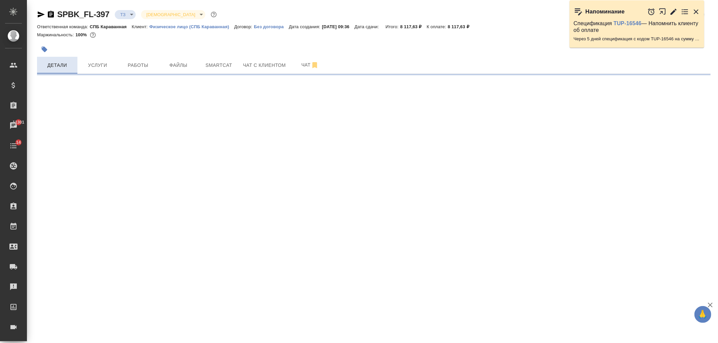
select select "RU"
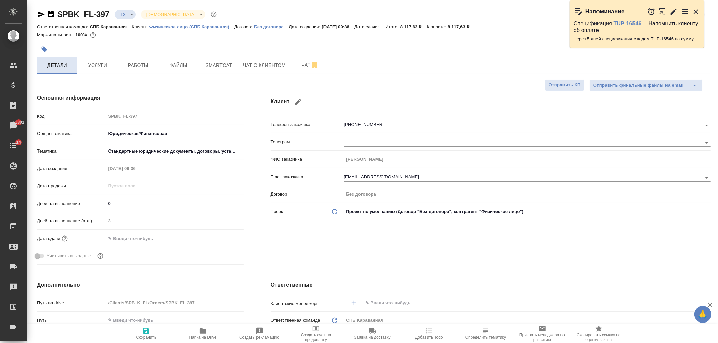
type textarea "x"
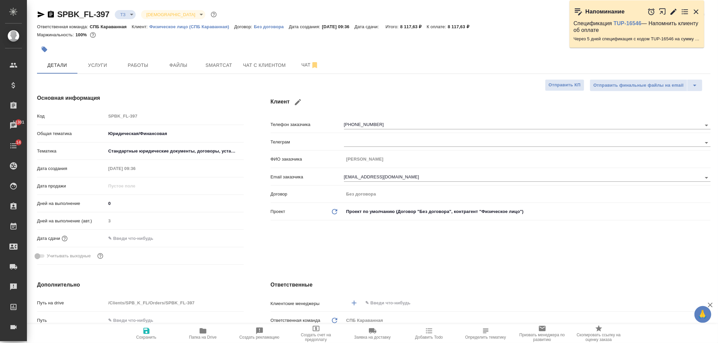
type textarea "x"
click at [292, 65] on button "Чат" at bounding box center [310, 65] width 40 height 17
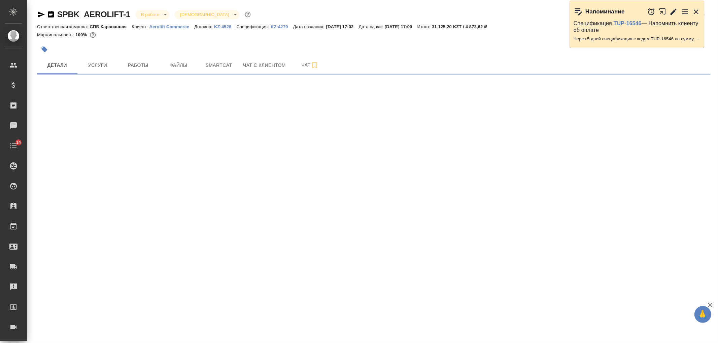
select select "RU"
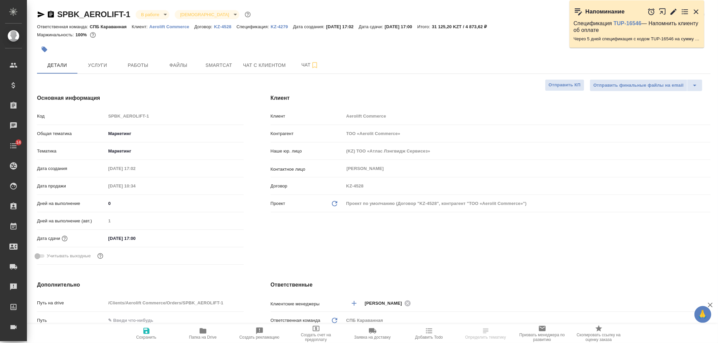
type textarea "x"
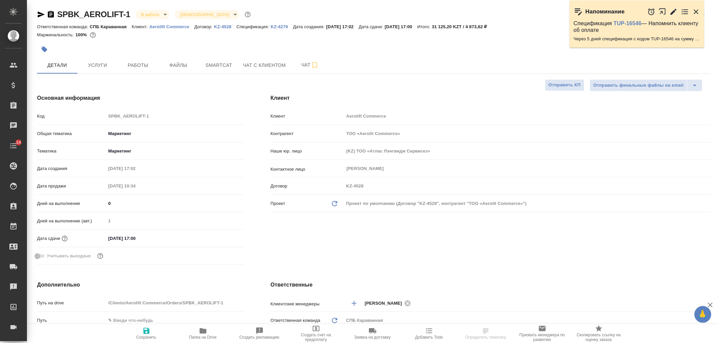
type textarea "x"
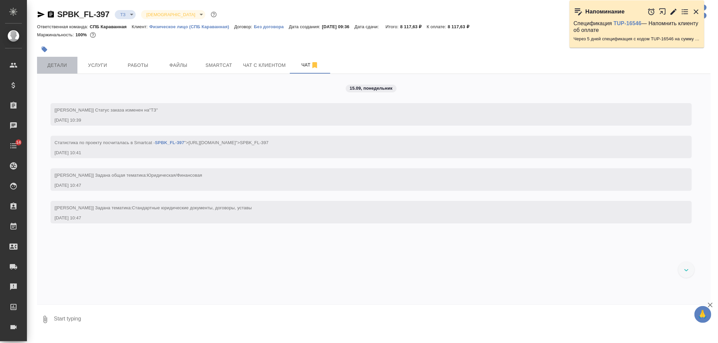
click at [62, 69] on span "Детали" at bounding box center [57, 65] width 32 height 8
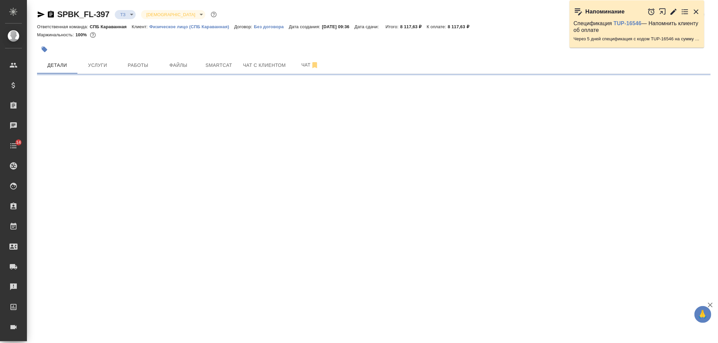
select select "RU"
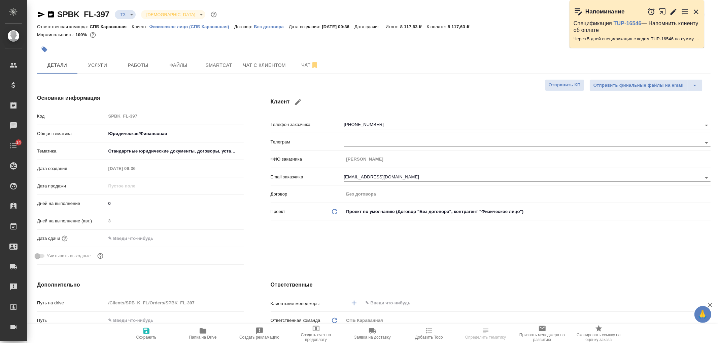
type textarea "x"
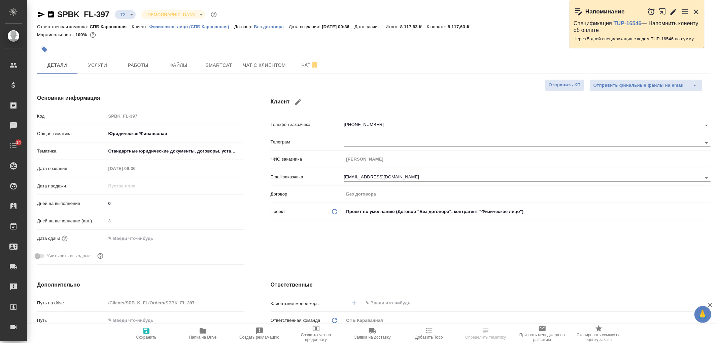
type textarea "x"
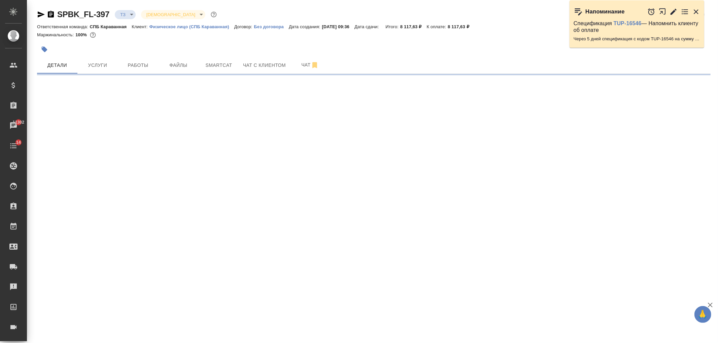
select select "RU"
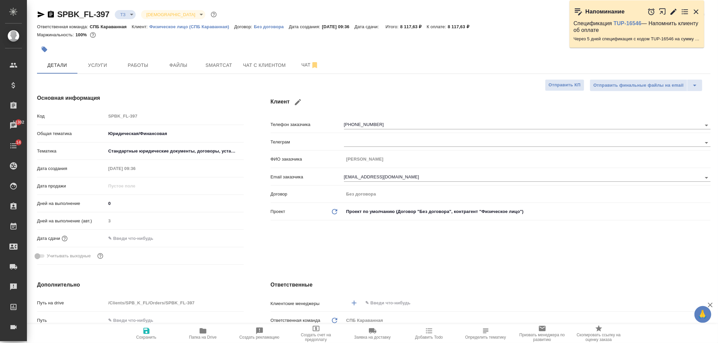
type textarea "x"
click at [417, 263] on div "Клиент Телефон заказчика [PHONE_NUMBER] Телеграм ФИО заказчика [PERSON_NAME] Em…" at bounding box center [490, 181] width 467 height 201
click at [264, 64] on span "Чат с клиентом" at bounding box center [264, 65] width 43 height 8
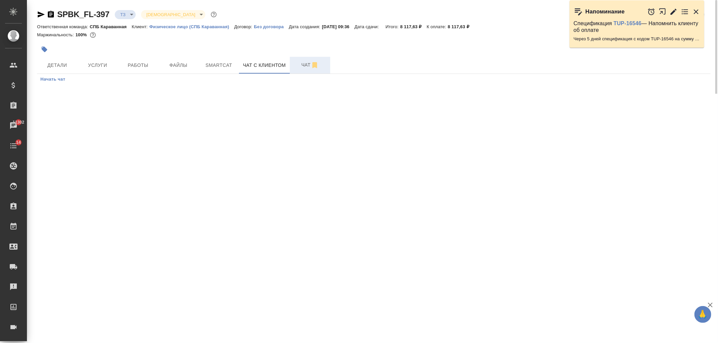
click at [298, 69] on span "Чат" at bounding box center [310, 65] width 32 height 8
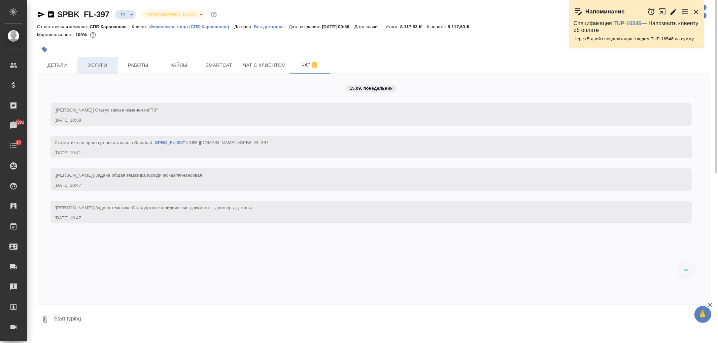
click at [100, 73] on button "Услуги" at bounding box center [97, 65] width 40 height 17
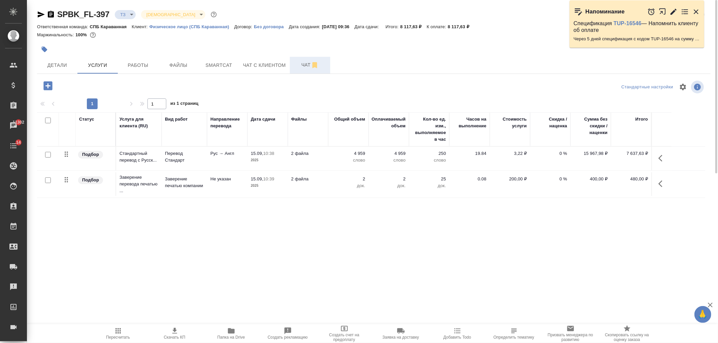
click at [297, 69] on span "Чат" at bounding box center [310, 65] width 32 height 8
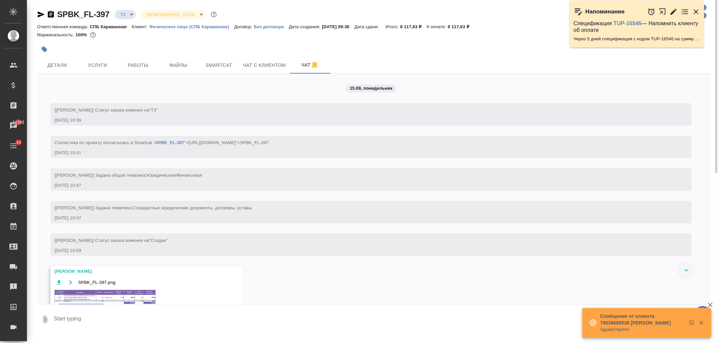
scroll to position [16, 0]
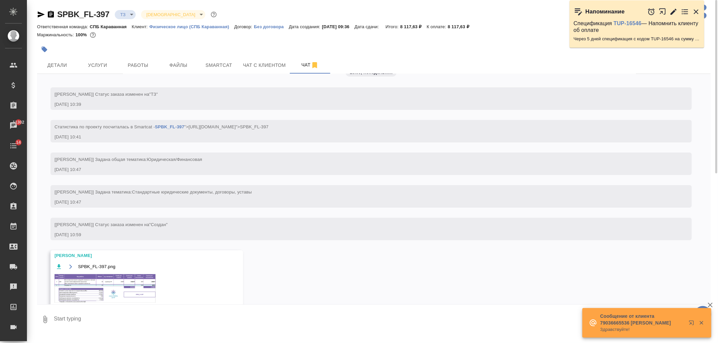
click at [122, 290] on img at bounding box center [105, 289] width 101 height 29
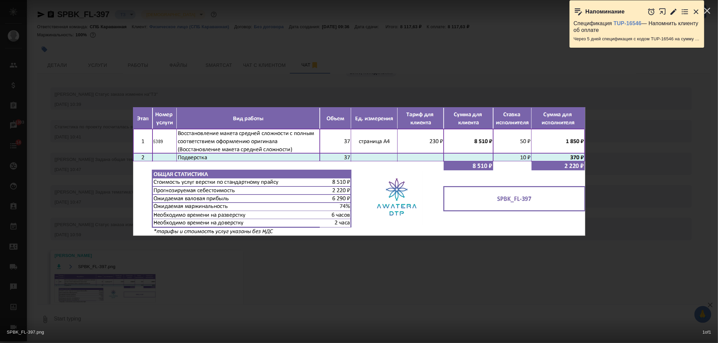
click at [324, 253] on div "SPBK_FL-397.png 1 of 1" at bounding box center [359, 171] width 718 height 343
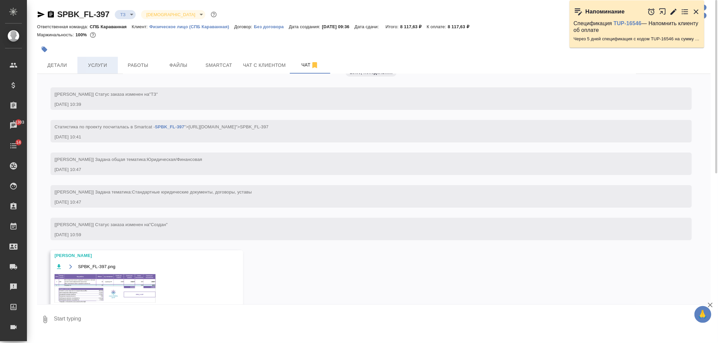
click at [98, 72] on button "Услуги" at bounding box center [97, 65] width 40 height 17
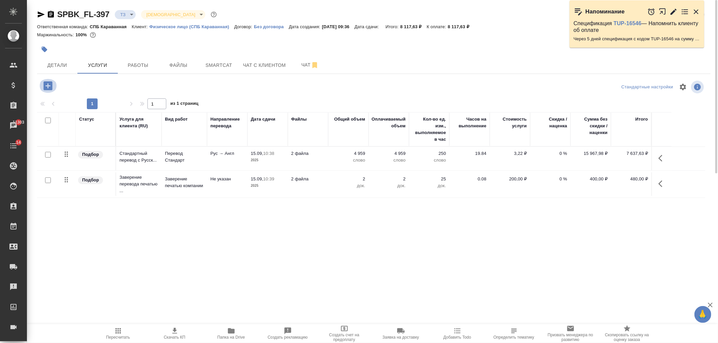
click at [51, 89] on icon "button" at bounding box center [47, 85] width 9 height 9
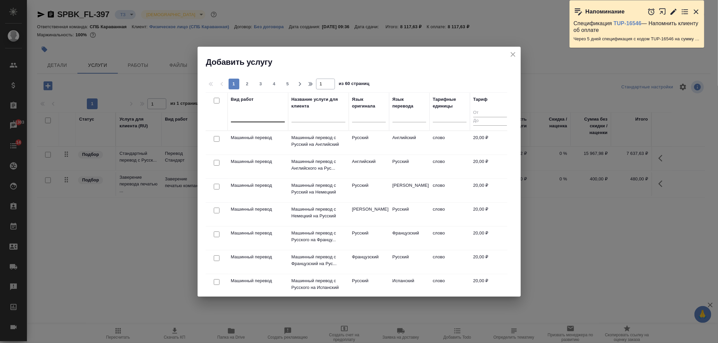
click at [244, 114] on div at bounding box center [258, 116] width 54 height 10
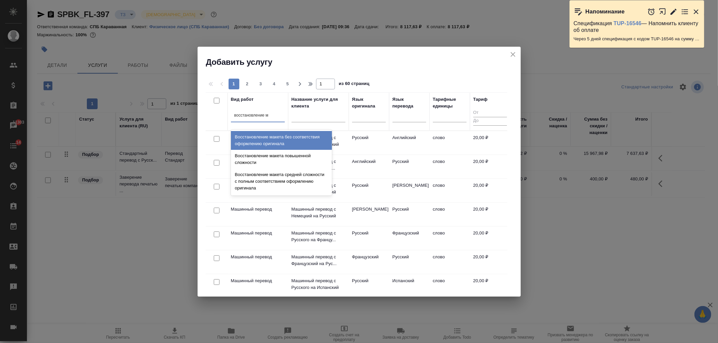
type input "восстановление ма"
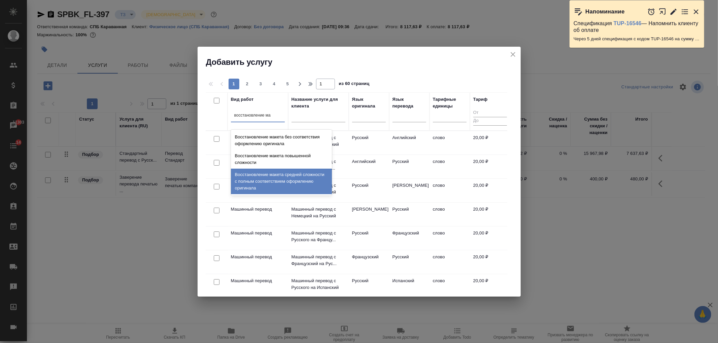
click at [297, 183] on div "Восстановление макета средней сложности с полным соответствием оформлению ориги…" at bounding box center [281, 182] width 101 height 26
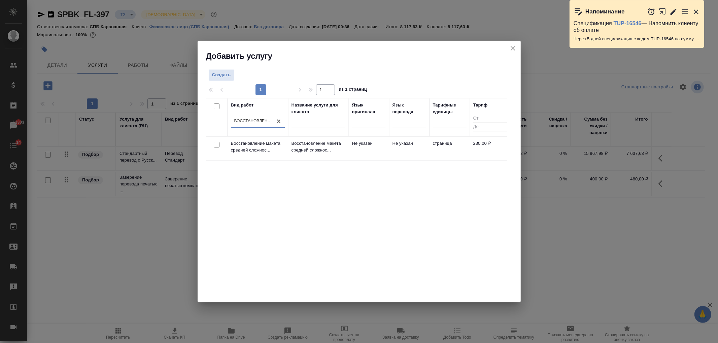
click at [215, 143] on input "checkbox" at bounding box center [217, 145] width 6 height 6
checkbox input "true"
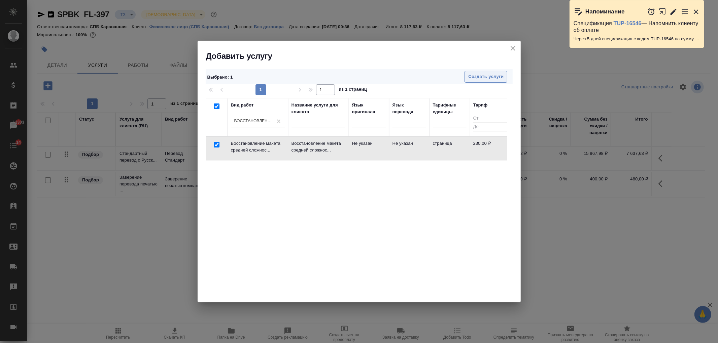
click at [473, 71] on button "Создать услуги" at bounding box center [485, 77] width 43 height 12
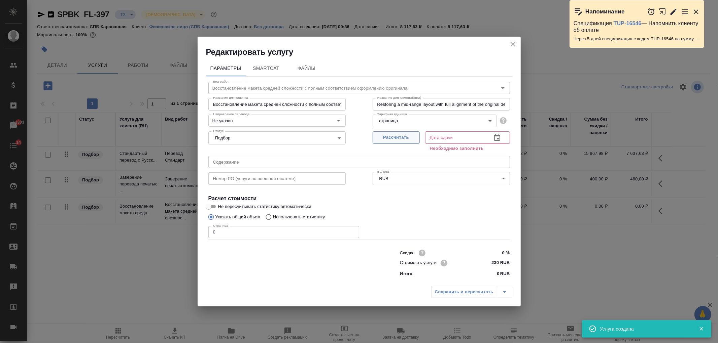
click at [389, 137] on span "Рассчитать" at bounding box center [396, 138] width 40 height 8
type input "15.09.2025 11:00"
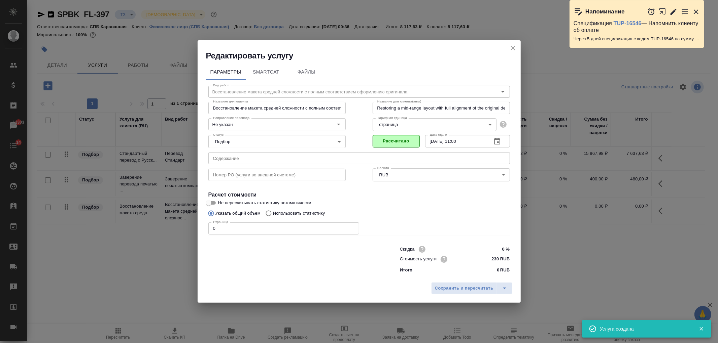
click at [243, 226] on input "0" at bounding box center [283, 229] width 151 height 12
type input "37"
click at [484, 248] on input "0 %" at bounding box center [496, 250] width 25 height 10
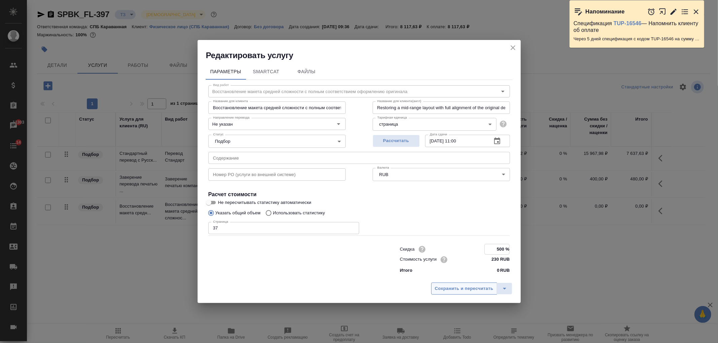
type input "500 %"
click at [448, 291] on span "Сохранить и пересчитать" at bounding box center [464, 289] width 59 height 8
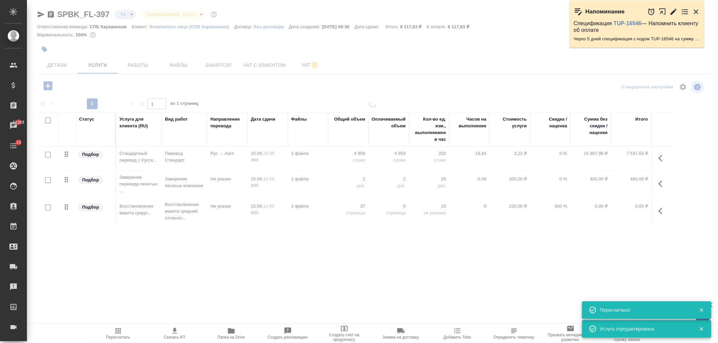
type input "new"
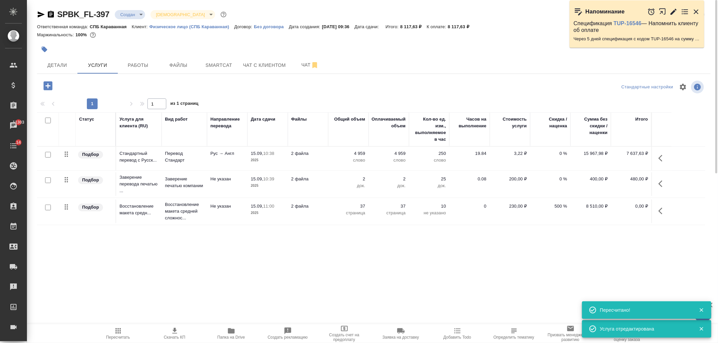
click at [363, 221] on td "37 страница" at bounding box center [348, 212] width 40 height 24
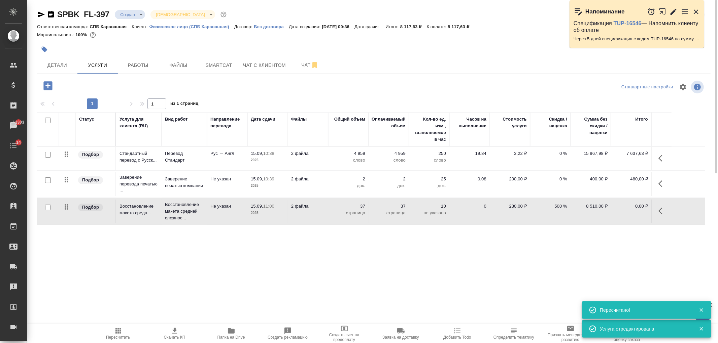
click at [363, 221] on td "37 страница" at bounding box center [348, 212] width 40 height 24
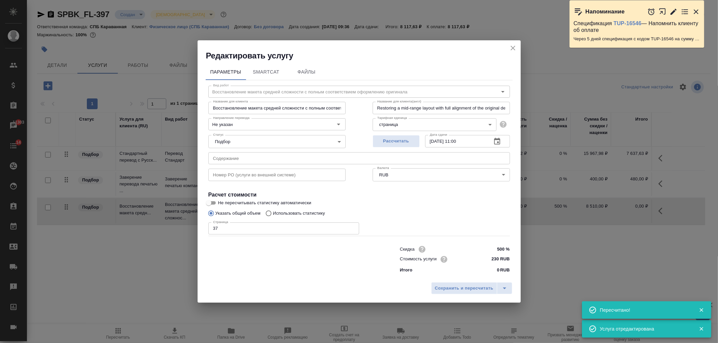
click at [501, 246] on input "500 %" at bounding box center [496, 250] width 25 height 10
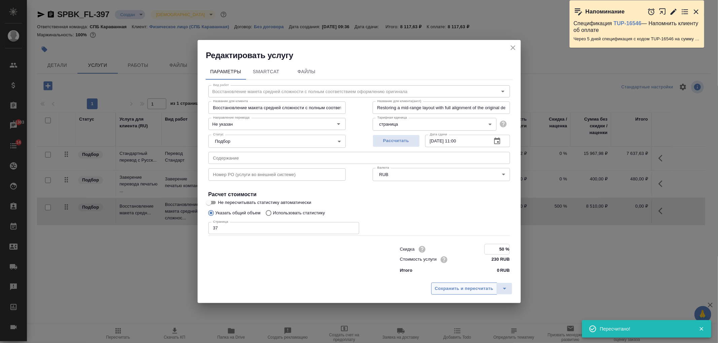
type input "50 %"
click at [451, 292] on span "Сохранить и пересчитать" at bounding box center [464, 289] width 59 height 8
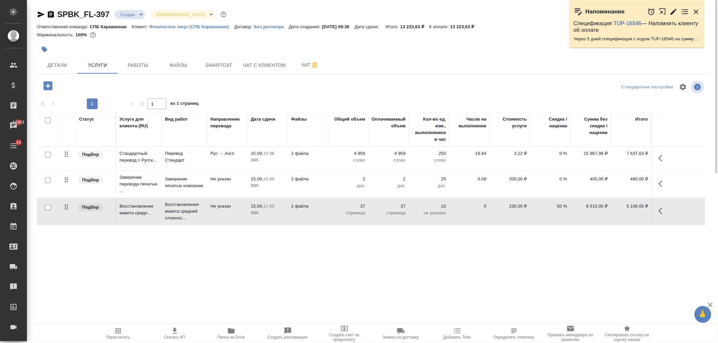
click at [338, 208] on p "37" at bounding box center [348, 206] width 34 height 7
click at [337, 207] on div "37" at bounding box center [348, 208] width 34 height 10
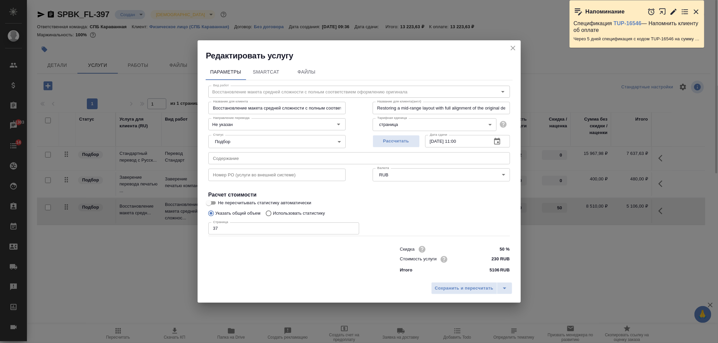
click at [502, 247] on input "50 %" at bounding box center [496, 250] width 25 height 10
type input "60 %"
click at [470, 284] on button "Сохранить и пересчитать" at bounding box center [464, 289] width 66 height 12
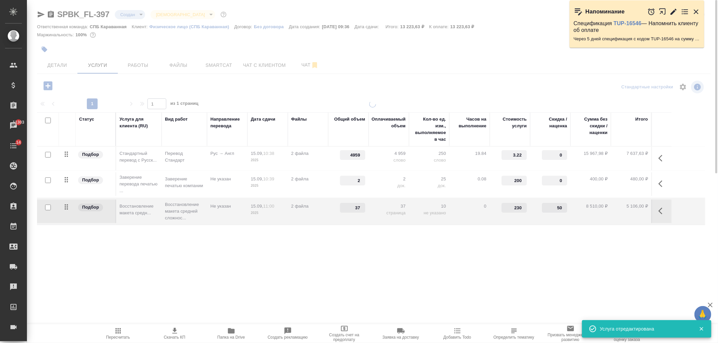
type input "60"
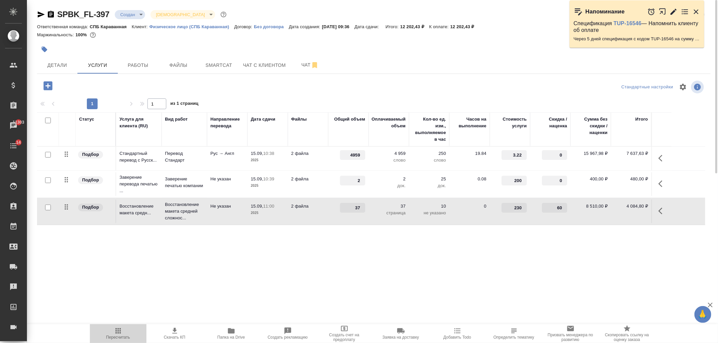
click at [122, 330] on icon "button" at bounding box center [118, 331] width 8 height 8
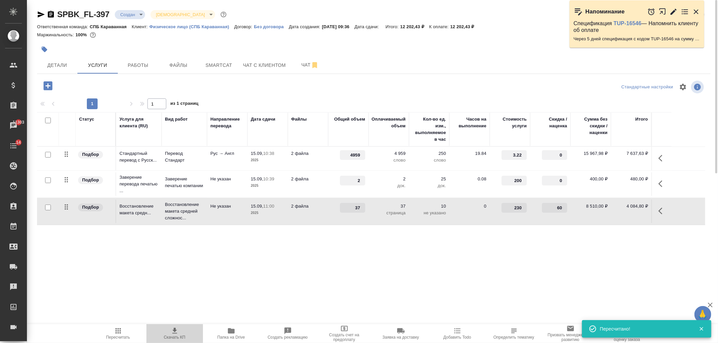
click at [176, 331] on icon "button" at bounding box center [175, 331] width 8 height 8
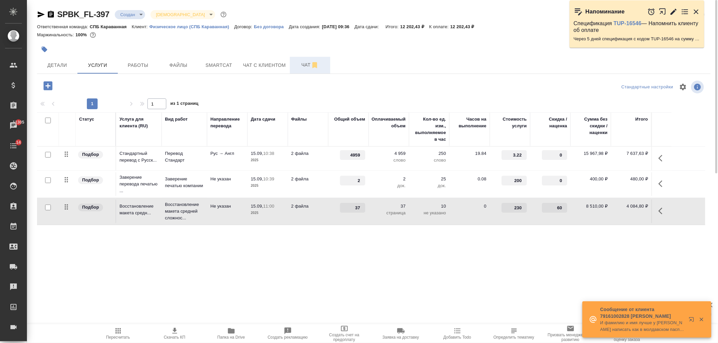
click at [303, 60] on button "Чат" at bounding box center [310, 65] width 40 height 17
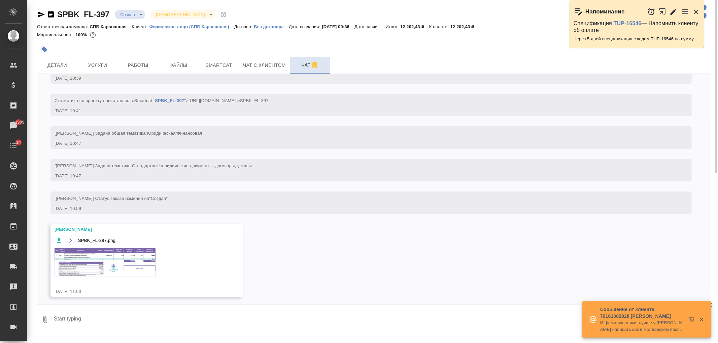
scroll to position [45, 0]
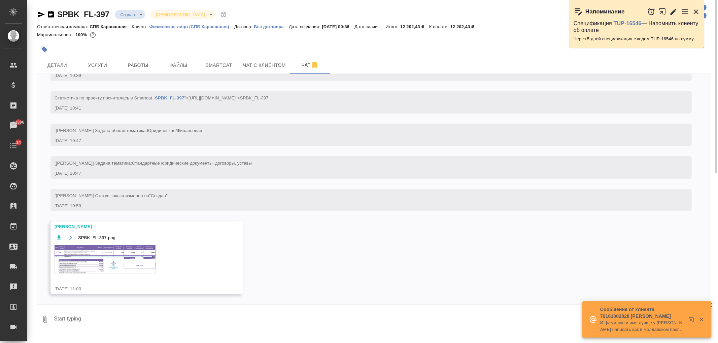
click at [86, 264] on img at bounding box center [105, 260] width 101 height 29
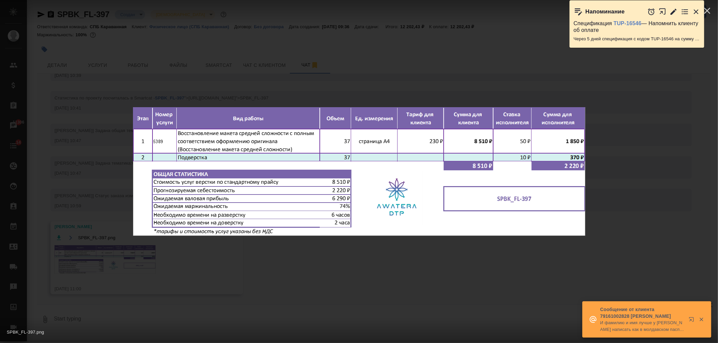
click at [331, 285] on div "SPBK_FL-397.png 1 of 1" at bounding box center [359, 171] width 718 height 343
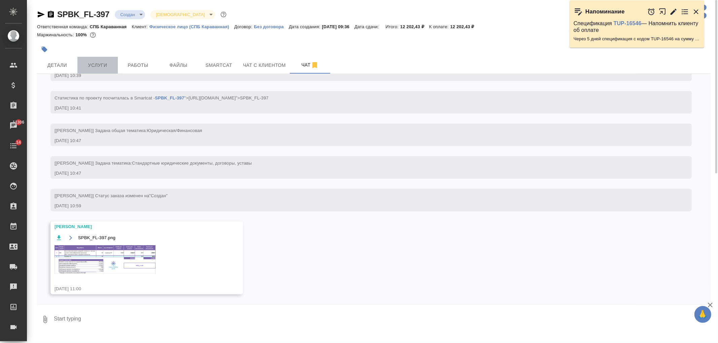
click at [99, 67] on span "Услуги" at bounding box center [97, 65] width 32 height 8
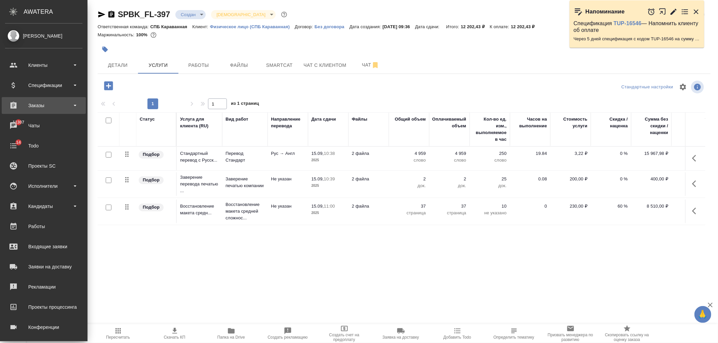
click at [59, 107] on div "Заказы" at bounding box center [43, 106] width 77 height 10
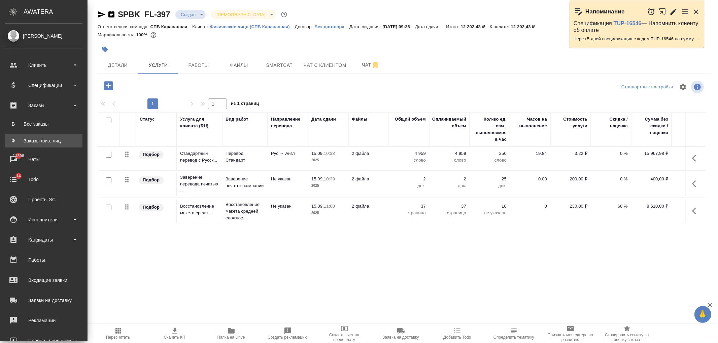
click at [67, 136] on link "Ф Заказы физ. лиц" at bounding box center [43, 140] width 77 height 13
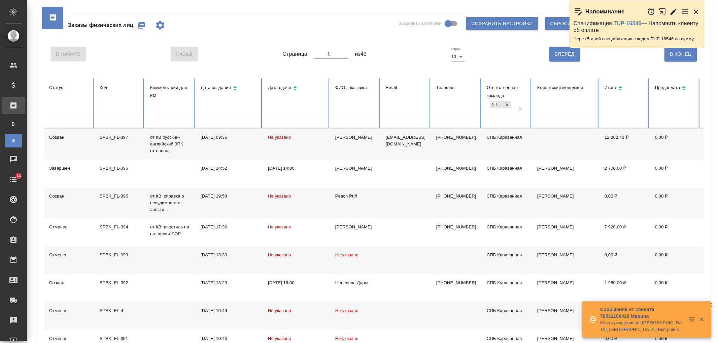
click at [290, 206] on td "Не указано" at bounding box center [295, 203] width 67 height 31
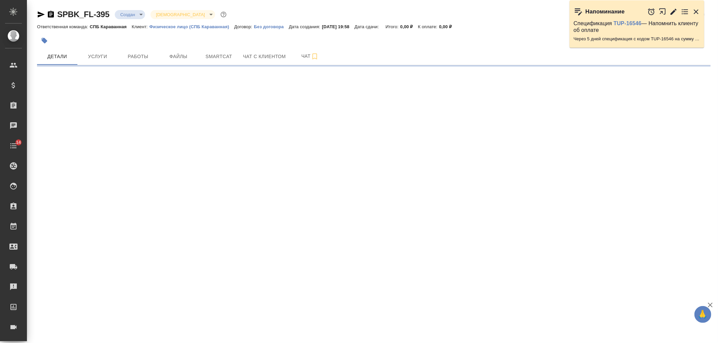
select select "RU"
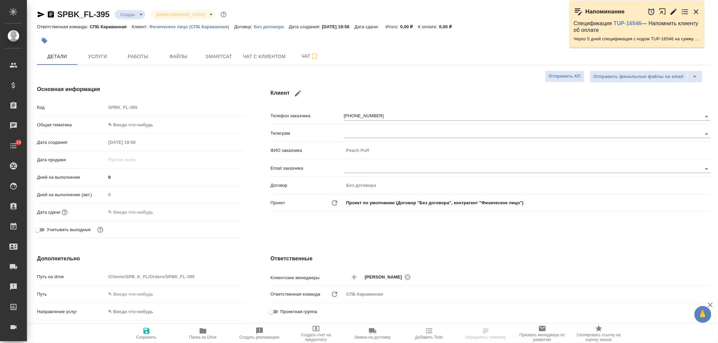
type textarea "x"
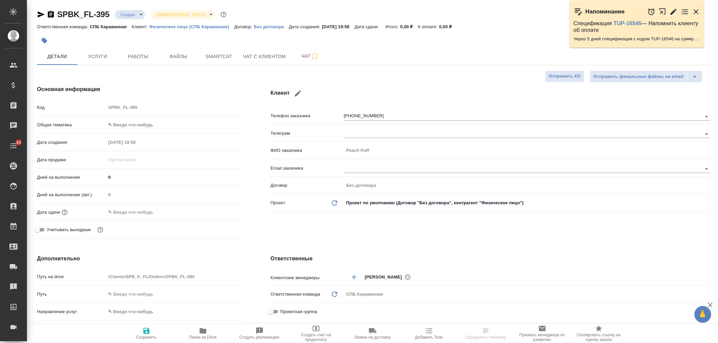
type textarea "x"
click at [137, 17] on body "🙏 .cls-1 fill:#fff; AWATERA Ivanova Arina Клиенты Спецификации Заказы Чаты 14 T…" at bounding box center [359, 171] width 718 height 343
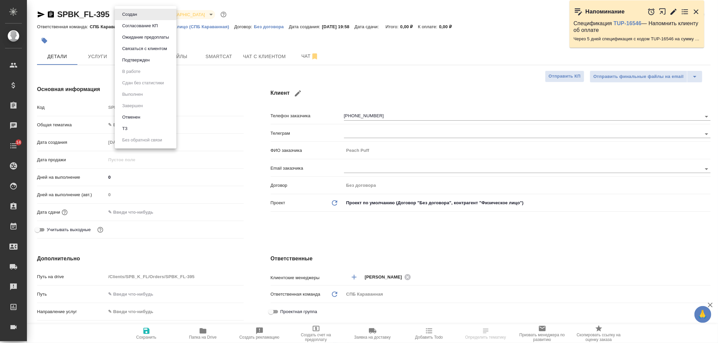
click at [153, 120] on li "Отменен" at bounding box center [146, 117] width 62 height 11
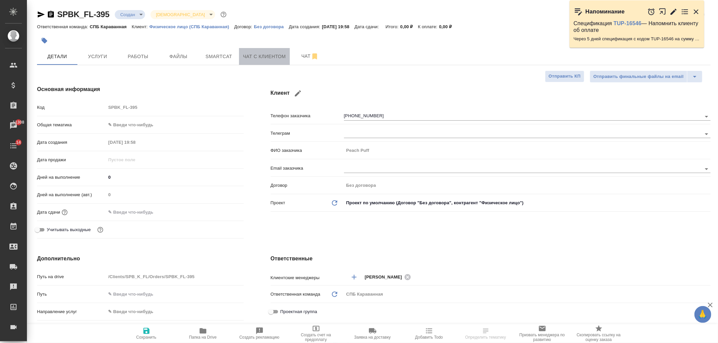
click at [260, 59] on span "Чат с клиентом" at bounding box center [264, 56] width 43 height 8
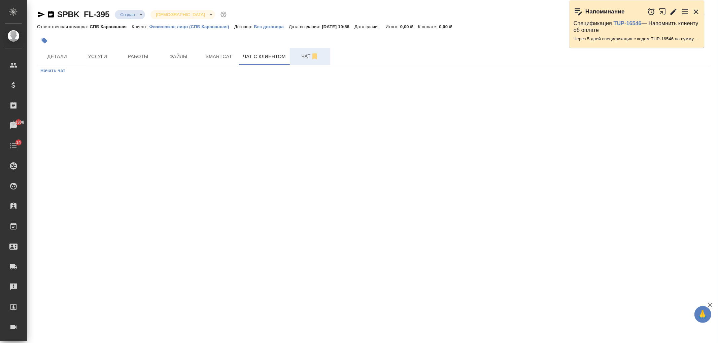
click at [294, 61] on button "Чат" at bounding box center [310, 56] width 40 height 17
click at [95, 58] on span "Услуги" at bounding box center [97, 56] width 32 height 8
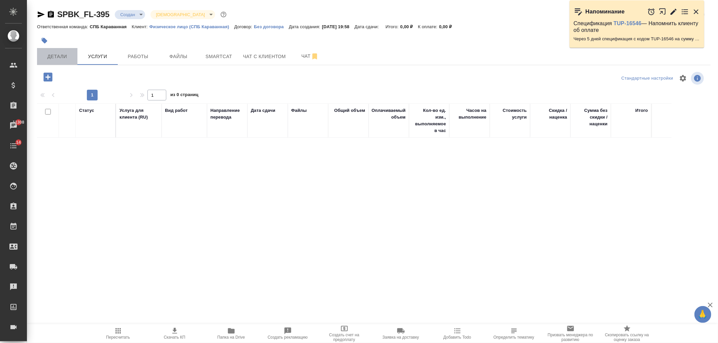
click at [49, 55] on span "Детали" at bounding box center [57, 56] width 32 height 8
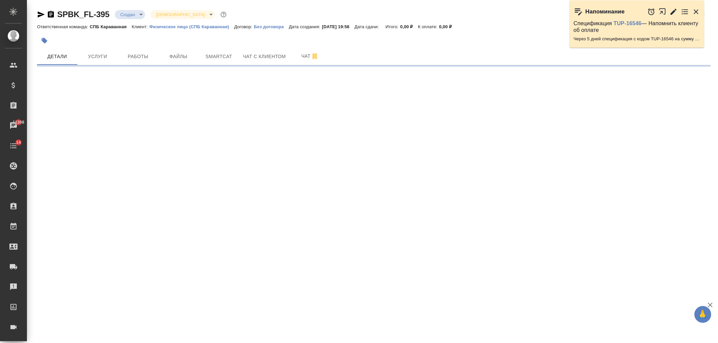
select select "RU"
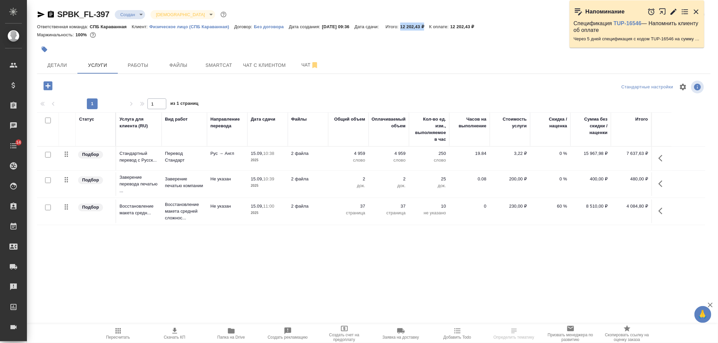
drag, startPoint x: 409, startPoint y: 27, endPoint x: 435, endPoint y: 26, distance: 26.3
click at [429, 26] on p "12 202,43 ₽" at bounding box center [414, 26] width 29 height 5
copy p "12 202,43 ₽"
click at [55, 56] on div at bounding box center [261, 49] width 449 height 15
click at [59, 64] on span "Детали" at bounding box center [57, 65] width 32 height 8
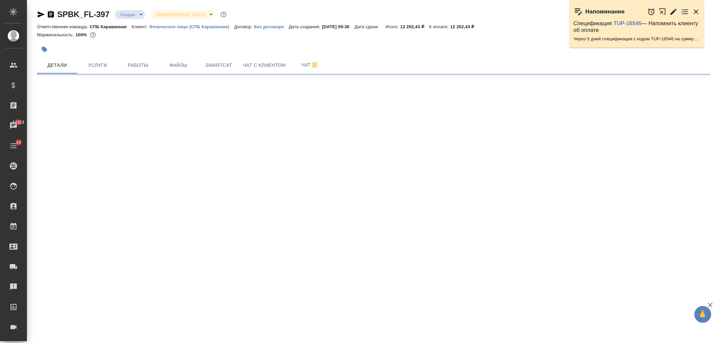
select select "RU"
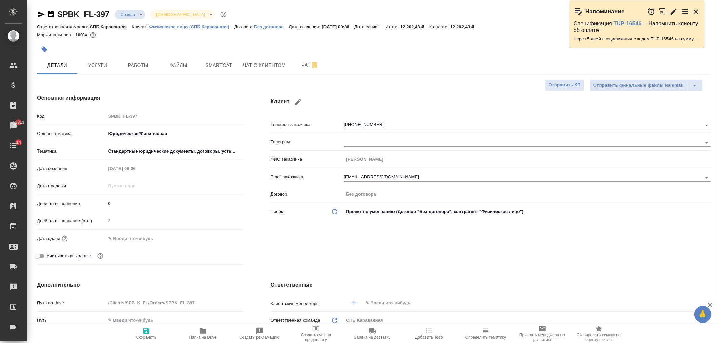
type textarea "x"
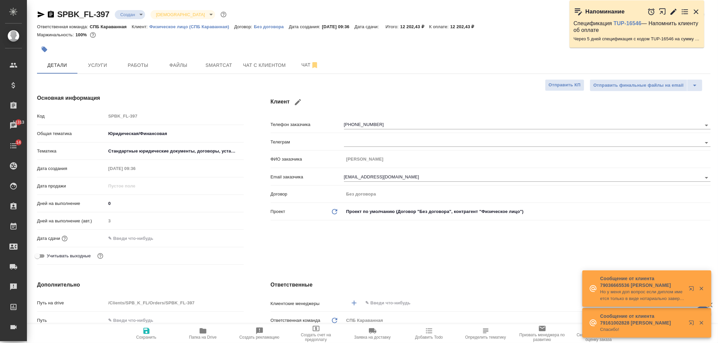
type textarea "x"
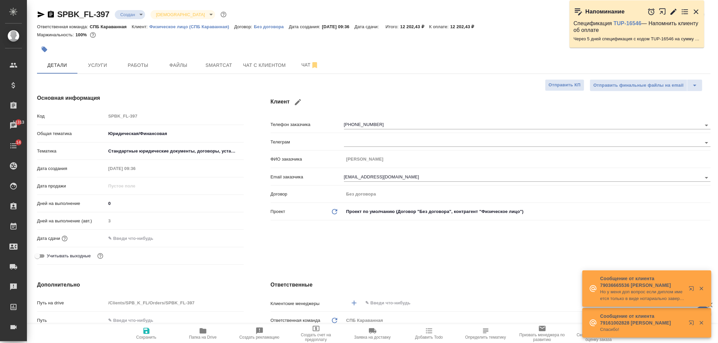
type textarea "x"
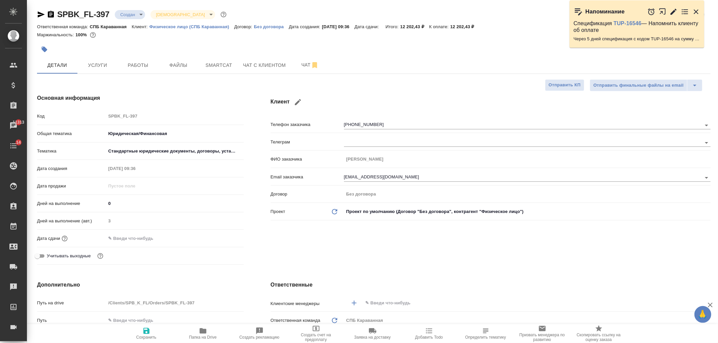
type textarea "x"
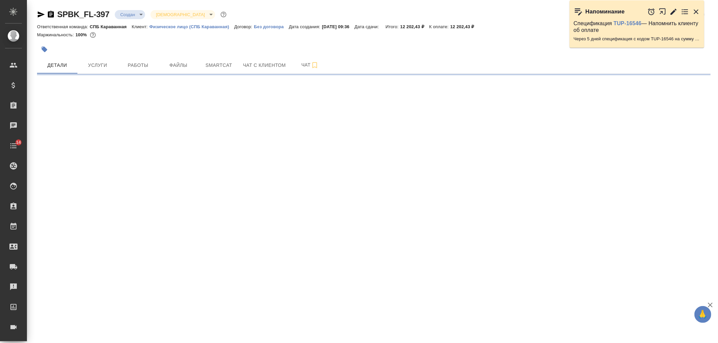
select select "RU"
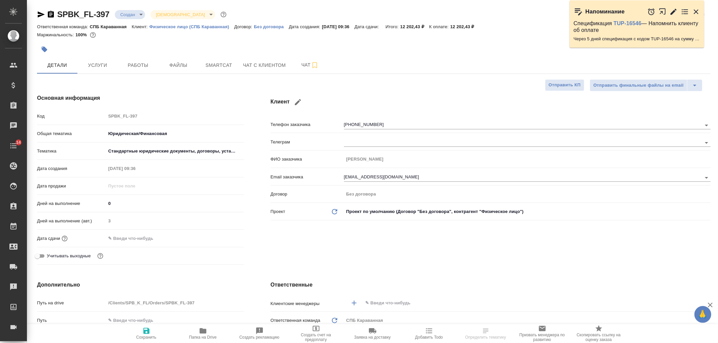
type textarea "x"
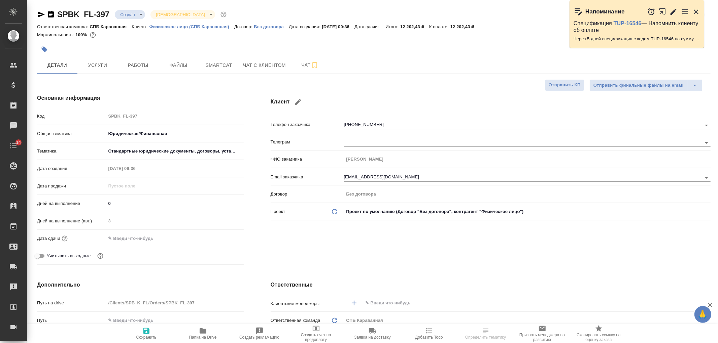
type textarea "x"
select select "RU"
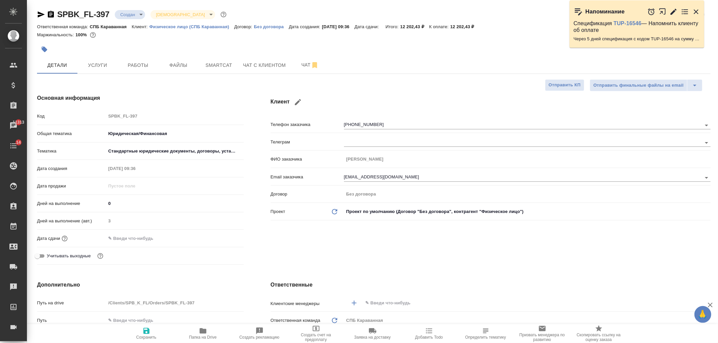
type textarea "x"
